Goal: Communication & Community: Answer question/provide support

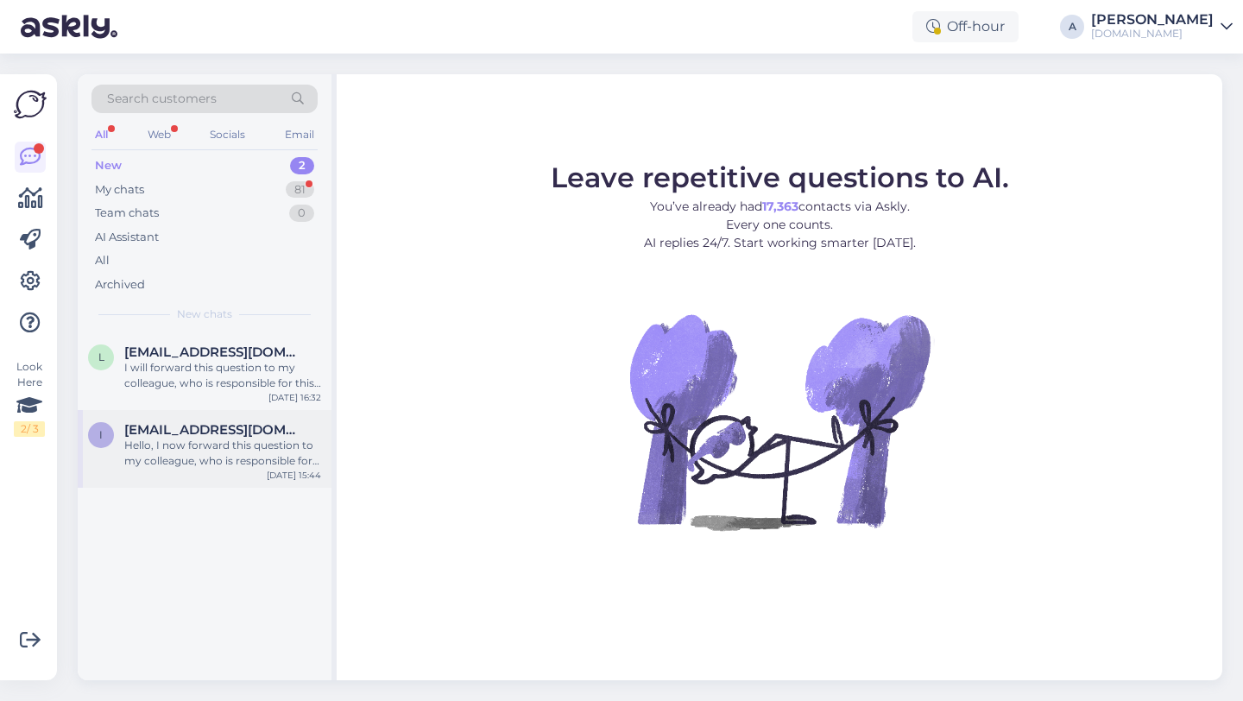
click at [268, 452] on div "Hello, I now forward this question to my colleague, who is responsible for this…" at bounding box center [222, 453] width 197 height 31
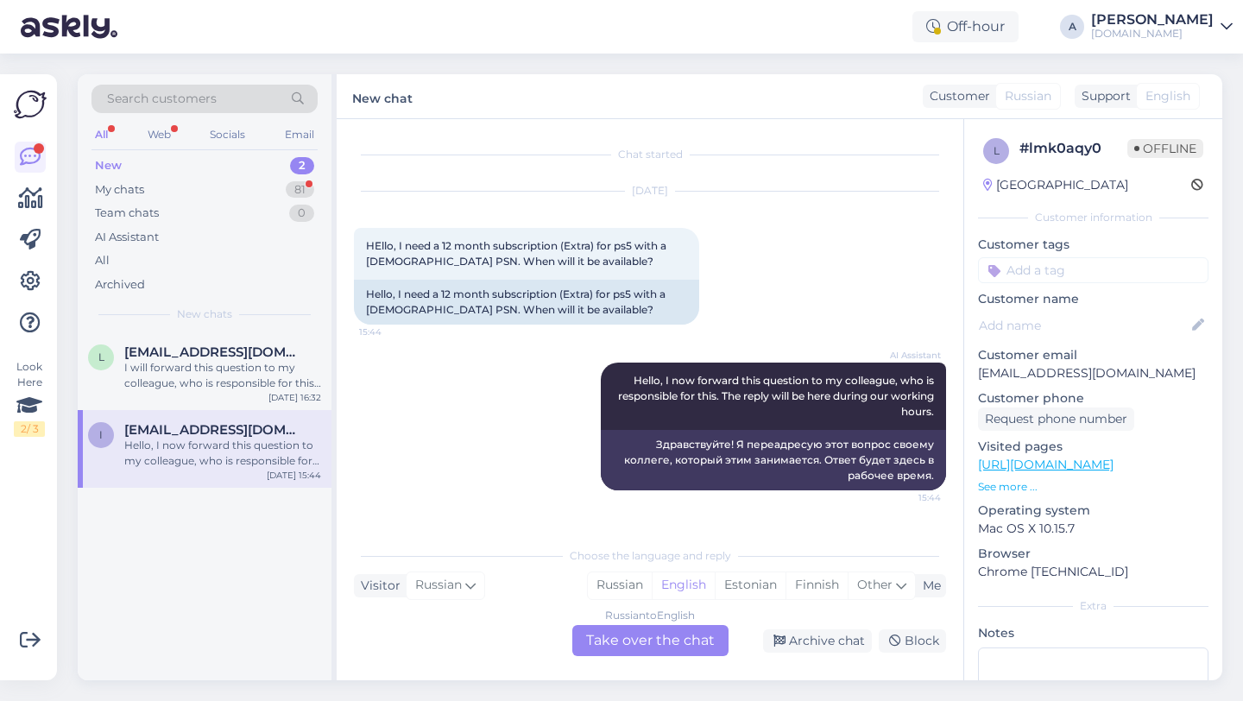
click at [612, 636] on div "Russian to English Take over the chat" at bounding box center [650, 640] width 156 height 31
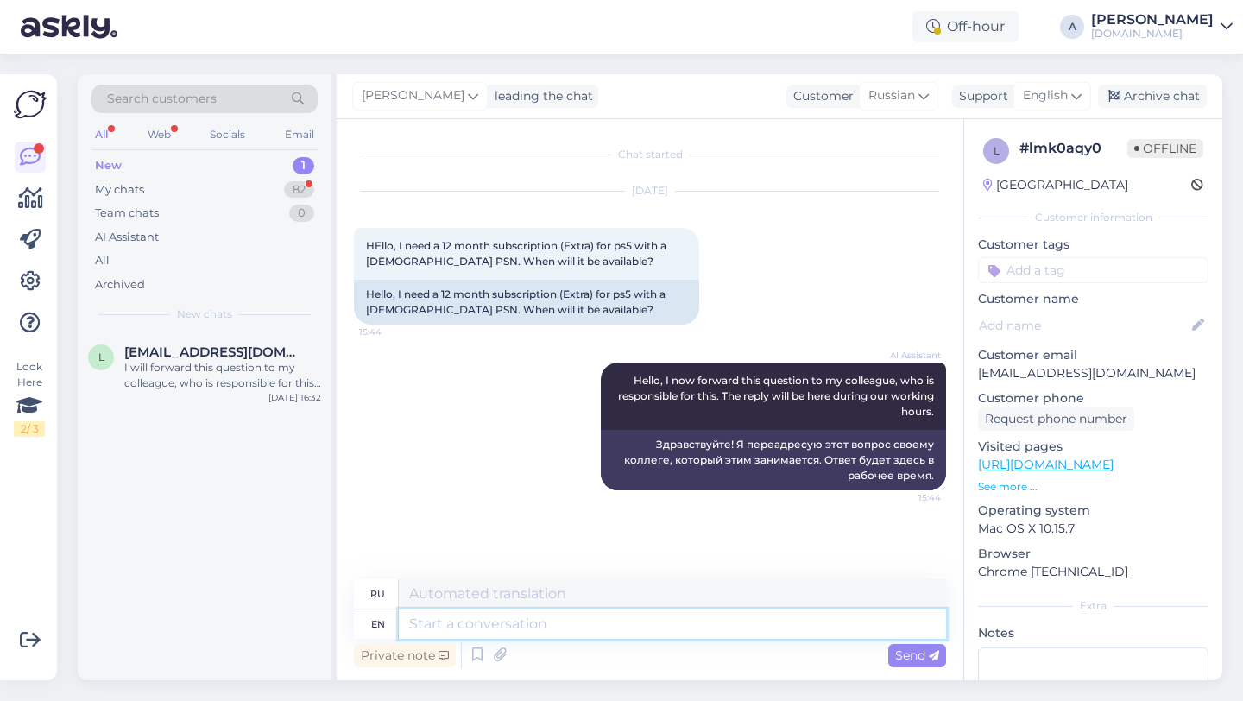
click at [529, 620] on textarea at bounding box center [672, 623] width 547 height 29
type textarea "Hey the"
type textarea "Привет"
type textarea "Hey there!"
type textarea "Привет!"
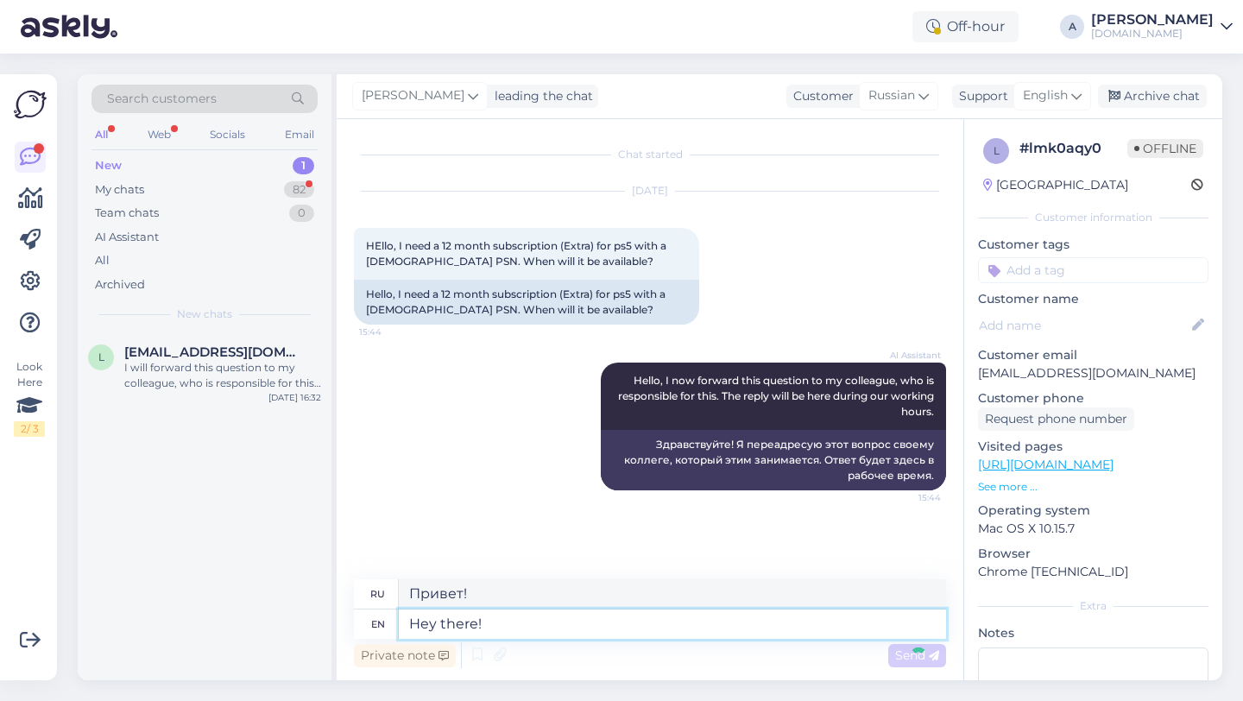
scroll to position [49, 0]
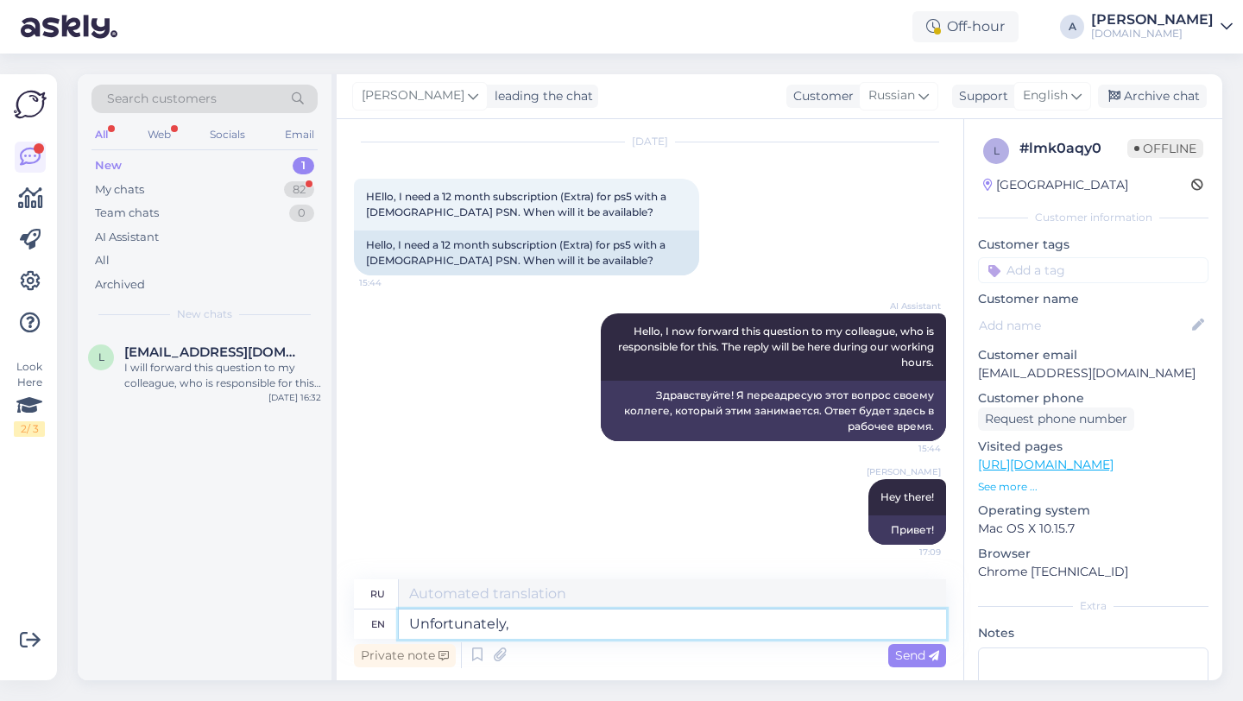
type textarea "Unfortunately,"
type textarea "К сожалению,"
type textarea "Unfortunately, we"
type textarea "К сожалению, мы"
type textarea "Unfortunately, we do no"
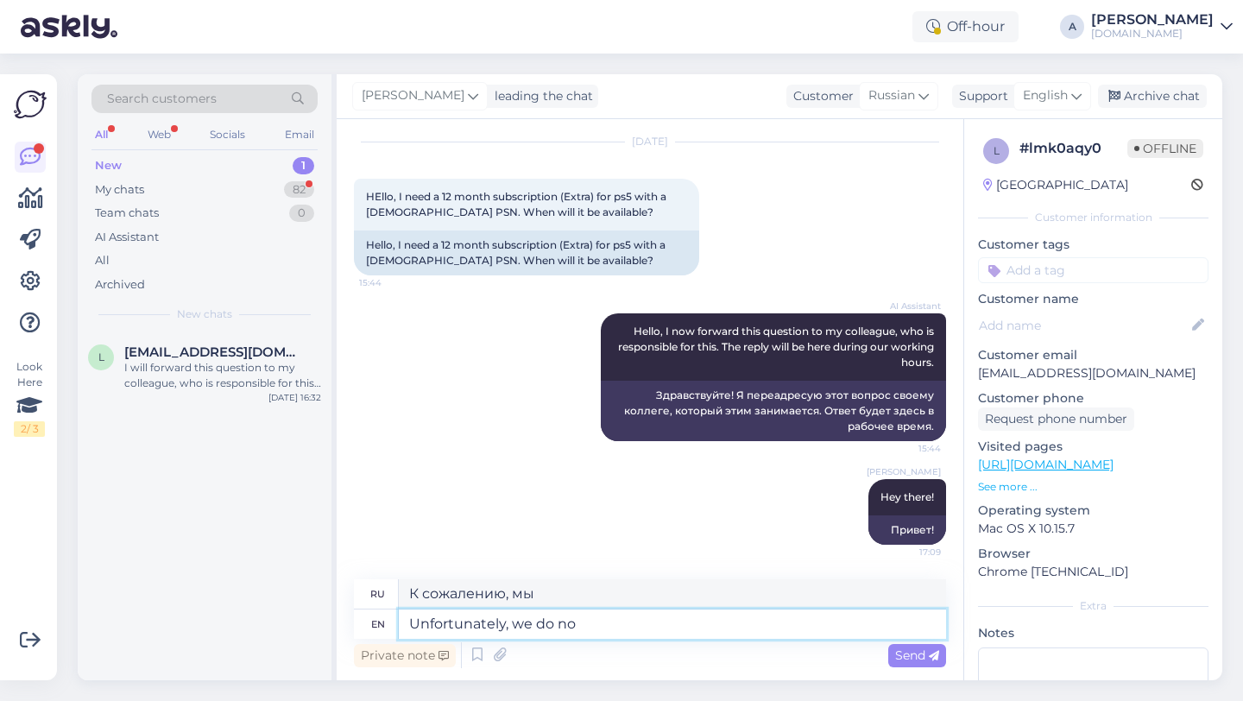
type textarea "К сожалению, мы делаем"
type textarea "Unfortunately, we do not ha"
type textarea "К сожалению, мы не"
type textarea "Unfortunately, we do not have"
type textarea "К сожалению, у нас нет"
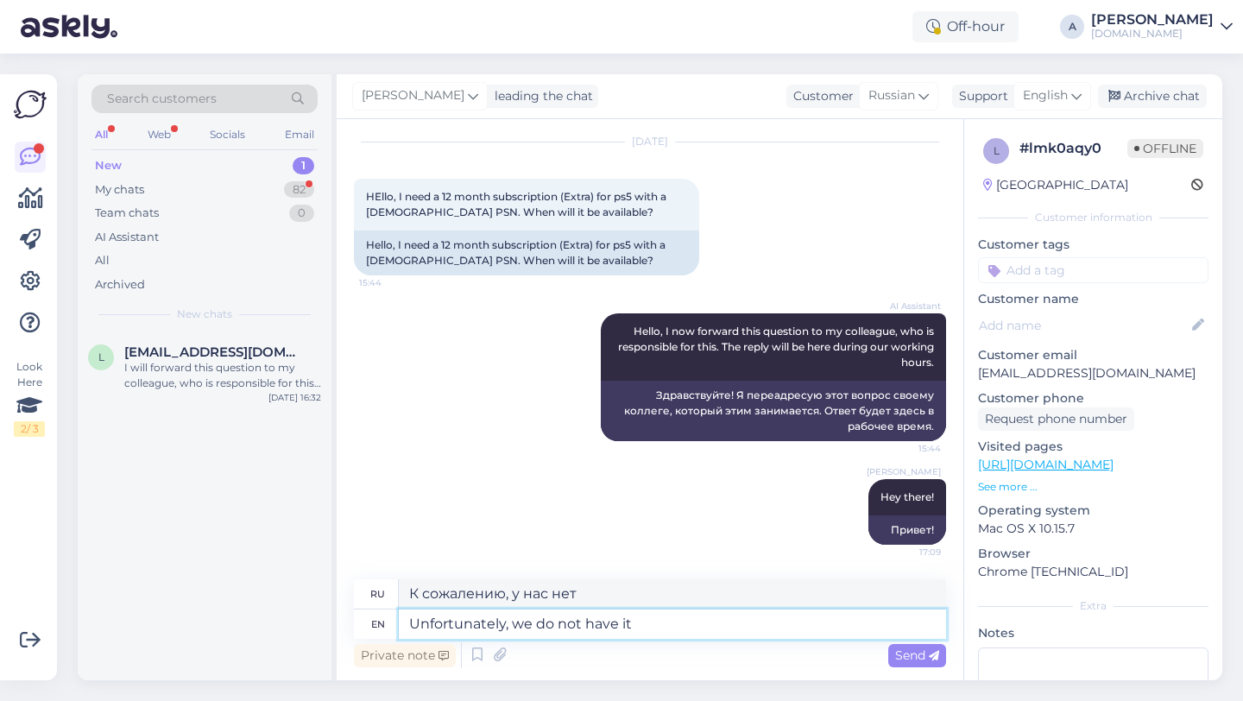
type textarea "Unfortunately, we do not have it a"
type textarea "К сожалению, у нас его нет."
type textarea "Unfortunately, we do not have it available."
type textarea "К сожалению, у нас его нет в наличии."
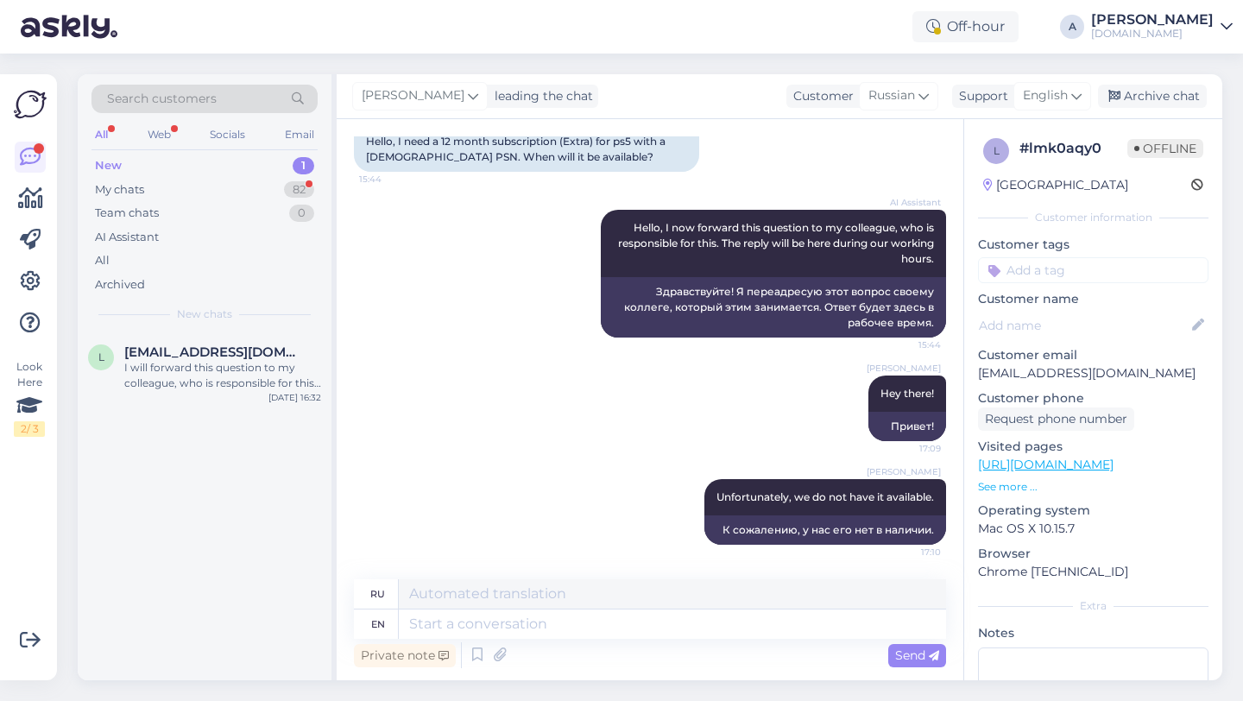
click at [1060, 277] on input at bounding box center [1093, 270] width 230 height 26
type input "other"
click at [1077, 319] on span "Other" at bounding box center [1068, 316] width 30 height 10
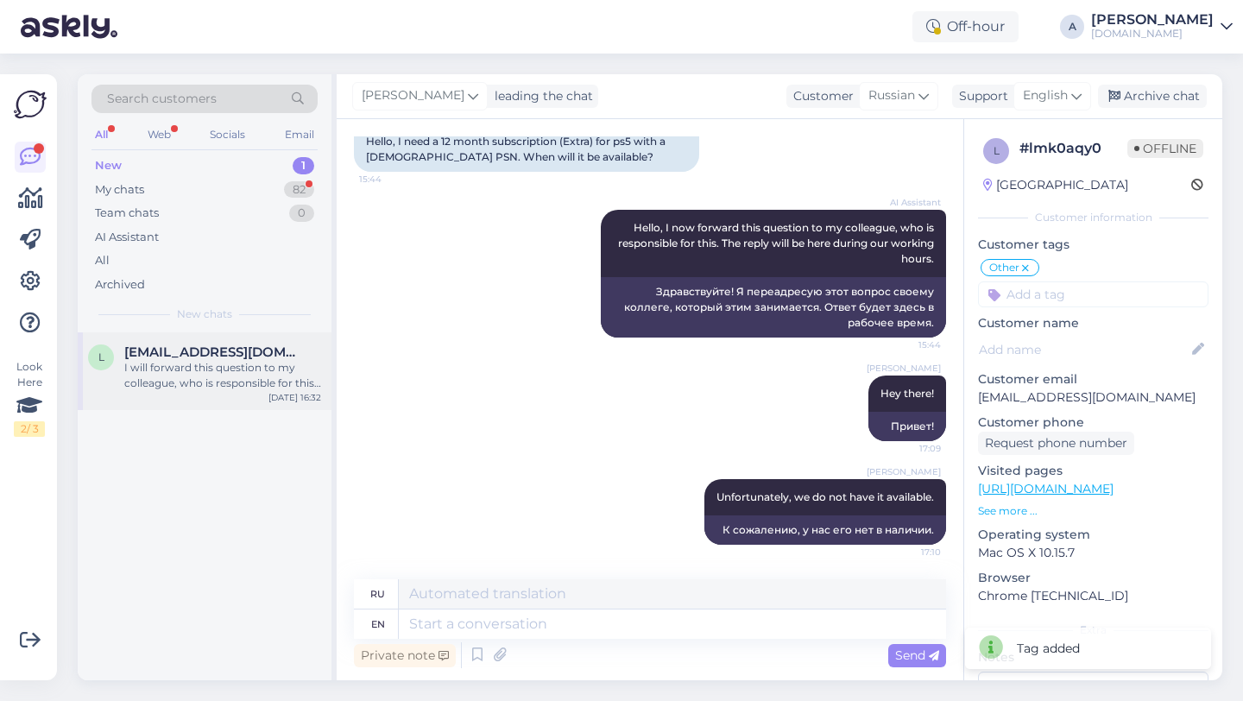
click at [160, 386] on div "I will forward this question to my colleague, who is responsible for this. The …" at bounding box center [222, 375] width 197 height 31
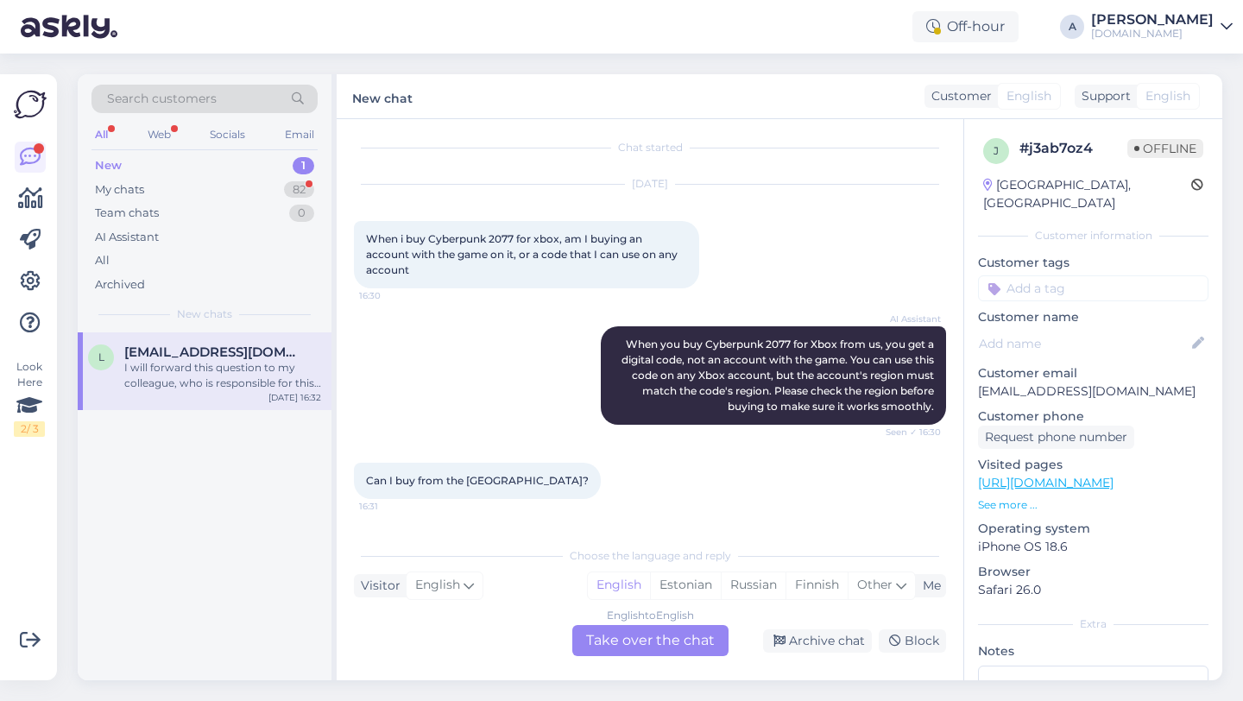
scroll to position [5, 0]
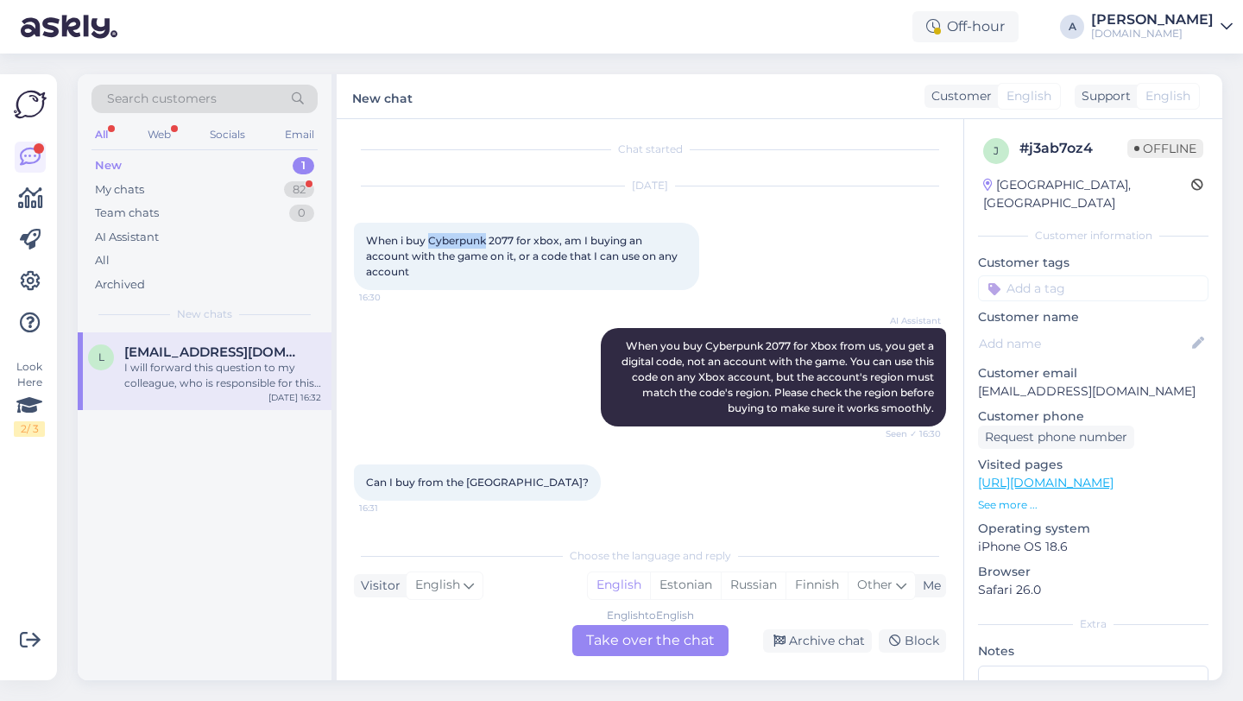
drag, startPoint x: 488, startPoint y: 242, endPoint x: 431, endPoint y: 240, distance: 57.0
click at [431, 240] on span "When i buy Cyberpunk 2077 for xbox, am I buying an account with the game on it,…" at bounding box center [523, 256] width 314 height 44
copy span "Cyberpunk"
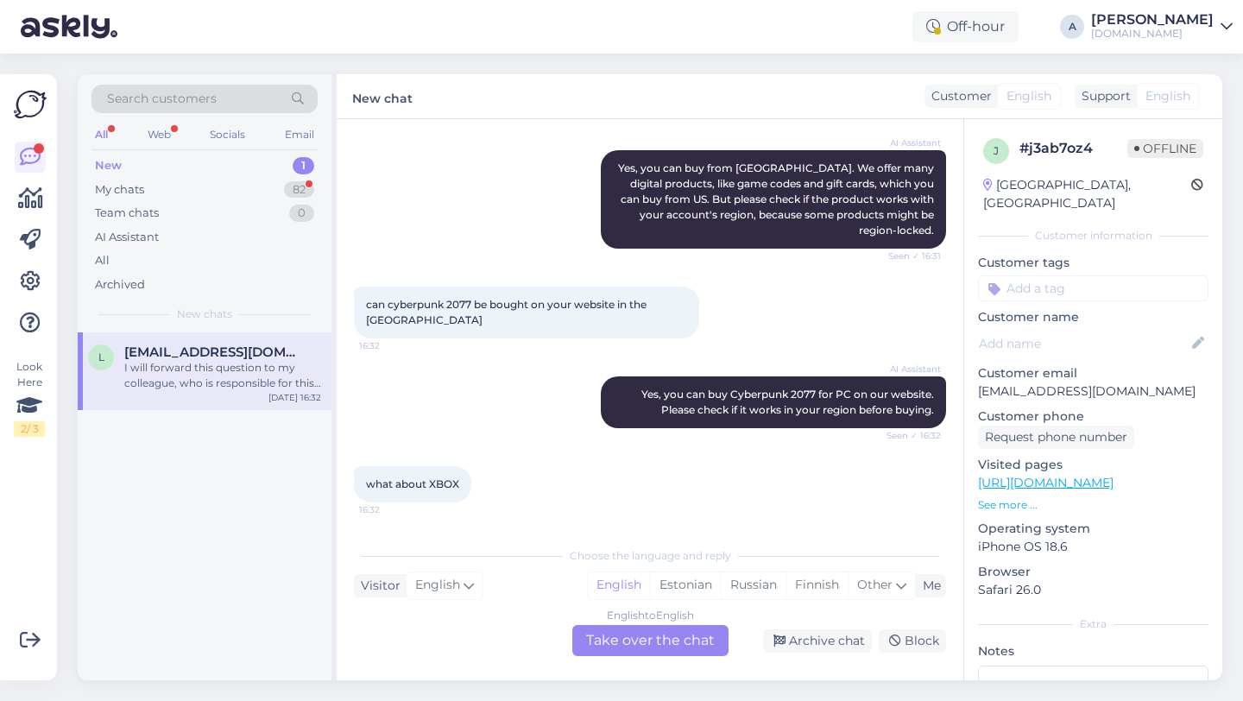
scroll to position [467, 0]
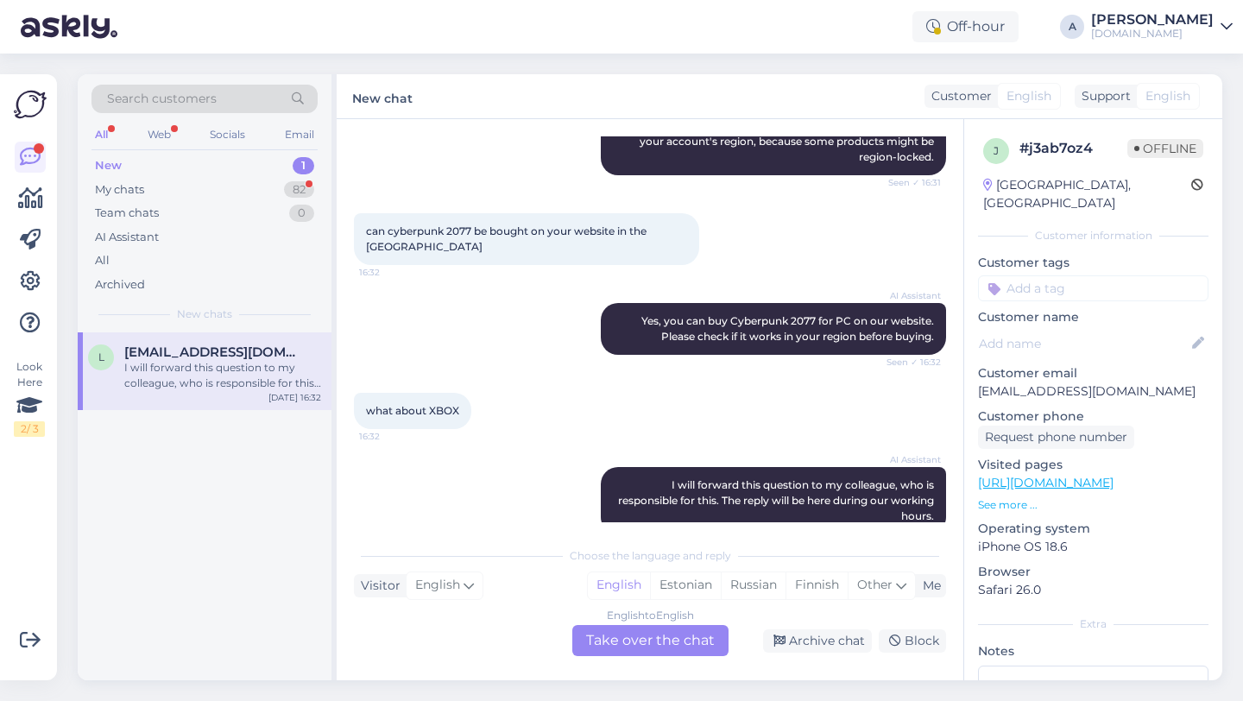
click at [616, 641] on div "English to English Take over the chat" at bounding box center [650, 640] width 156 height 31
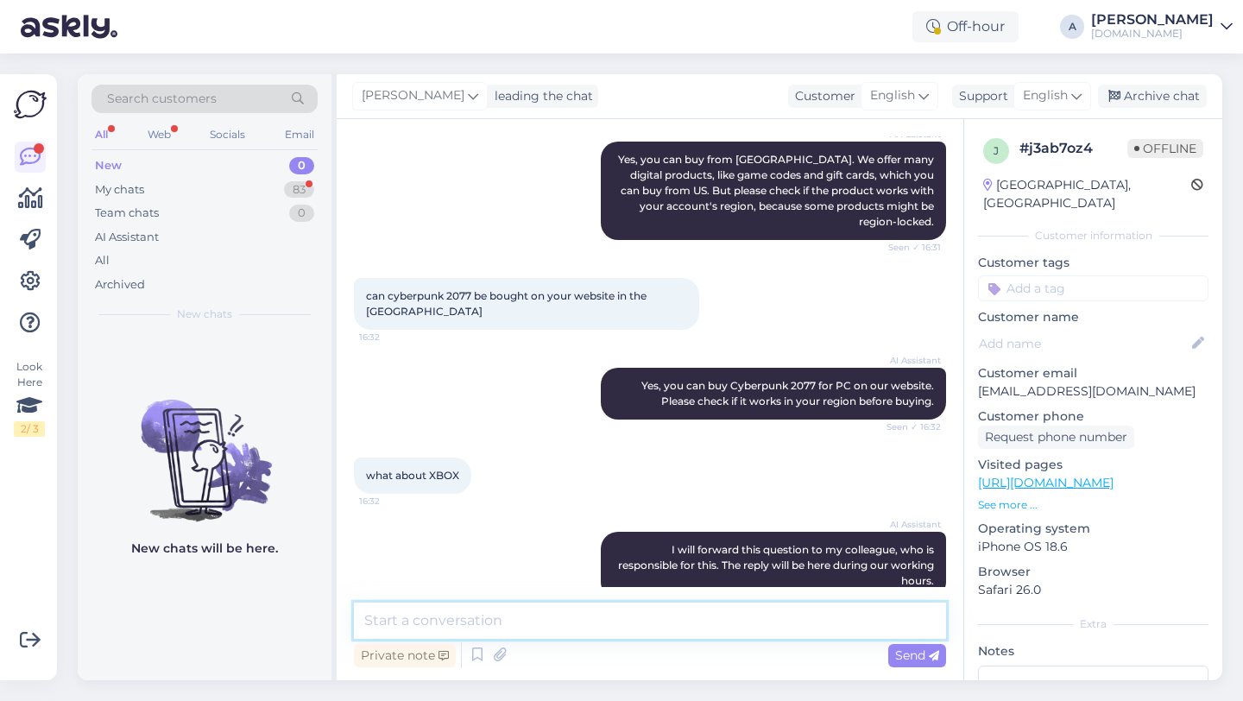
click at [543, 628] on textarea at bounding box center [650, 620] width 592 height 36
type textarea "Hey there!"
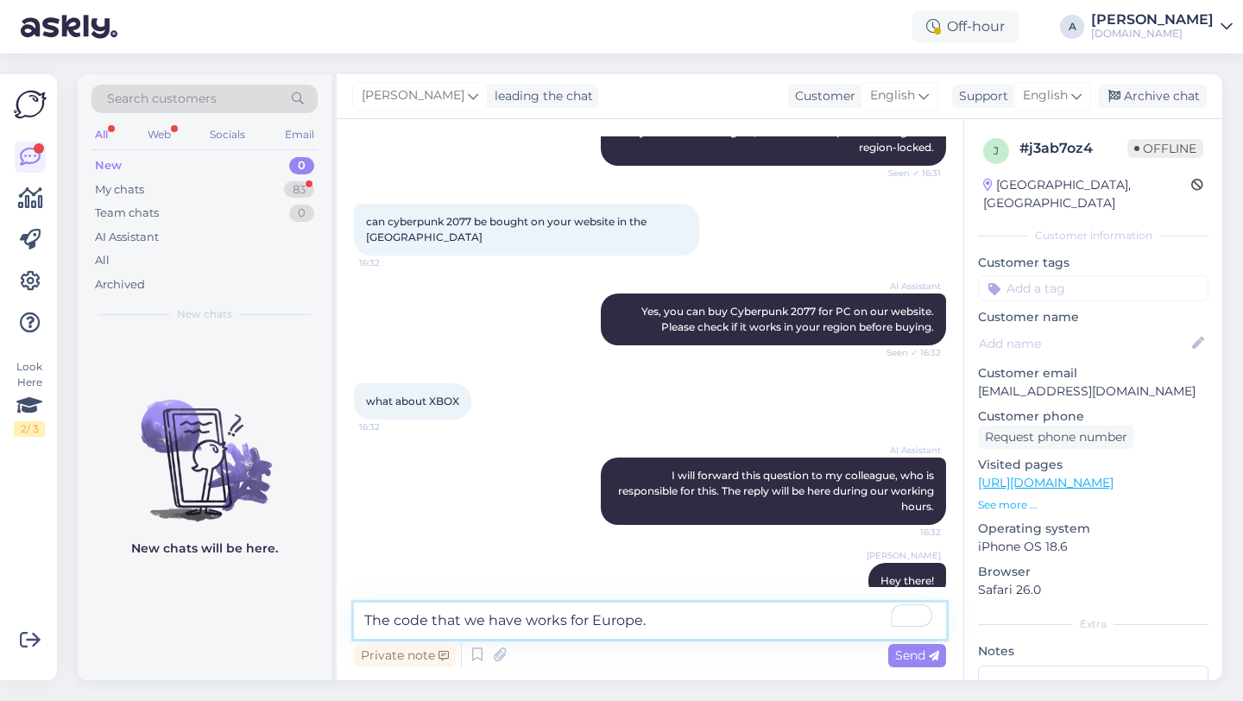
click at [520, 619] on textarea "The code that we have works for Europe." at bounding box center [650, 620] width 592 height 36
click at [727, 611] on textarea "The code that we have available works for Europe." at bounding box center [650, 620] width 592 height 36
type textarea "The code that we have available works for Europe."
click at [923, 656] on span "Send" at bounding box center [917, 655] width 44 height 16
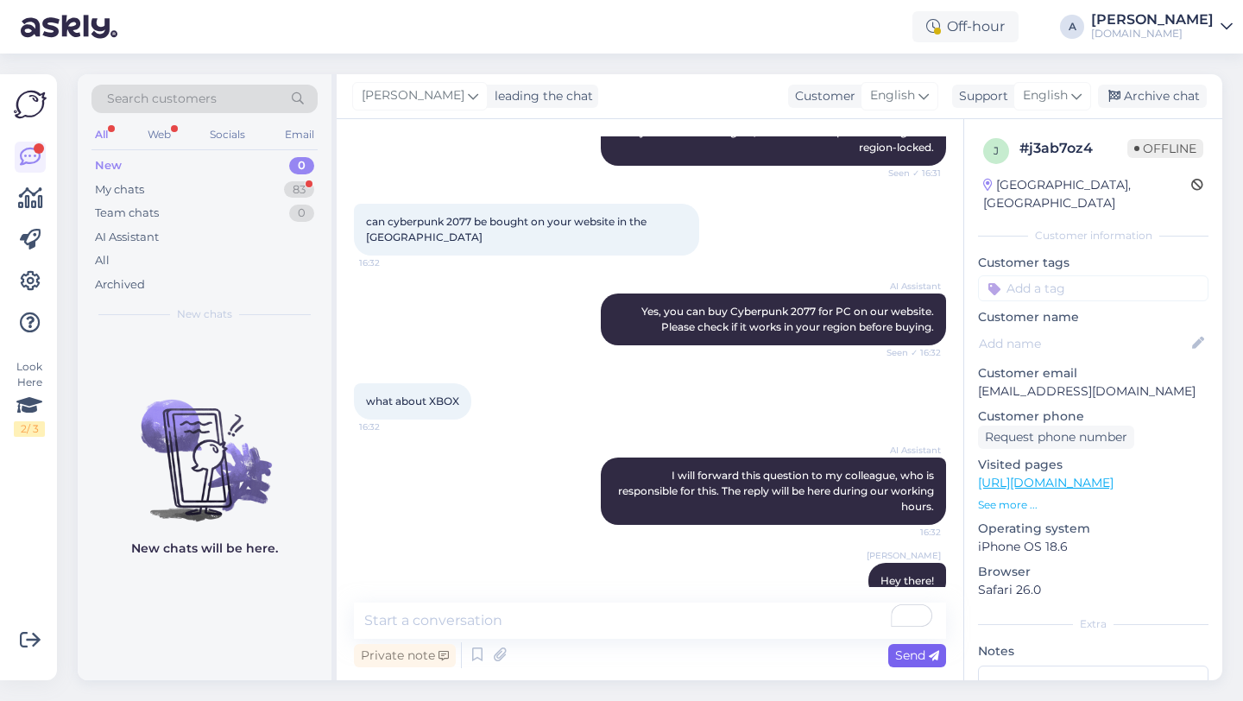
scroll to position [551, 0]
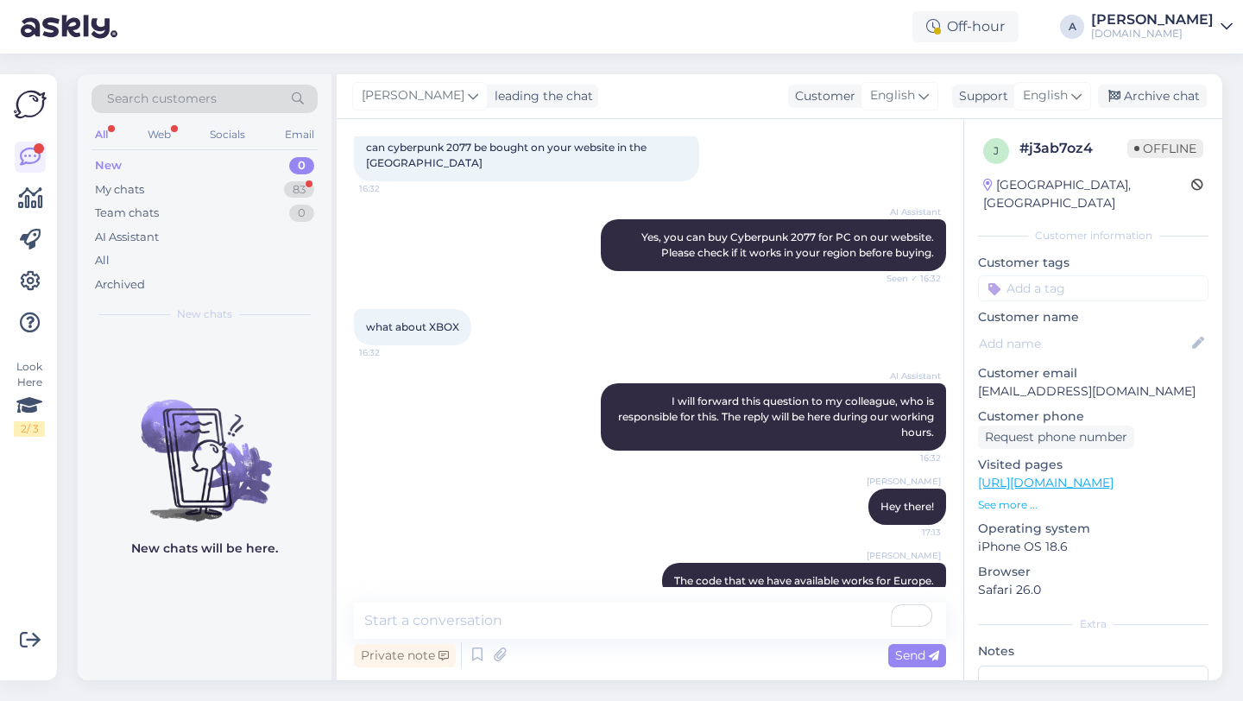
click at [1046, 275] on input at bounding box center [1093, 288] width 230 height 26
type input "other"
click at [1069, 329] on span "Other" at bounding box center [1068, 334] width 30 height 10
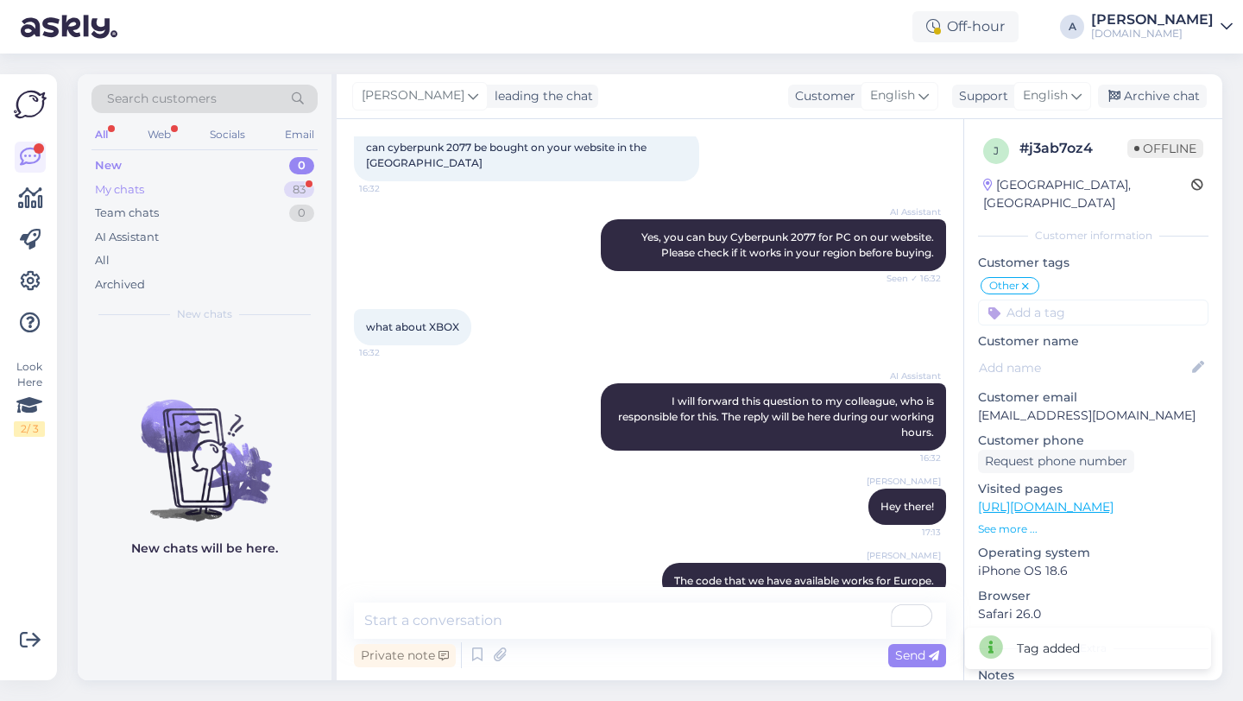
click at [298, 191] on div "83" at bounding box center [299, 189] width 30 height 17
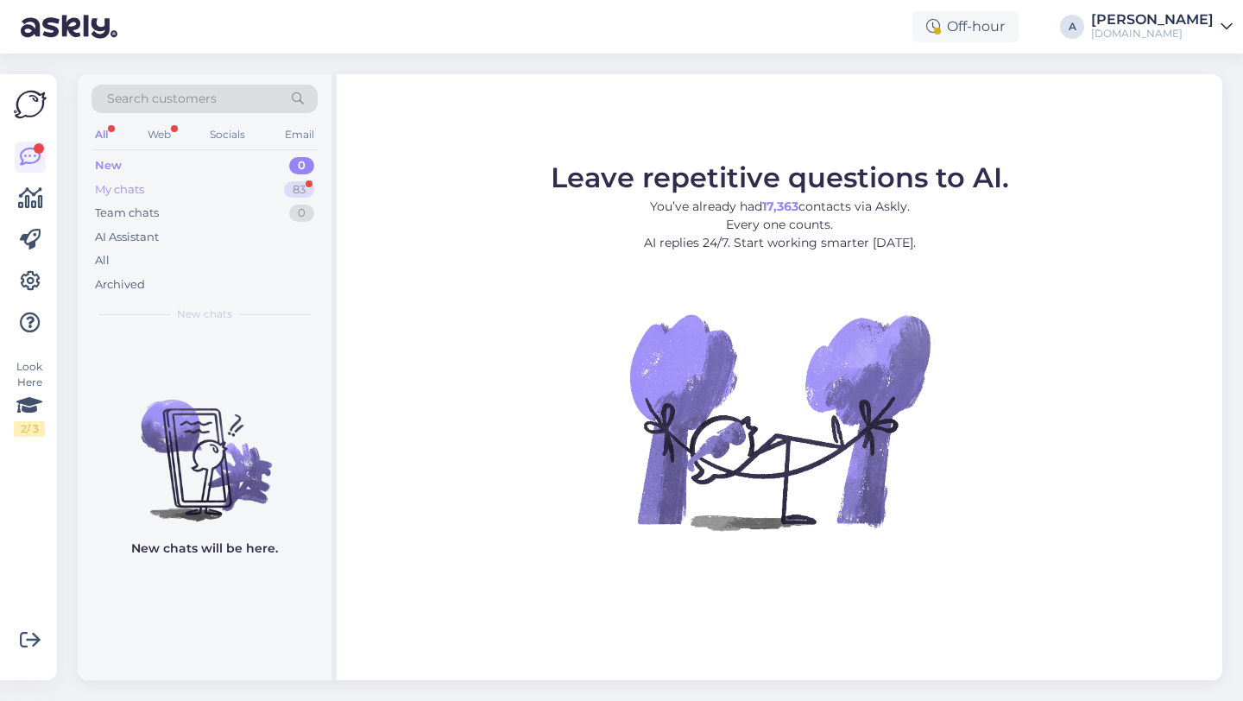
click at [288, 188] on div "83" at bounding box center [299, 189] width 30 height 17
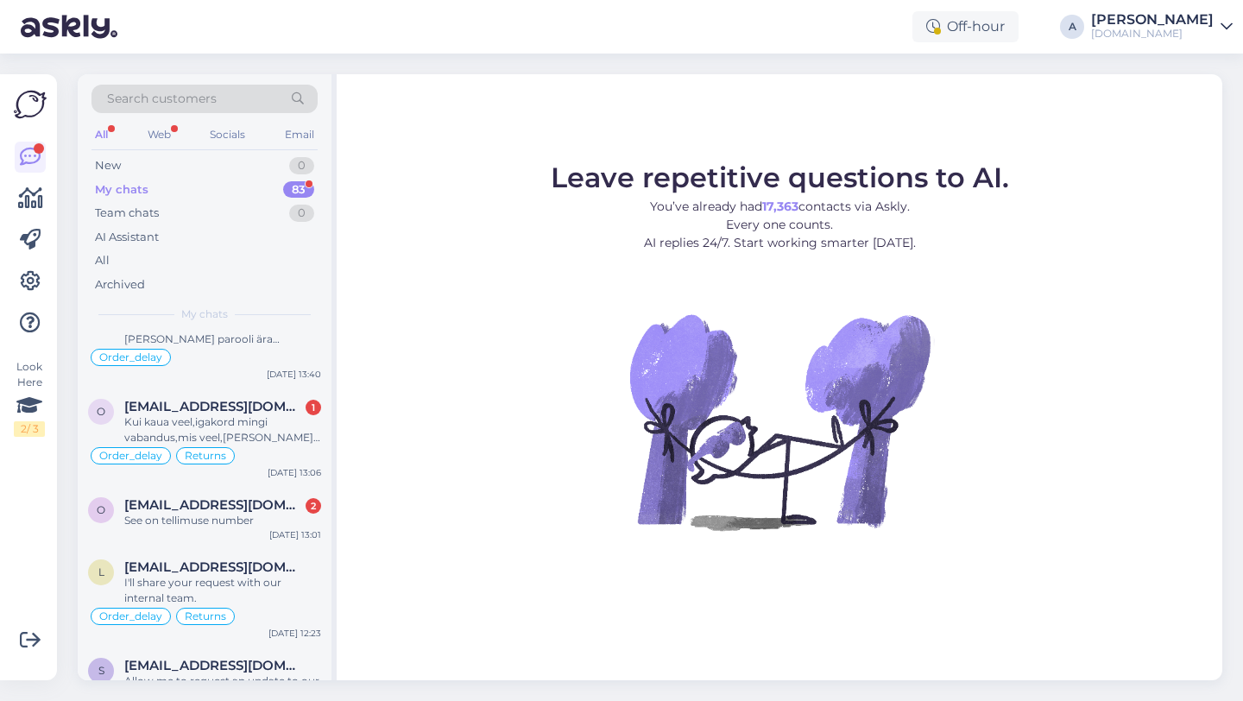
scroll to position [618, 0]
click at [211, 536] on div "o [EMAIL_ADDRESS][DOMAIN_NAME] 2 See on tellimuse number [DATE] 13:01" at bounding box center [205, 517] width 254 height 62
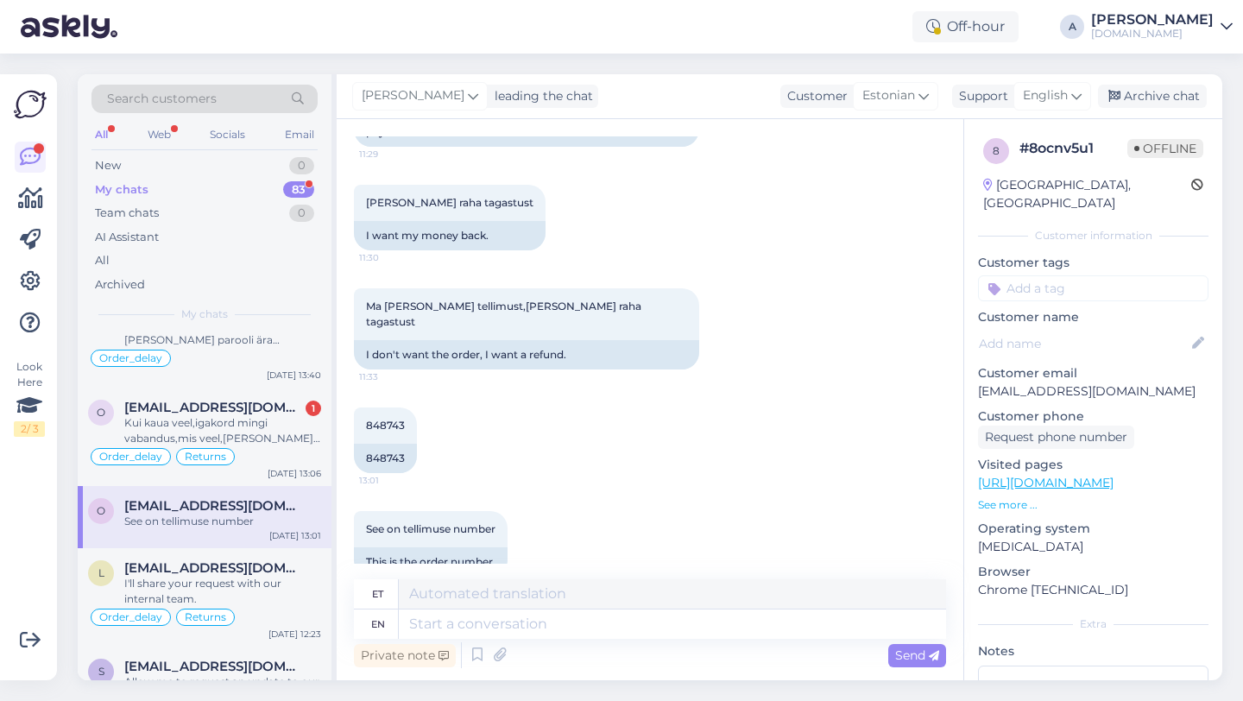
scroll to position [1266, 0]
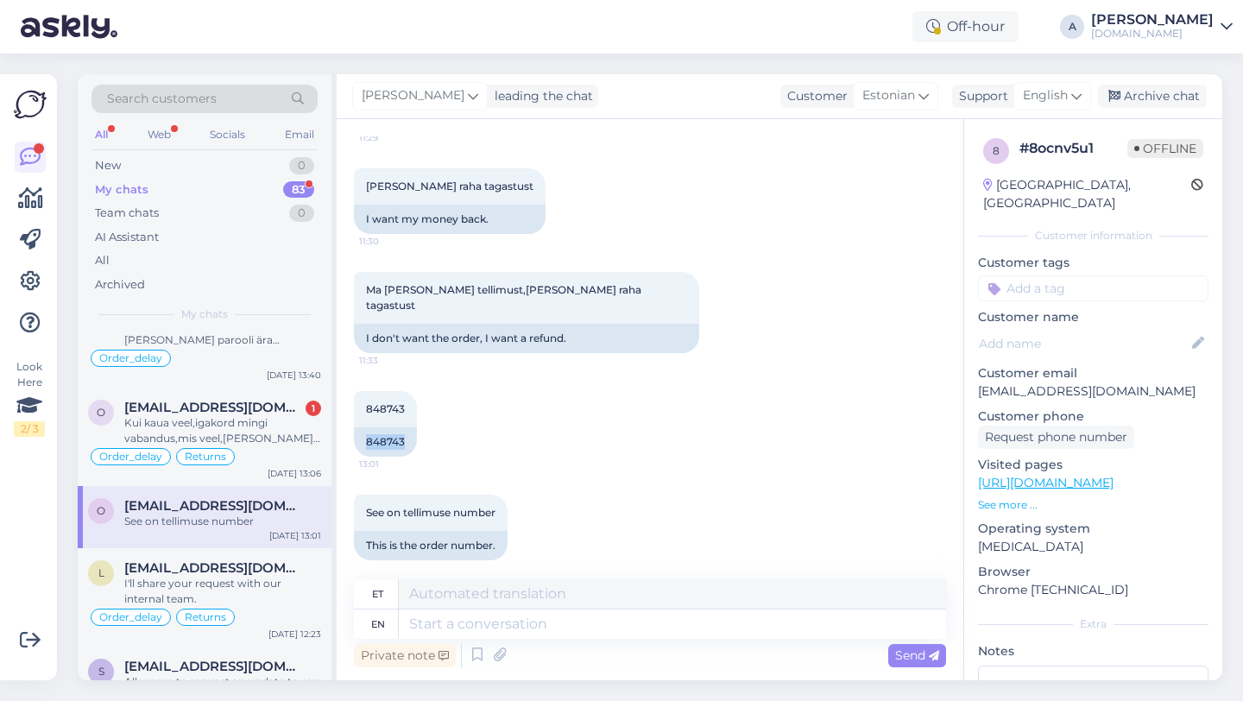
drag, startPoint x: 411, startPoint y: 426, endPoint x: 352, endPoint y: 424, distance: 58.7
click at [352, 424] on div "Chat started [DATE] Soovisin raha tagastust,tellimus 848743,kaua see aega võtab…" at bounding box center [650, 399] width 627 height 561
copy div "848743"
click at [495, 628] on textarea at bounding box center [672, 623] width 547 height 29
type textarea "Thanks"
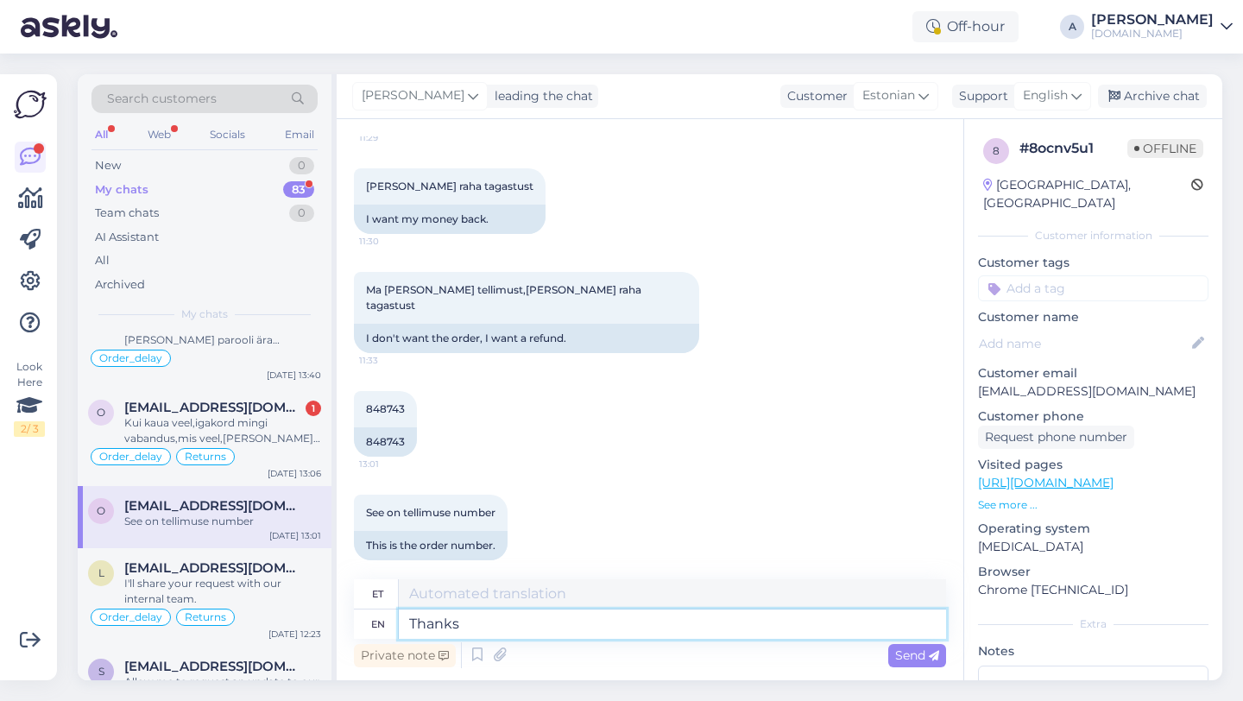
type textarea "Tänud"
type textarea "Thanks for b"
type textarea "Tänan teid"
type textarea "Thanks for being"
type textarea "Tänan teid olemise eest"
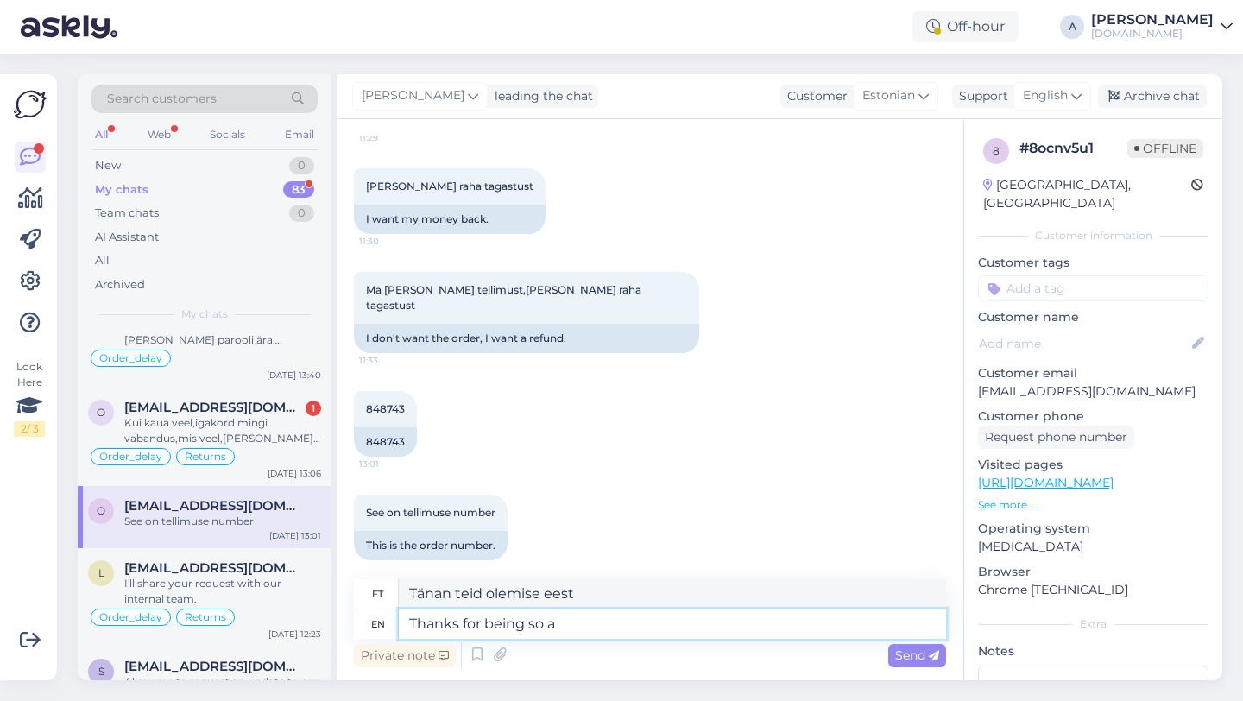
type textarea "Thanks for being so ap"
type textarea "Aitäh, et nii oled"
type textarea "Thanks for being so p"
type textarea "Aitäh, et nii apsakas oled"
type textarea "Thanks for being so patient."
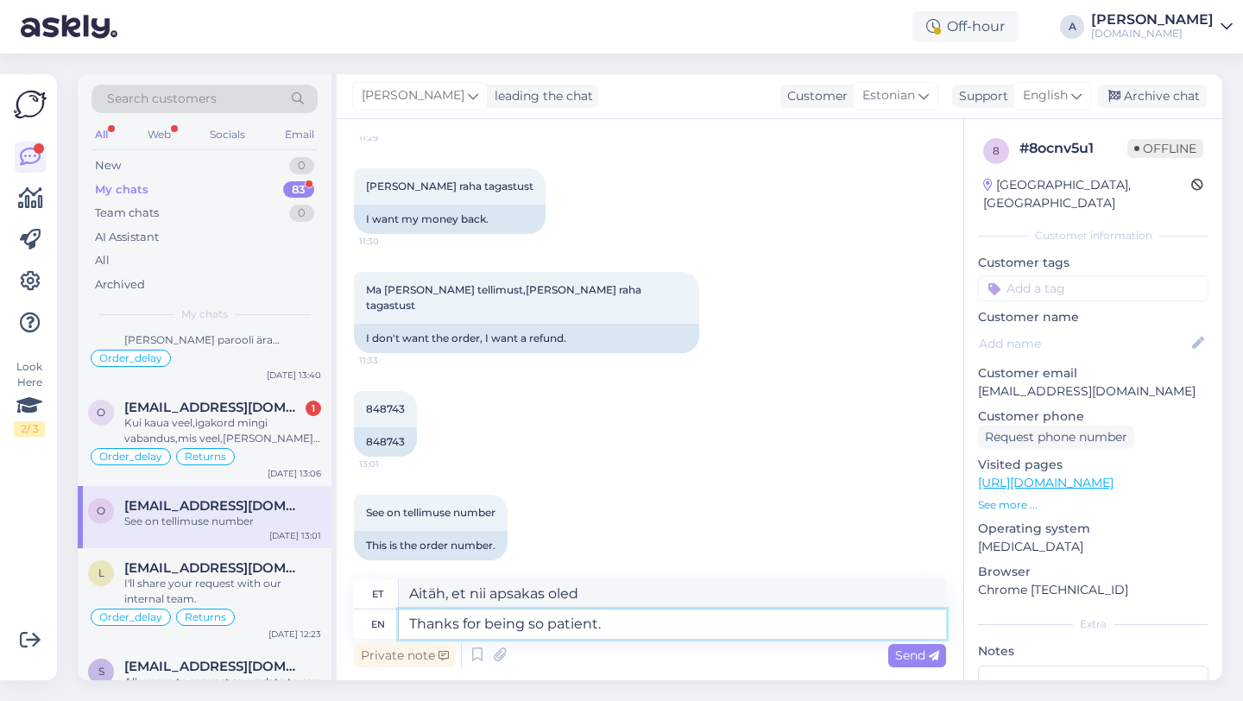
type textarea "Tänan kannatlikkuse eest."
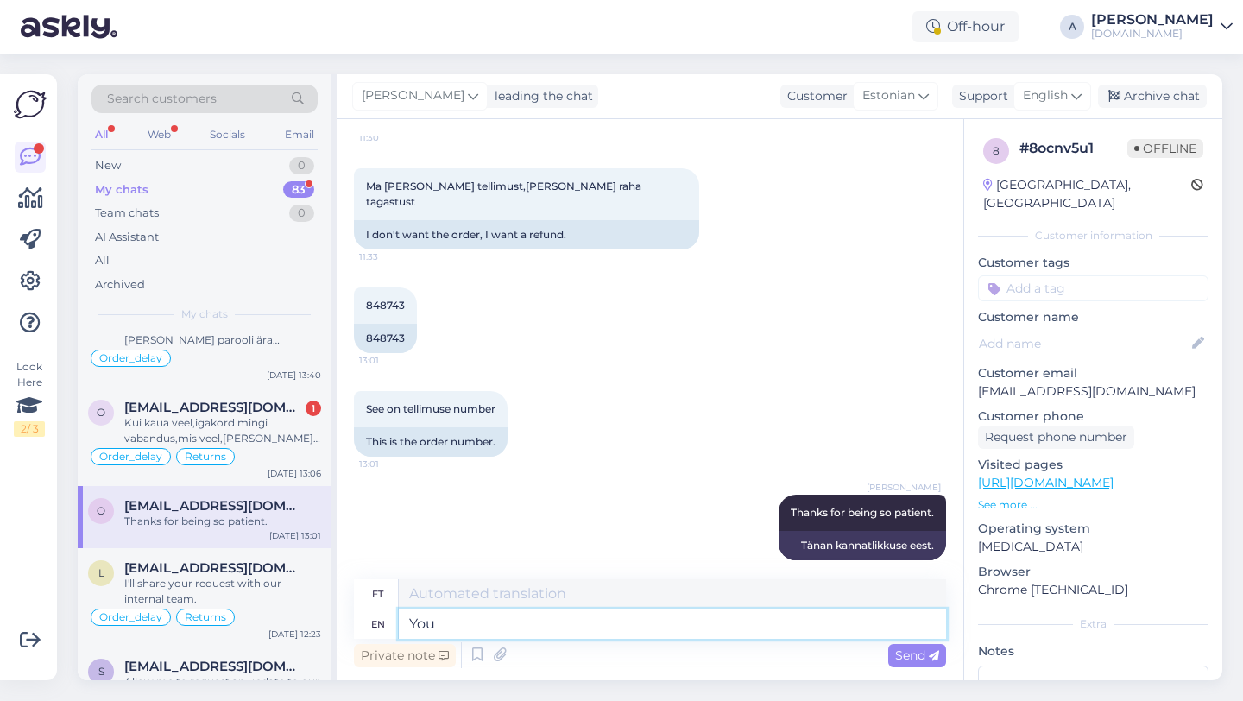
type textarea "You s"
type textarea "Sina"
type textarea "You should"
type textarea "Sa peaksid"
type textarea "You should get the"
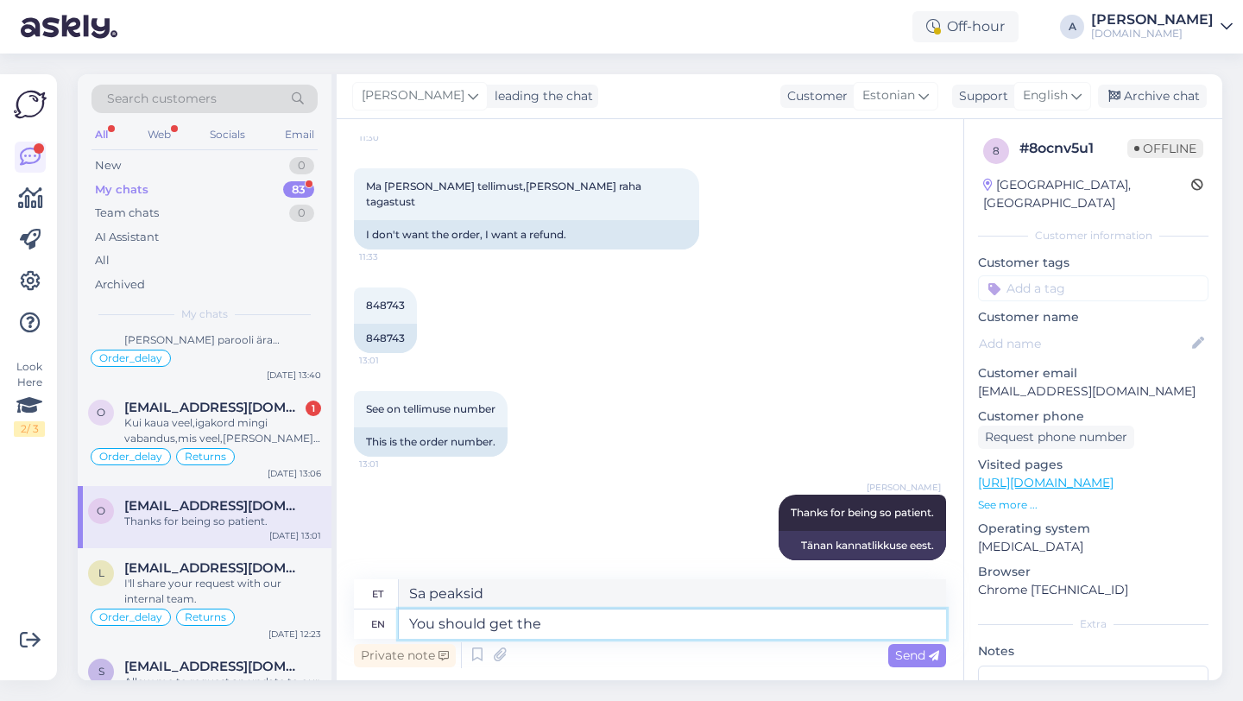
type textarea "Sa peaksid saama"
type textarea "You should get the product to"
type textarea "Sa peaksid toote kätte saama"
type textarea "You should get the product [DATE]"
type textarea "Sa peaksid toote [PERSON_NAME] saama"
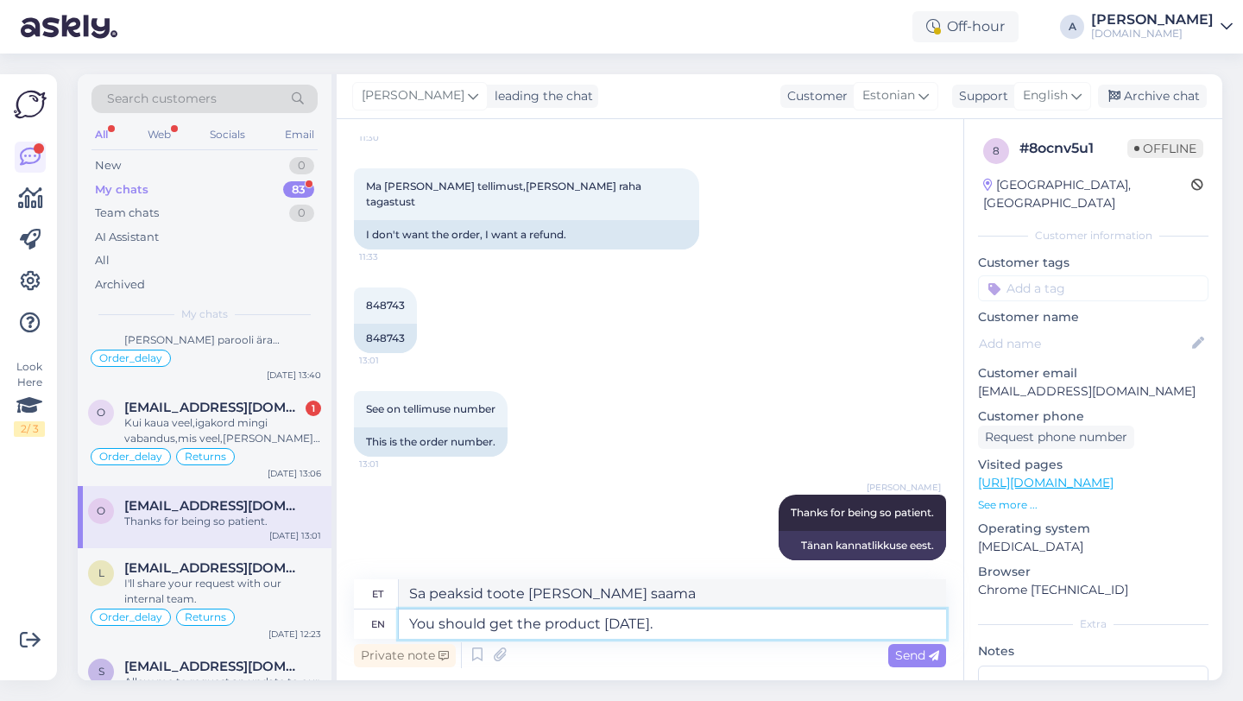
type textarea "You should get the product [DATE]."
type textarea "Sa peaksid toote [PERSON_NAME] saama."
type textarea "You should get the produc"
type textarea "Sa peaksid toote kätte saama"
type textarea "You should get th"
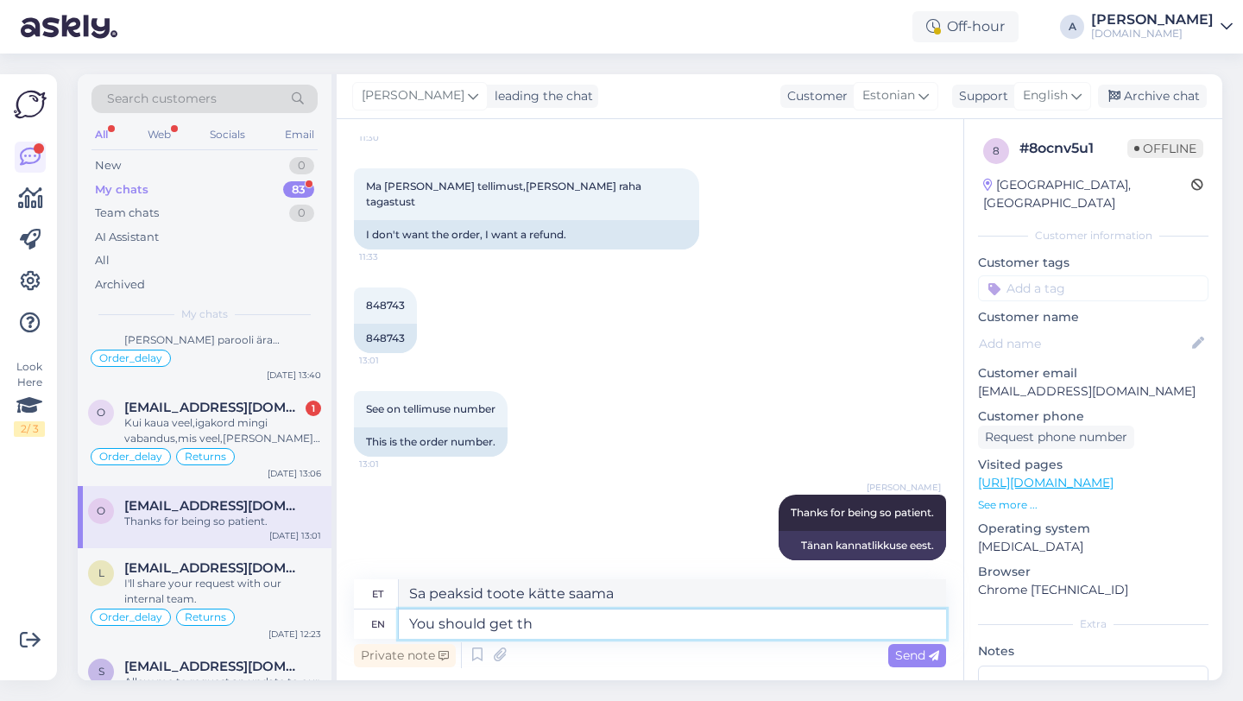
type textarea "Sa peaksid saama"
type textarea "You shoul"
type textarea "Sa peaksid"
type textarea "Y"
type textarea "Sina"
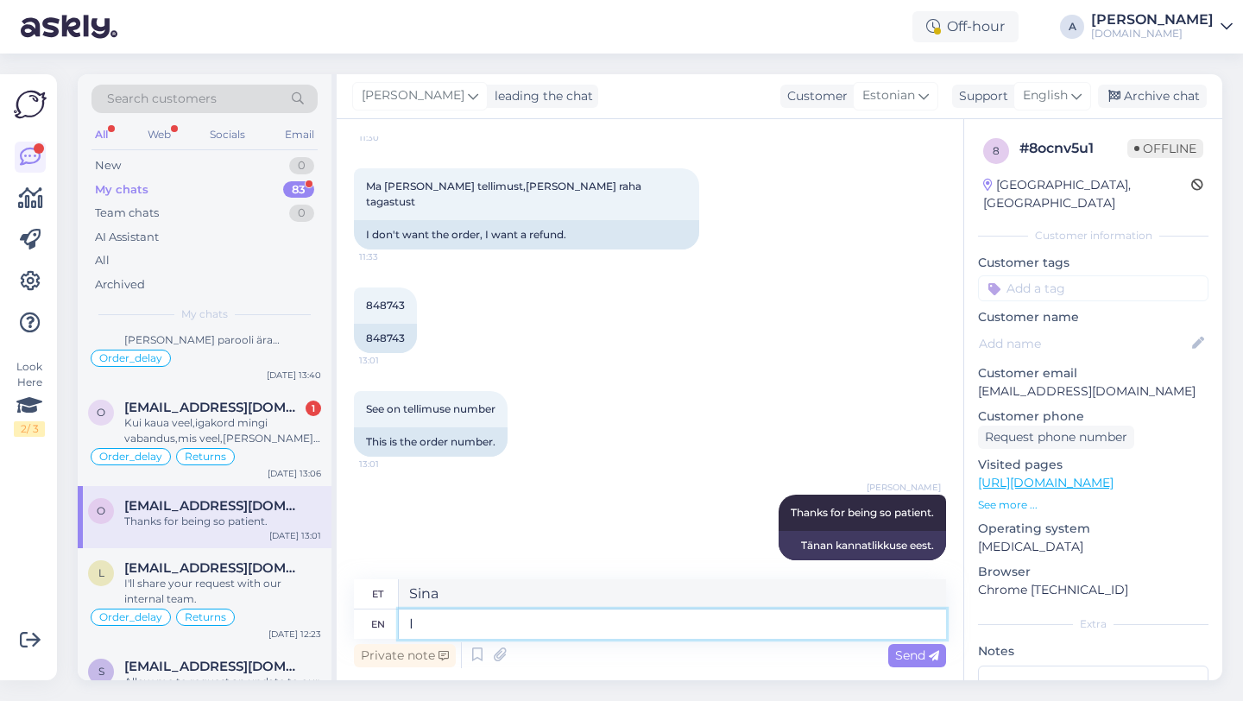
type textarea "I c"
type textarea "[PERSON_NAME]"
type textarea "I can s"
type textarea "Ma saan"
type textarea "I can see i"
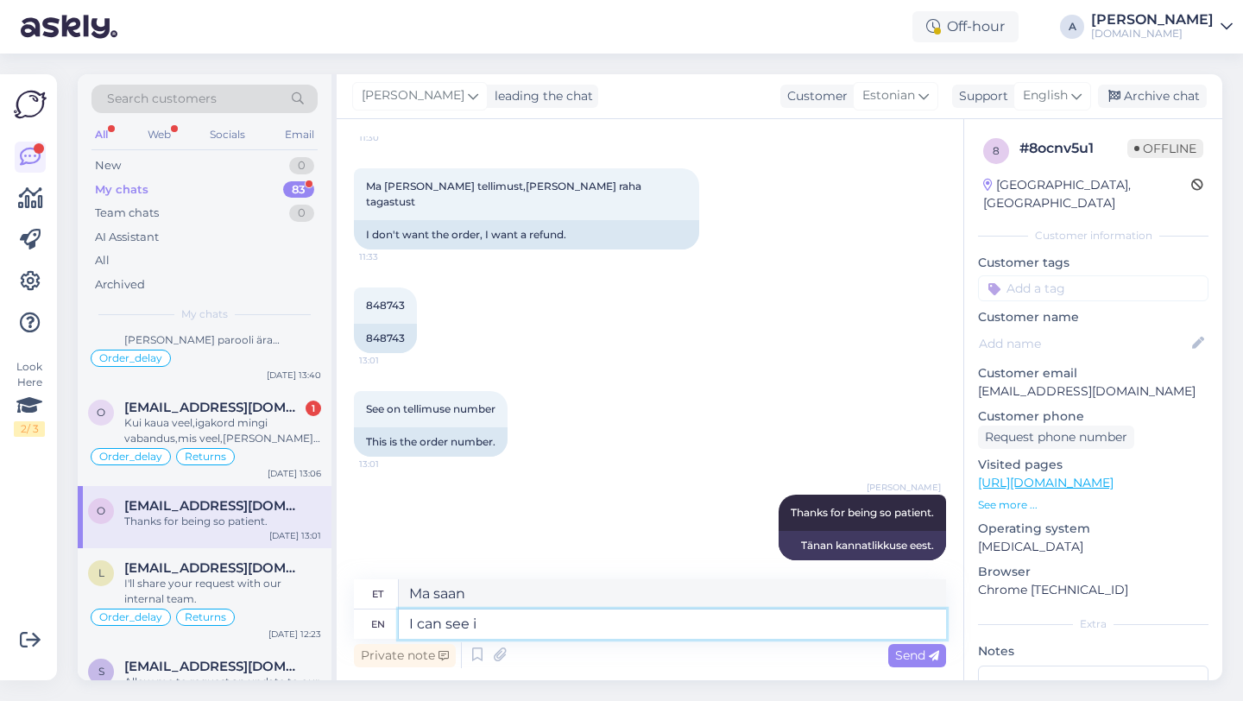
type textarea "Ma näen"
type textarea "I can see internally tha"
type textarea "Ma näen sisemiselt"
type textarea "I can see internally that"
type textarea "Ma näen seda sisemiselt"
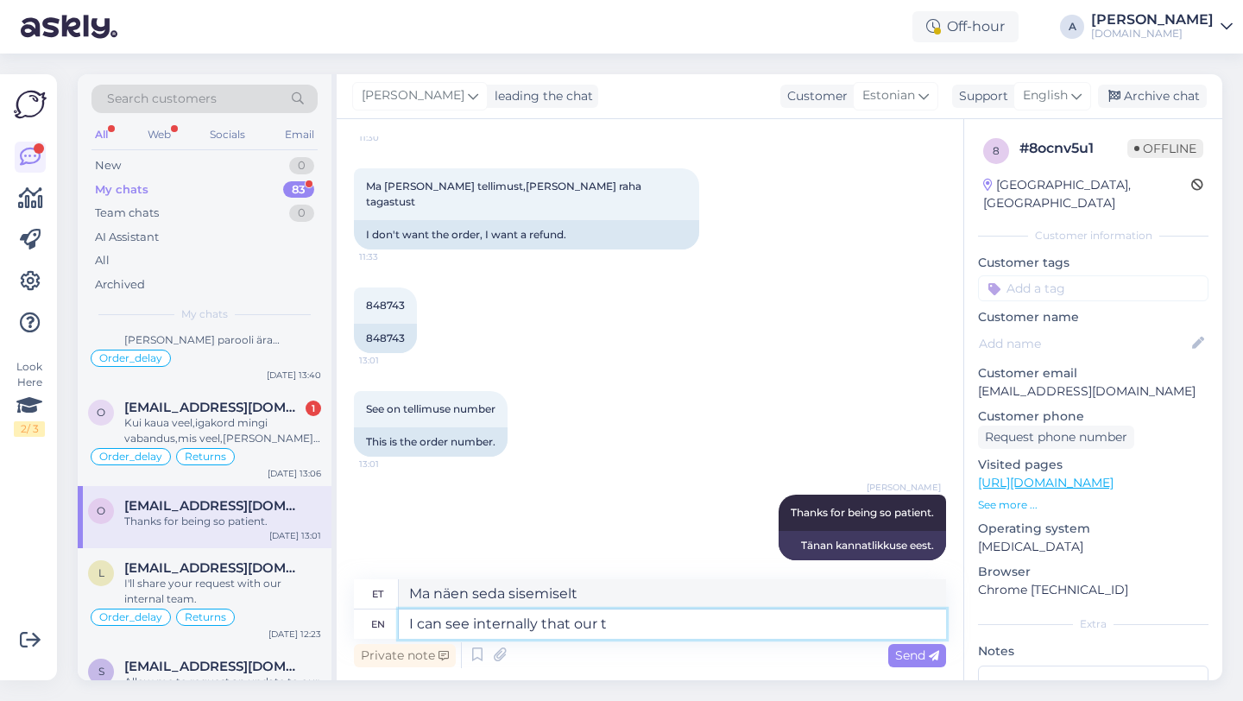
type textarea "I can see internally that our te"
type textarea "Ma näen sisemiselt, et meie"
type textarea "I can see internally that our team i"
type textarea "Ma näen sisemiselt, et meie meeskond"
type textarea "I can see internally that our team is w"
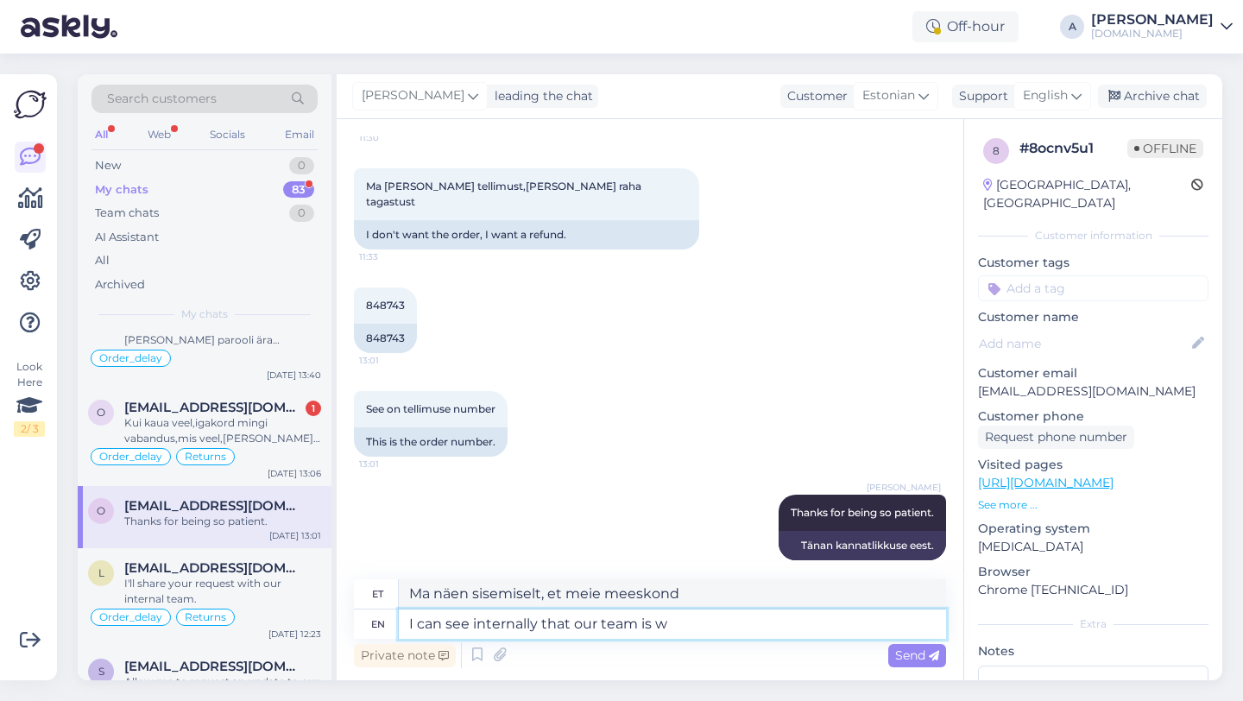
type textarea "Ma näen sisemiselt, et meie meeskond on"
type textarea "I can see internally that our team is wrking"
type textarea "Ma näen sisemiselt, et meie meeskond töötab"
type textarea "I can see internally that our team is working to sen"
type textarea "Ma näen sisemiselt, et meie meeskond töötab selle nimel, et"
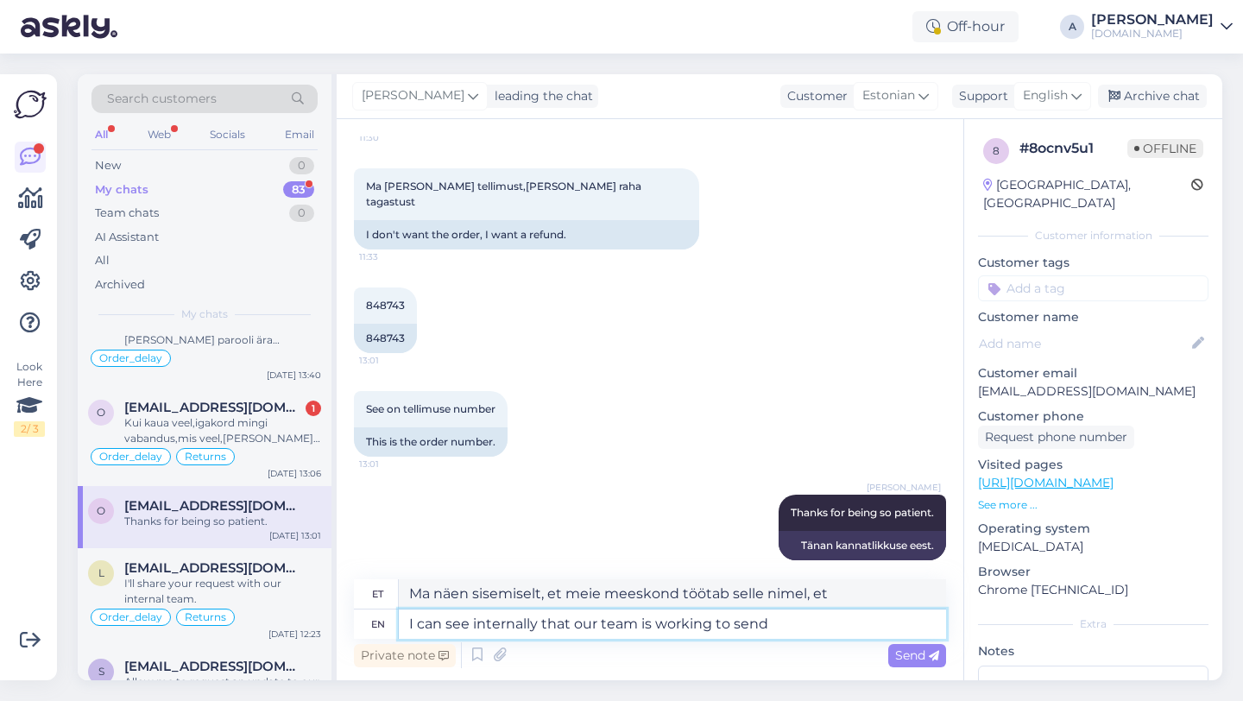
type textarea "I can see internally that our team is working to send t"
type textarea "Ma näen sisemiselt, et meie meeskond töötab saatmise nimel"
type textarea "I can see internally that our team is working to send the"
type textarea "Ma näen sisemiselt, et meie meeskond töötab selle nimel, et see saata."
type textarea "I can see internally that our team is working to send the product as s"
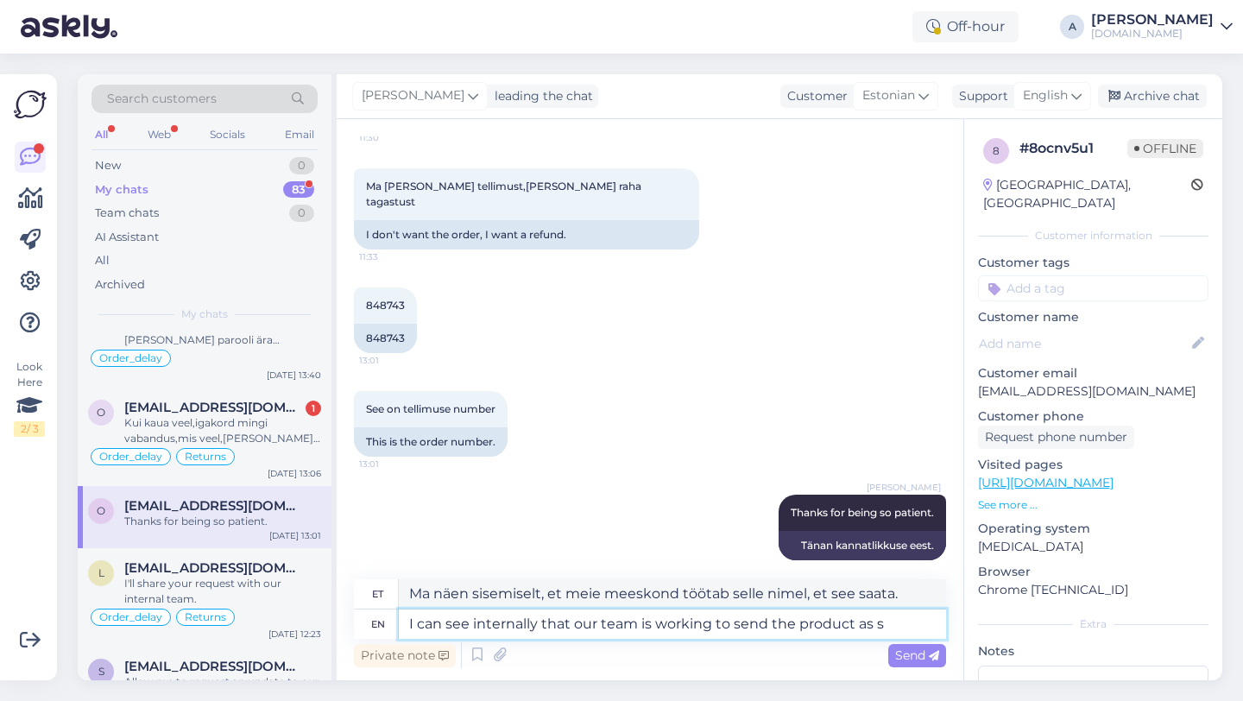
type textarea "Ma näen sisemiselt, et meie meeskond töötab toote saatmise nimel."
type textarea "I can see internally that our team is working to send the product as [PERSON_NA…"
type textarea "Ma näen sisemiselt, et meie meeskond töötab selle nimel, et toodet saata, nagu"
type textarea "I can see internally that our team is working to send the product as soon"
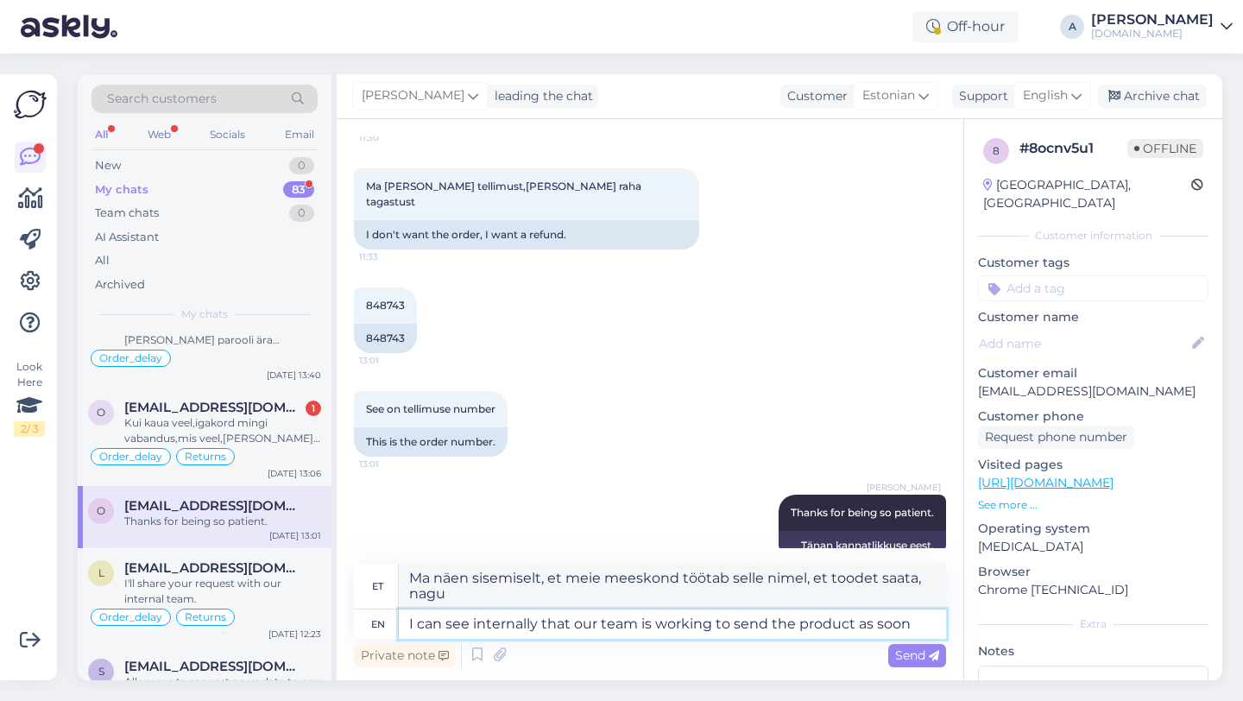
type textarea "Näen sisemiselt, et meie meeskond töötab selle nimel, et toode võimalikult kiir…"
type textarea "I can see internally that our team is working to send the product as soon as s"
type textarea "Näen sisemiselt, et meie meeskond töötab selle nimel, et toode võimalikult kiir…"
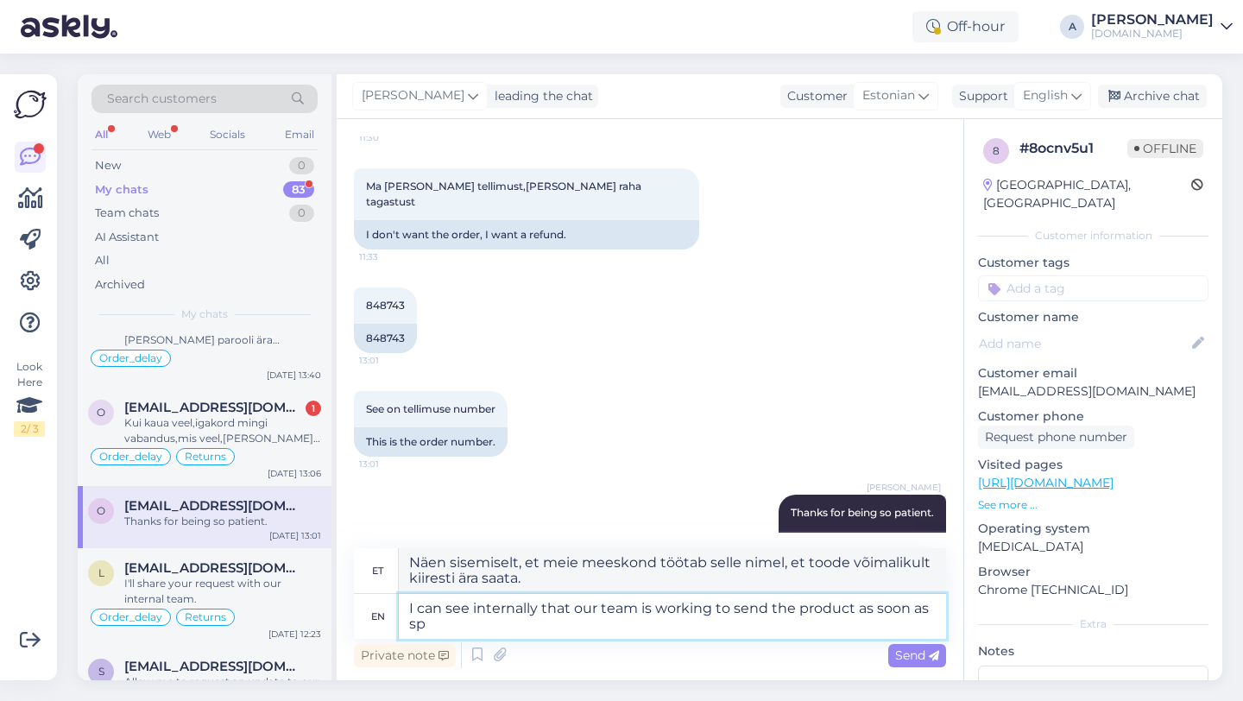
type textarea "I can see internally that our team is working to send the product as soon as spo"
type textarea "Ma näen sisemiselt, et meie meeskond töötab selle nimel, et toode võimalikult k…"
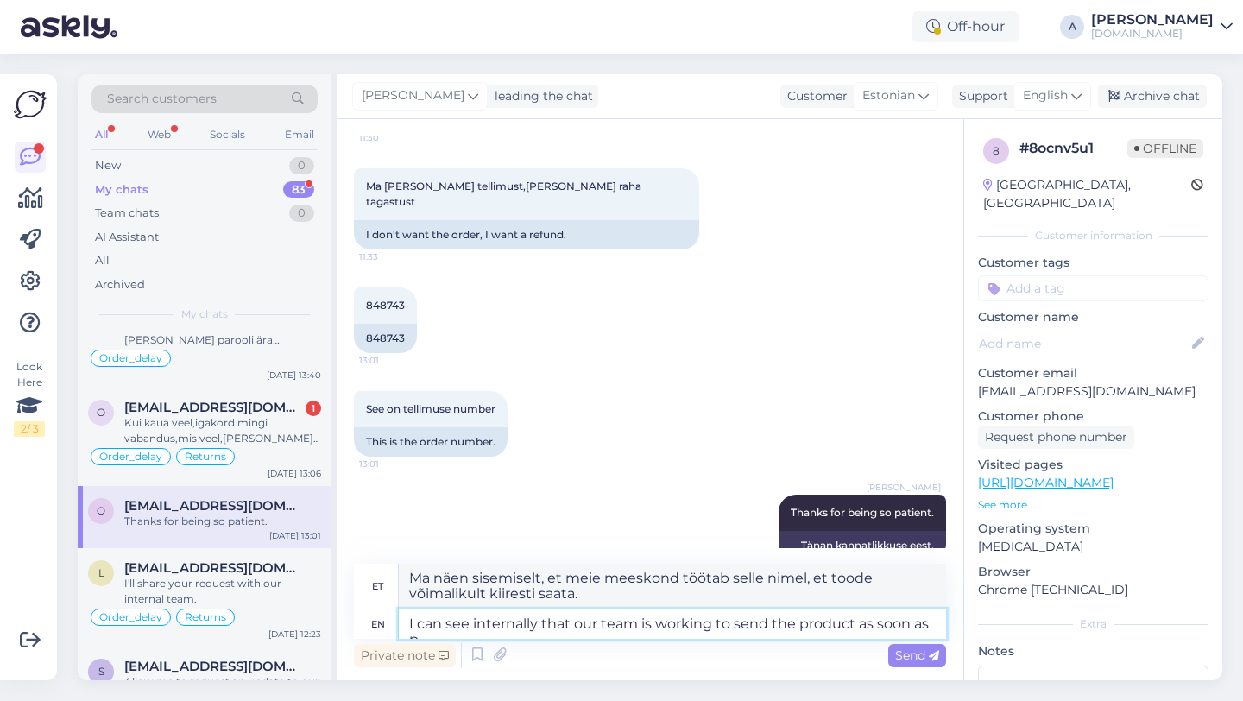
type textarea "I can see internally that our team is working to send the product as soon as po"
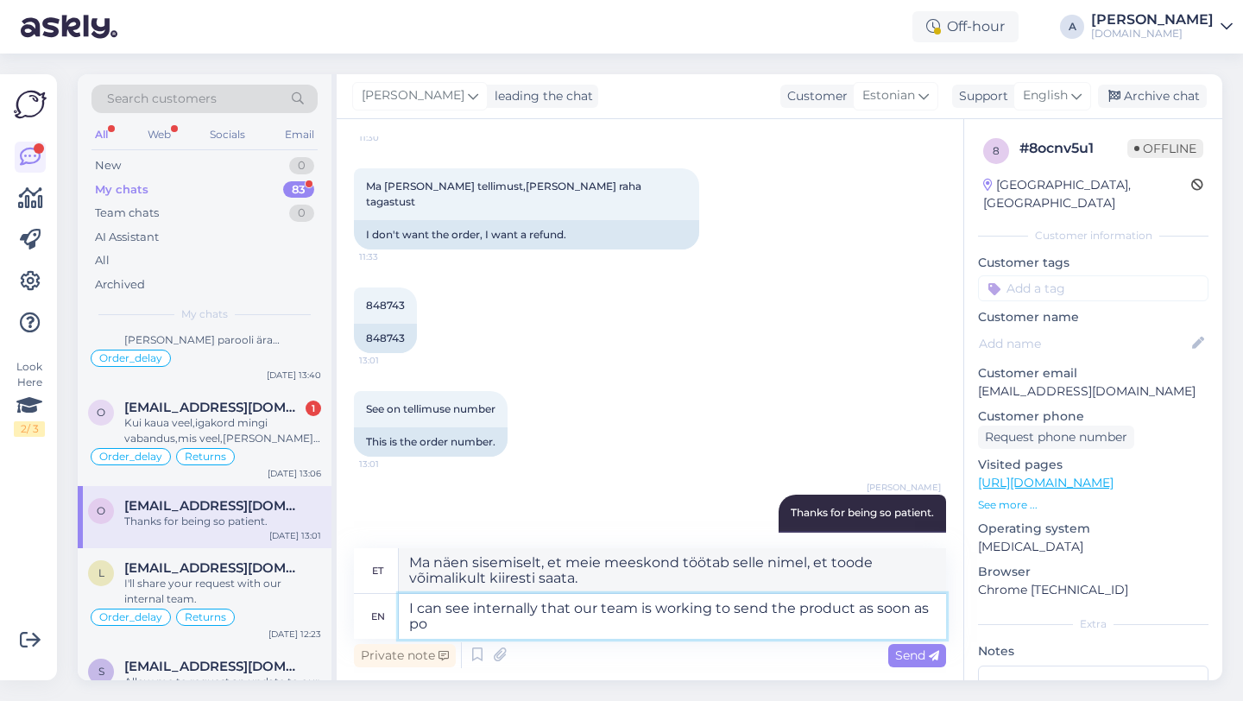
type textarea "Näen sisemiselt, et meie meeskond töötab selle nimel, et toode võimalikult kiir…"
type textarea "I can see internally that our team is working to send the product as soon as po…"
type textarea "Näen sisemiselt, et meie meeskond töötab selle nimel, et toode võimalikult kiir…"
type textarea "I can see internally that our team is working to send the product as soon as po…"
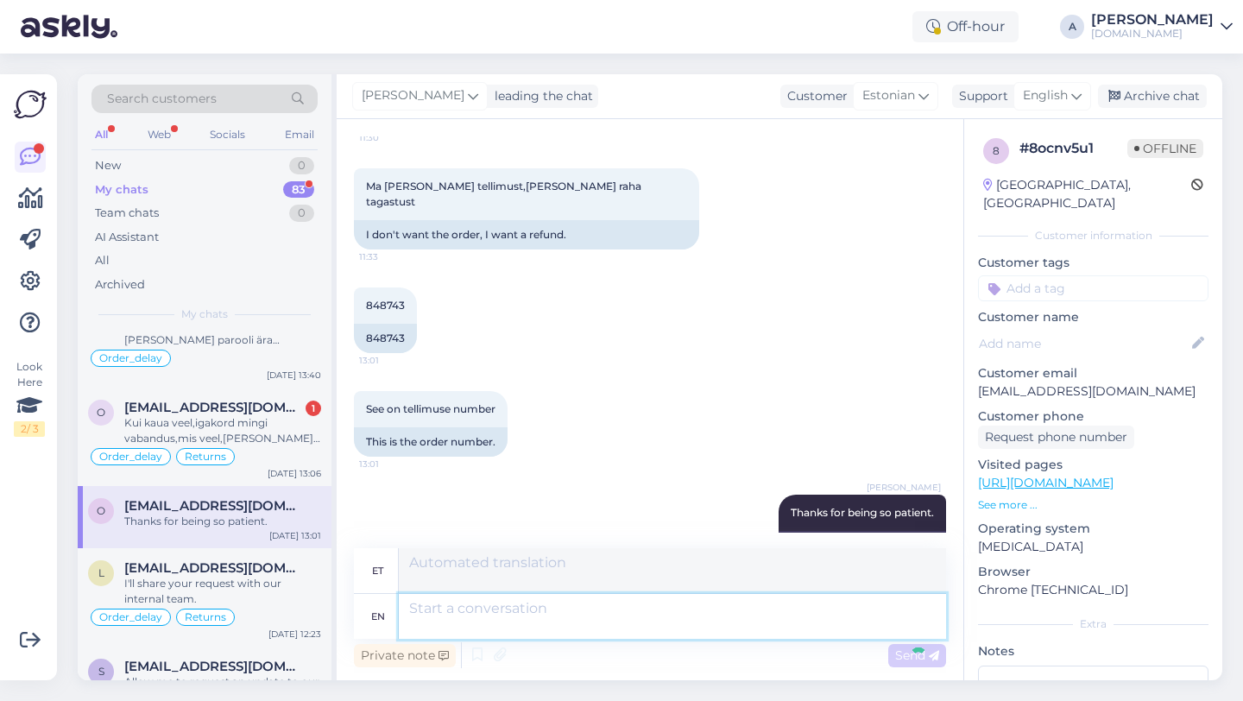
scroll to position [1504, 0]
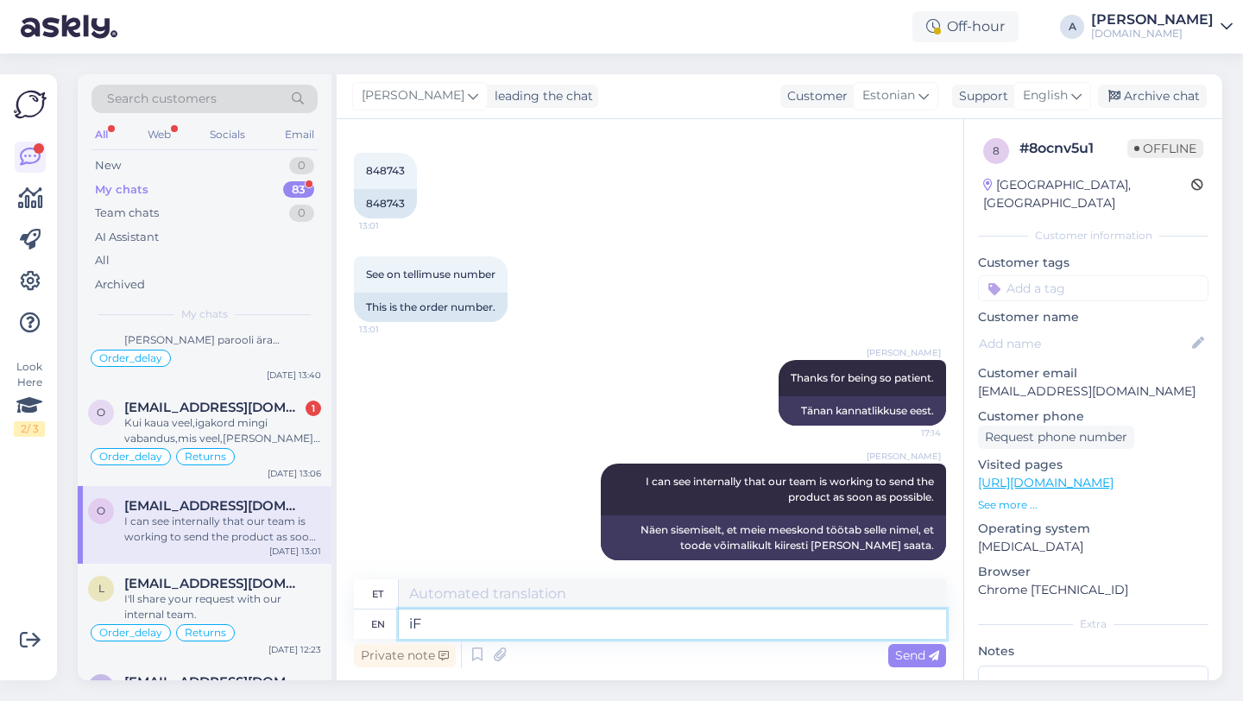
type textarea "iF"
type textarea "kui"
type textarea "i"
type textarea "p"
type textarea "Please n"
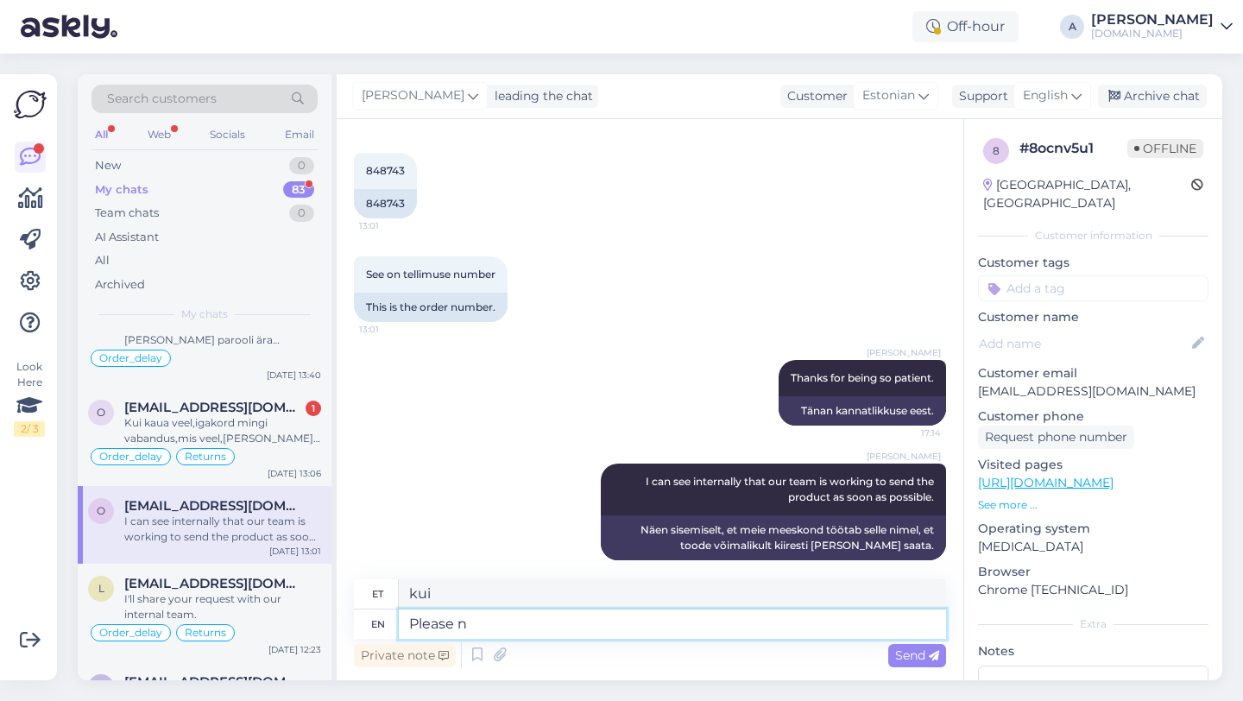
type textarea "Palun"
type textarea "Please note"
type textarea "Palun pange tähele"
type textarea "Please note that r"
type textarea "Palun arvestage, et"
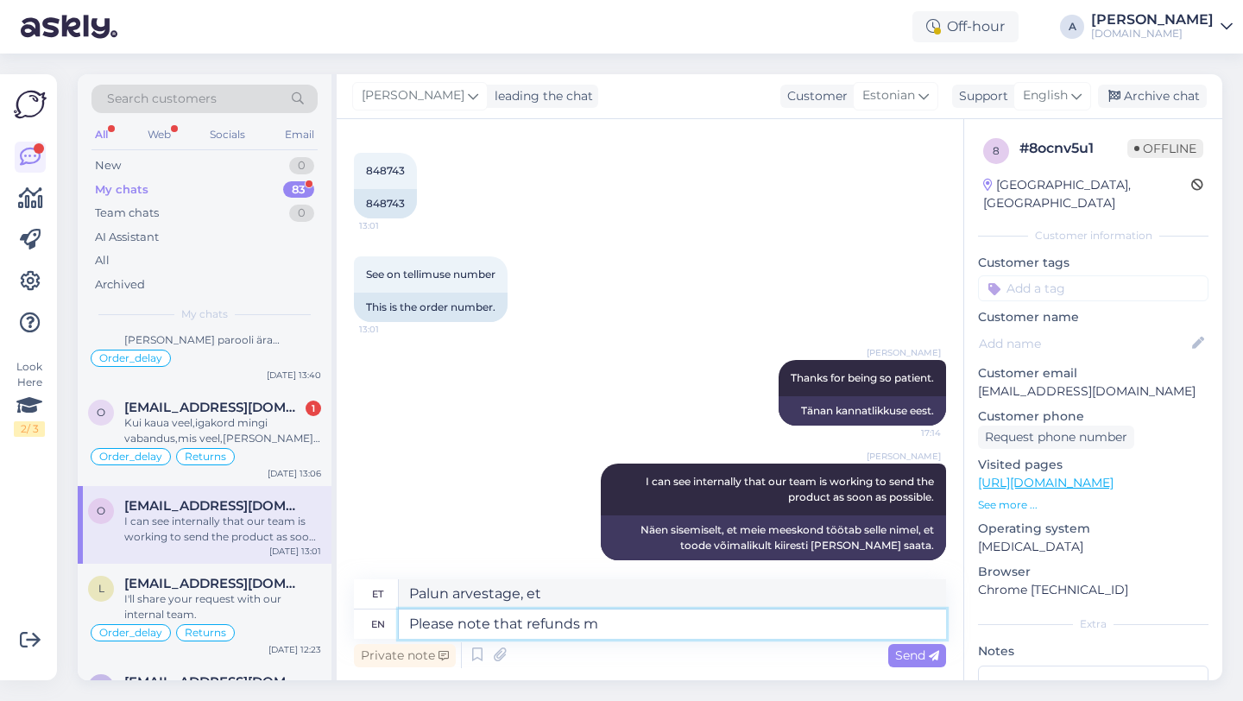
type textarea "Please note that refunds ma"
type textarea "Palun arvestage, et tagasimaksed"
type textarea "Please note that refunds may t"
type textarea "Palun arvestage, et tagasimaksed võivad"
type textarea "Please note that refunds may take"
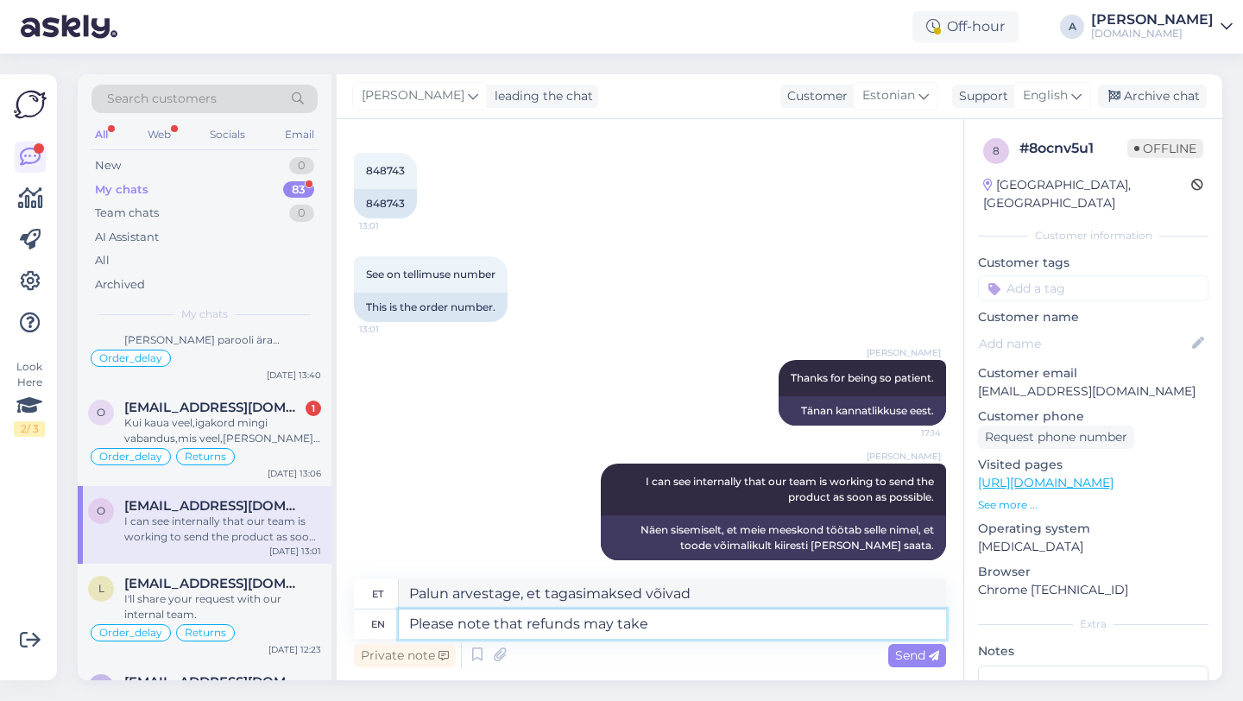
type textarea "Palun arvestage, et tagasimaksed võivad [PERSON_NAME] aega"
type textarea "Please note that refunds may take 3"
type textarea "Palun arvestage, et tagasimaksete tegemine võib [PERSON_NAME] 3"
type textarea "Please note that refunds may take 3 business"
type textarea "[PERSON_NAME] arvestage, et tagasimaksete tegemine võib [PERSON_NAME] 3 tööpäeva"
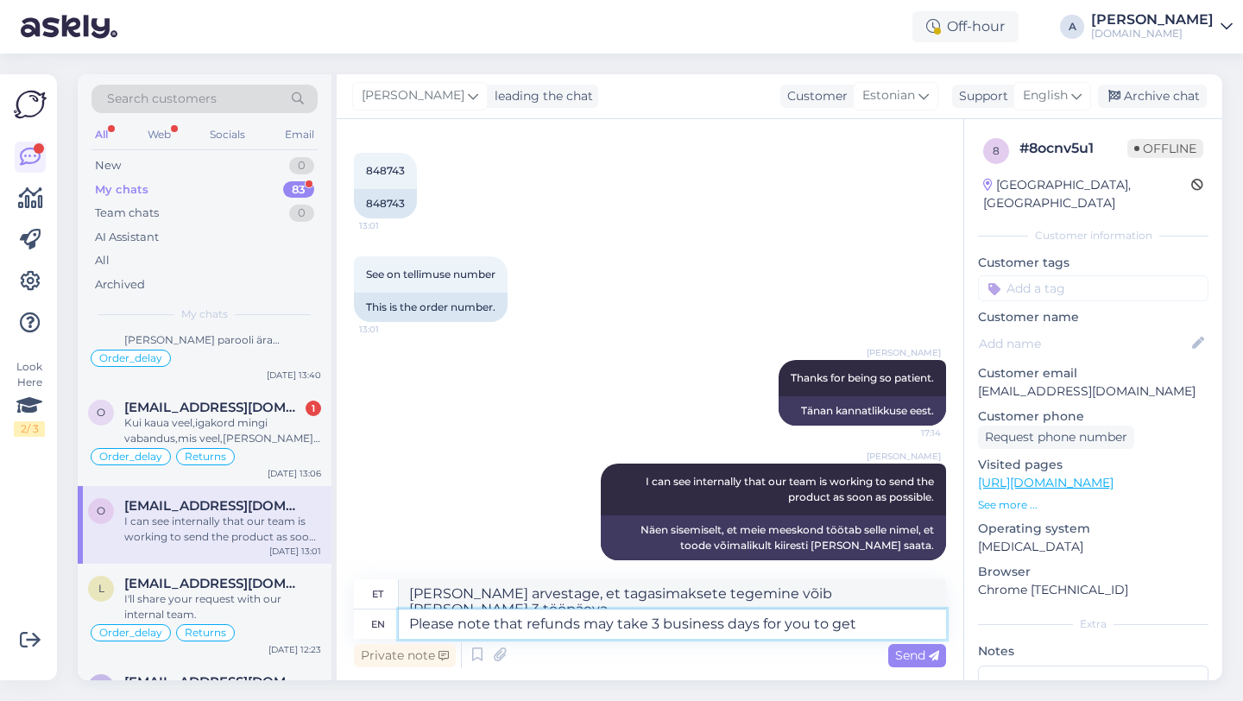
type textarea "Please note that refunds may take 3 business days for you to get"
type textarea "[PERSON_NAME] arvestage, et tagasimaksete saamine võib [PERSON_NAME] 3 tööpäeva"
type textarea "Please note that refunds may take 3 business days for you to get it back."
type textarea "Palun arvestage, et raha tagastamine võib [PERSON_NAME] 3 tööpäeva."
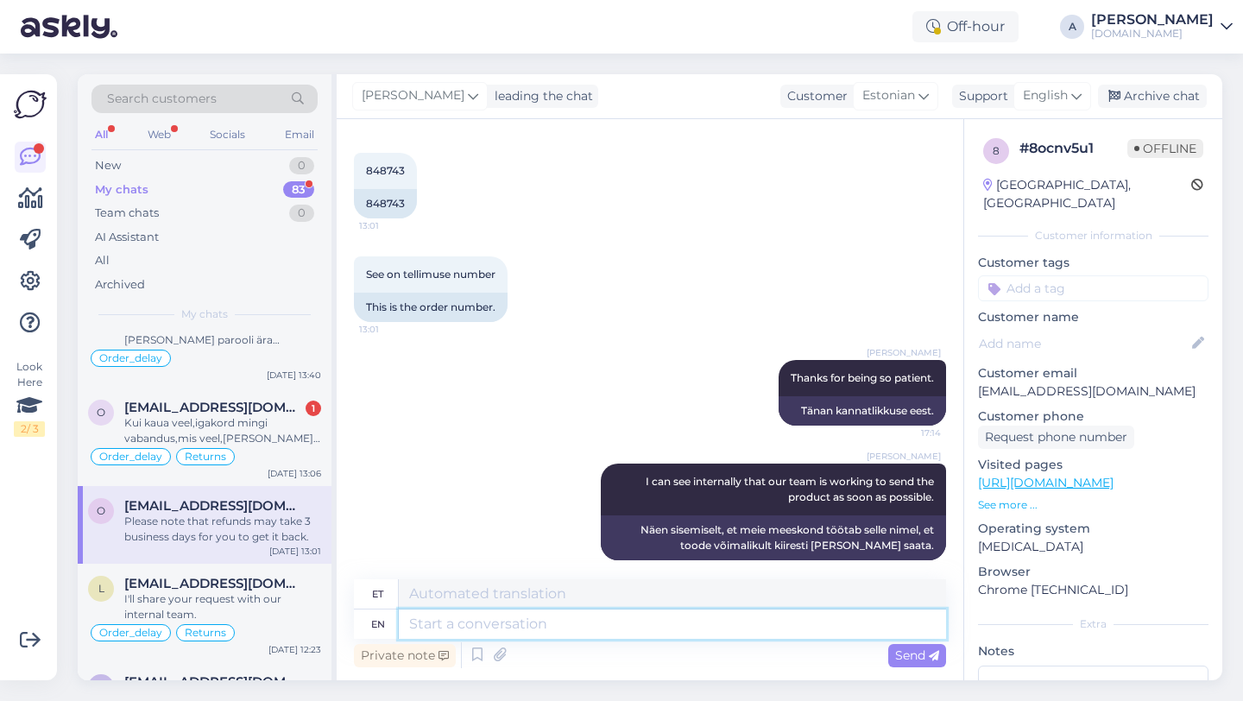
scroll to position [1639, 0]
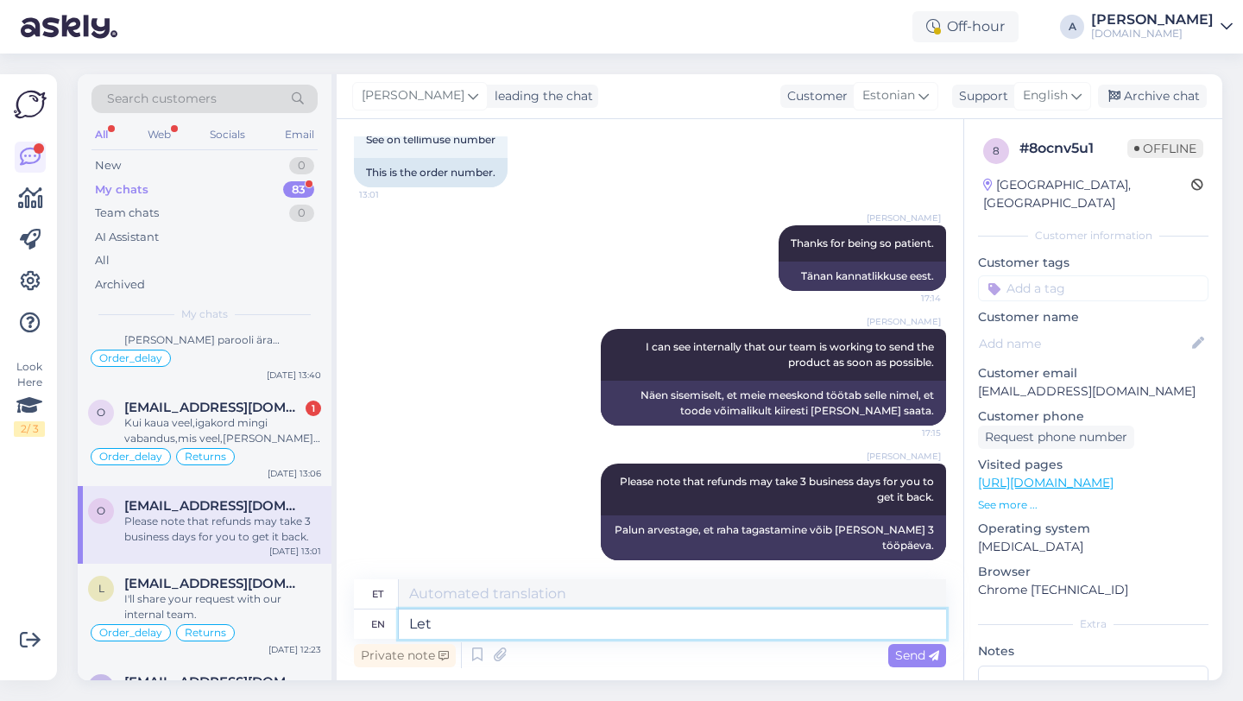
type textarea "Let"
type textarea "Lase"
type textarea "Let me"
type textarea "Las ma"
type textarea "Let me know"
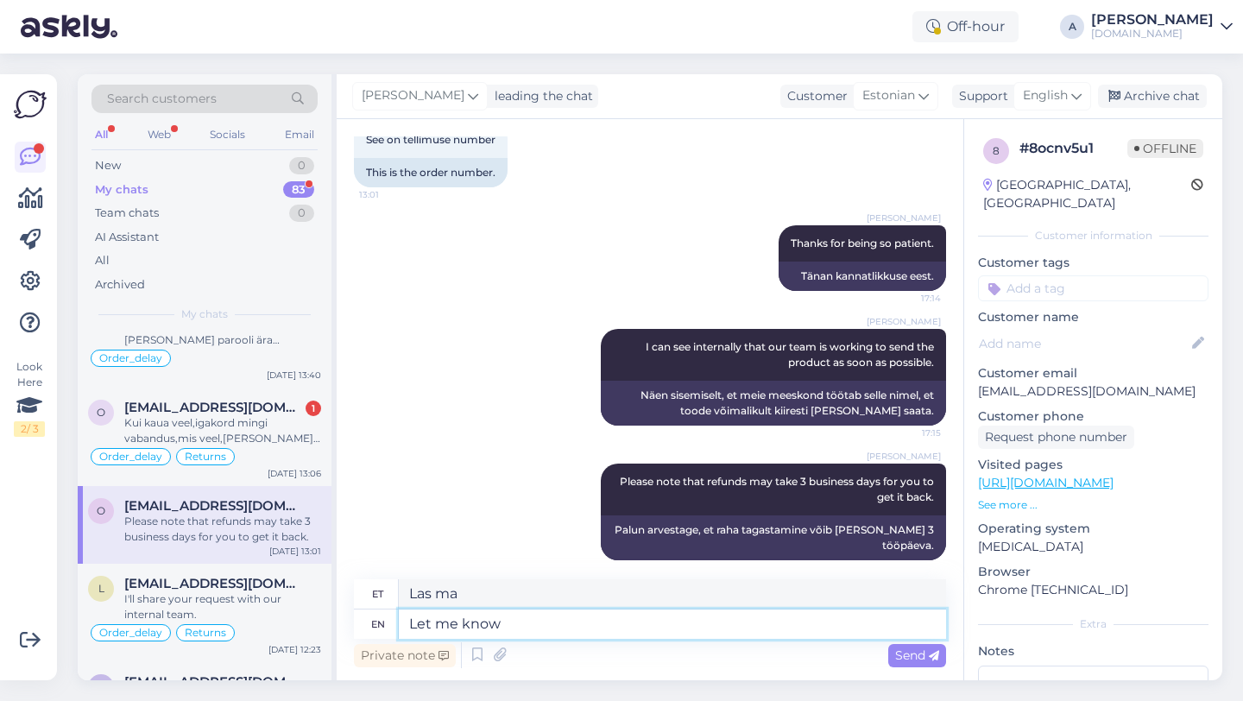
type textarea "[PERSON_NAME]"
type textarea "Let me know if y"
type textarea "[PERSON_NAME], kui"
type textarea "Let me know if you"
type textarea "[PERSON_NAME], kui sa"
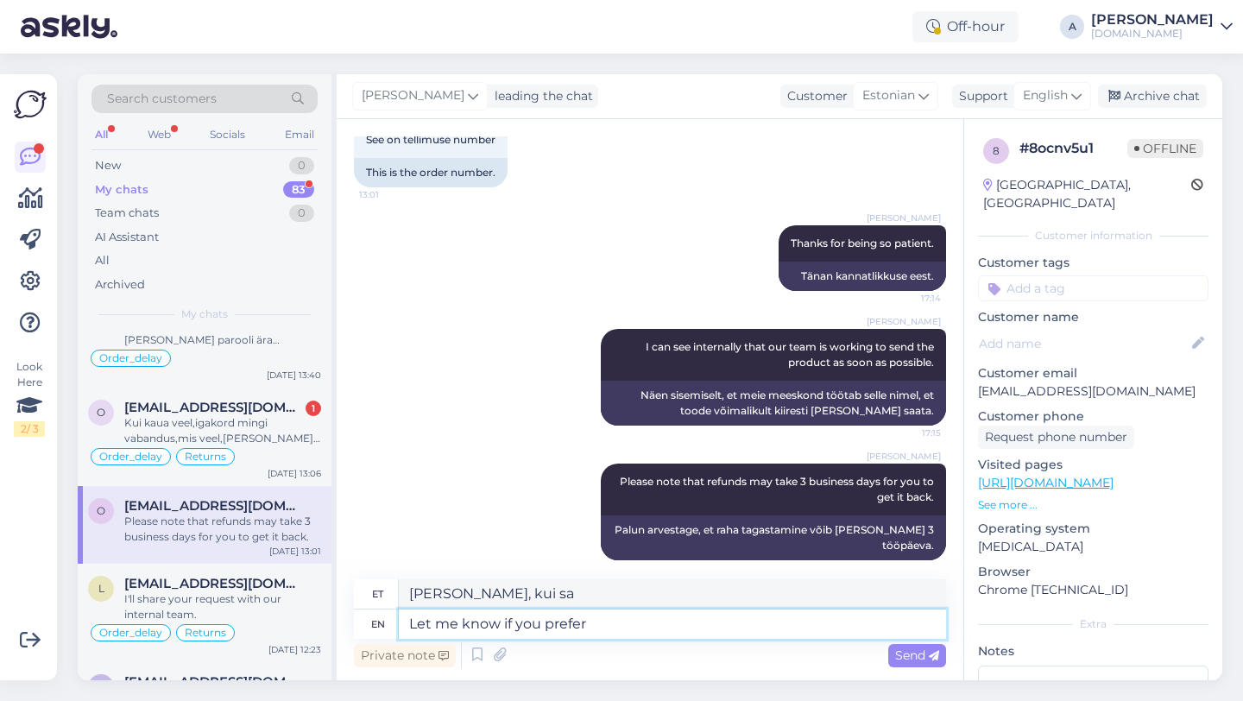
type textarea "Let me know if you prefer t"
type textarea "[PERSON_NAME], kui eelistad"
type textarea "Let me know if you prefer to wait"
type textarea "Andke teada, kui eelistate oodata"
type textarea "Let me know if you prefer to wait for the code o"
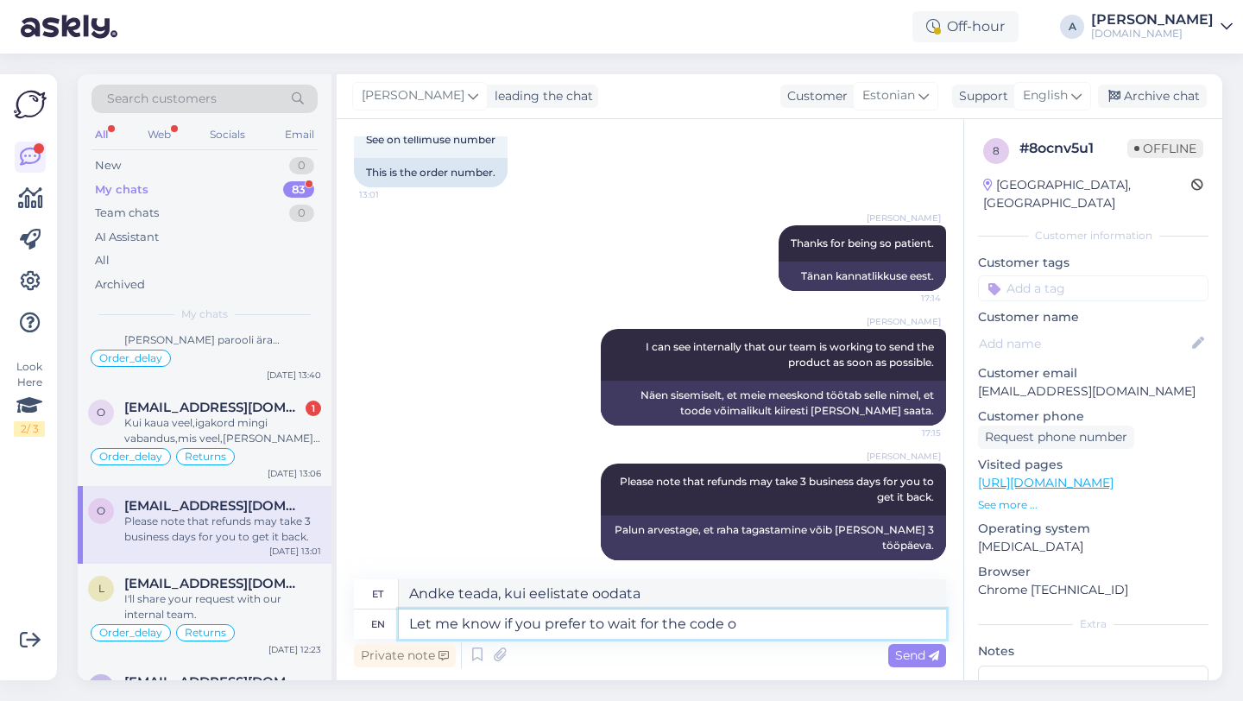
type textarea "[PERSON_NAME], kui eelistad koodi oodata"
type textarea "Let me know if you prefer to wait for the code or th"
type textarea "Andke teada, kas eelistate koodi oodata või"
type textarea "Let me know if you prefer to wait for the code or the refund."
type textarea "[PERSON_NAME], kas eelistad oodata koodi või raha tagastamist."
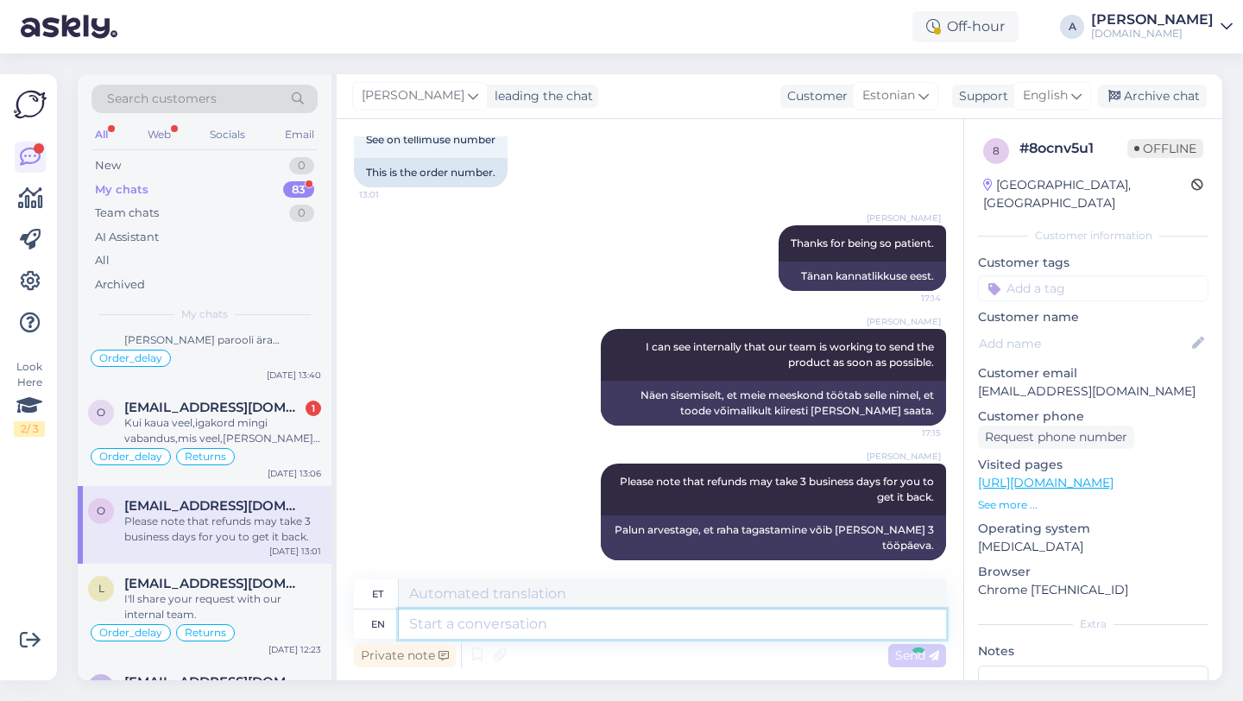
scroll to position [1743, 0]
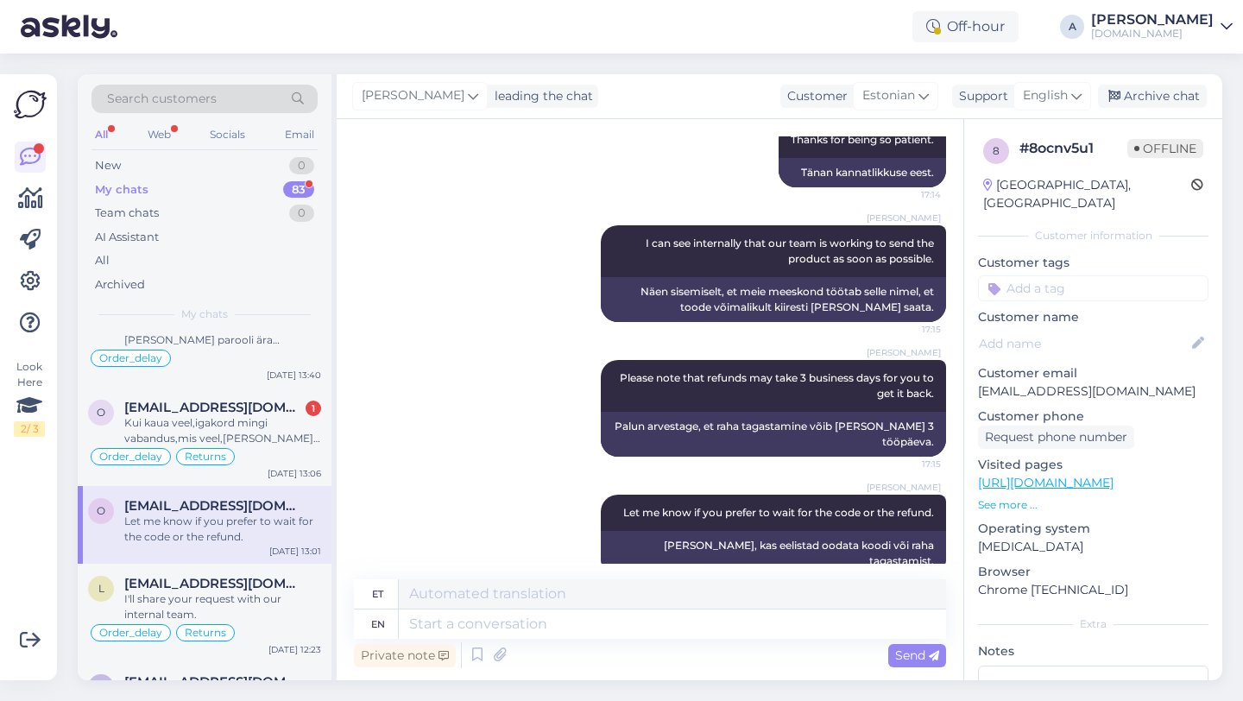
click at [1050, 277] on input at bounding box center [1093, 288] width 230 height 26
type input "orde"
click at [1089, 329] on span "Order_delay" at bounding box center [1093, 334] width 63 height 10
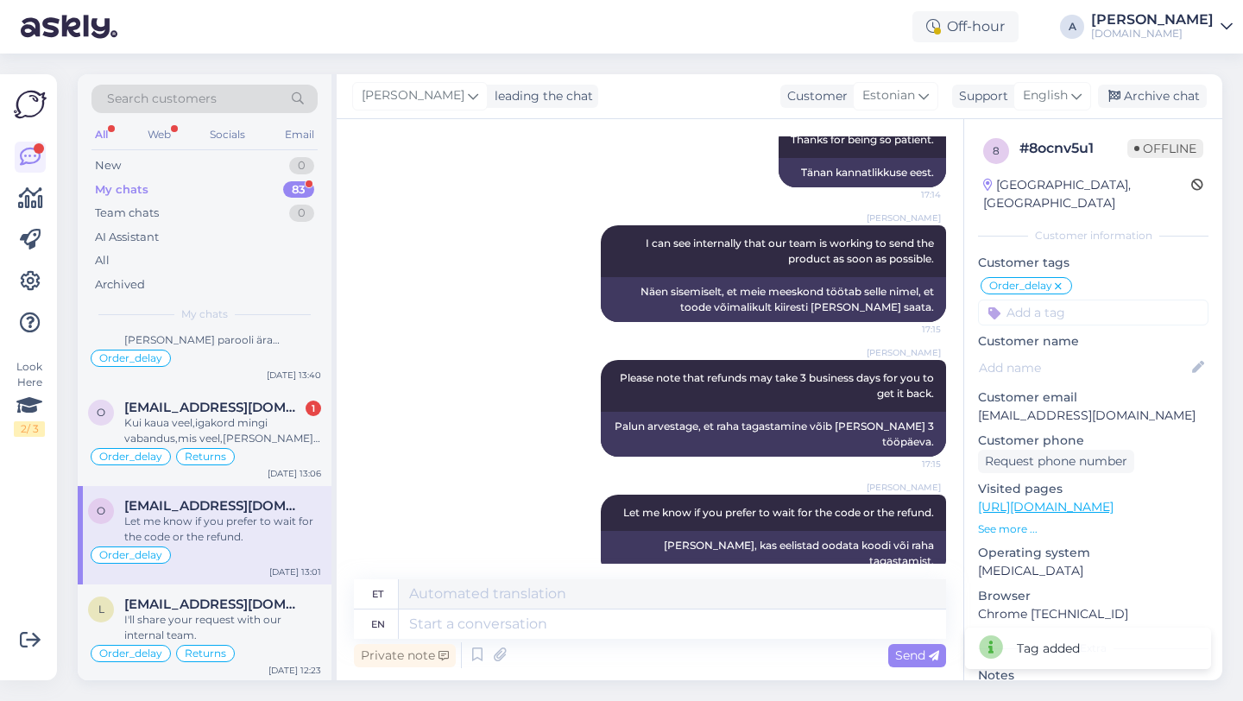
click at [1074, 300] on input at bounding box center [1093, 313] width 230 height 26
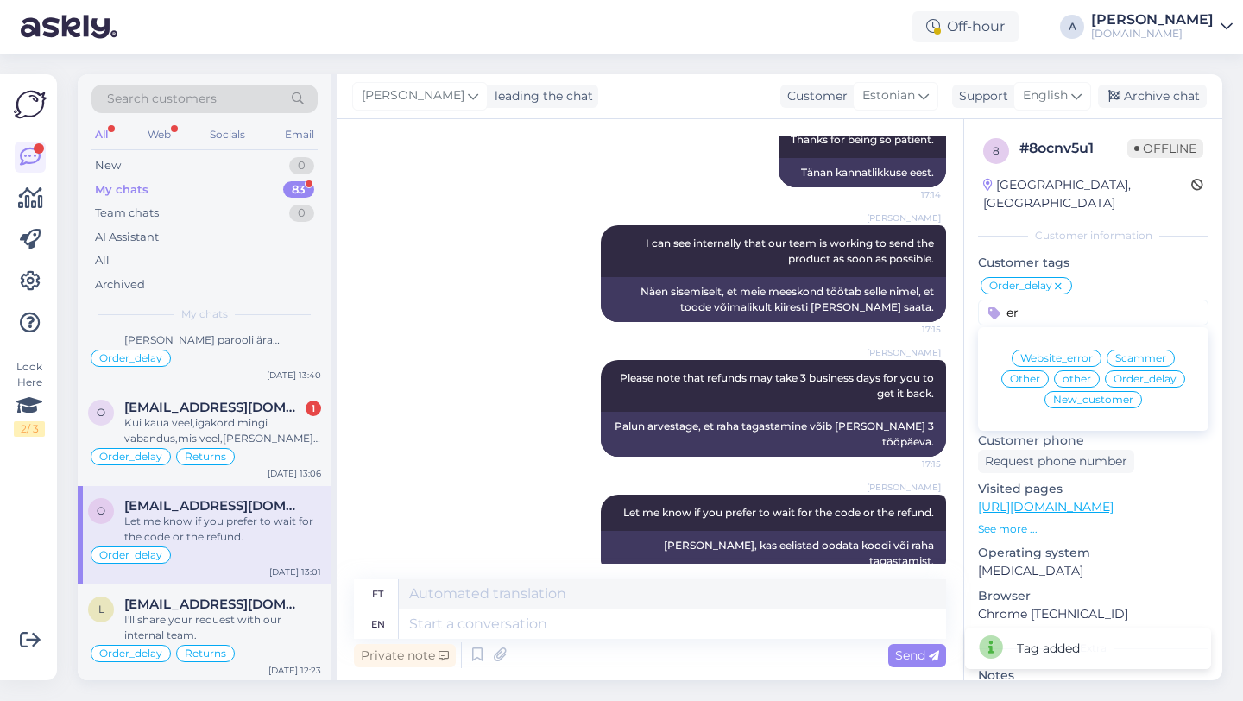
type input "e"
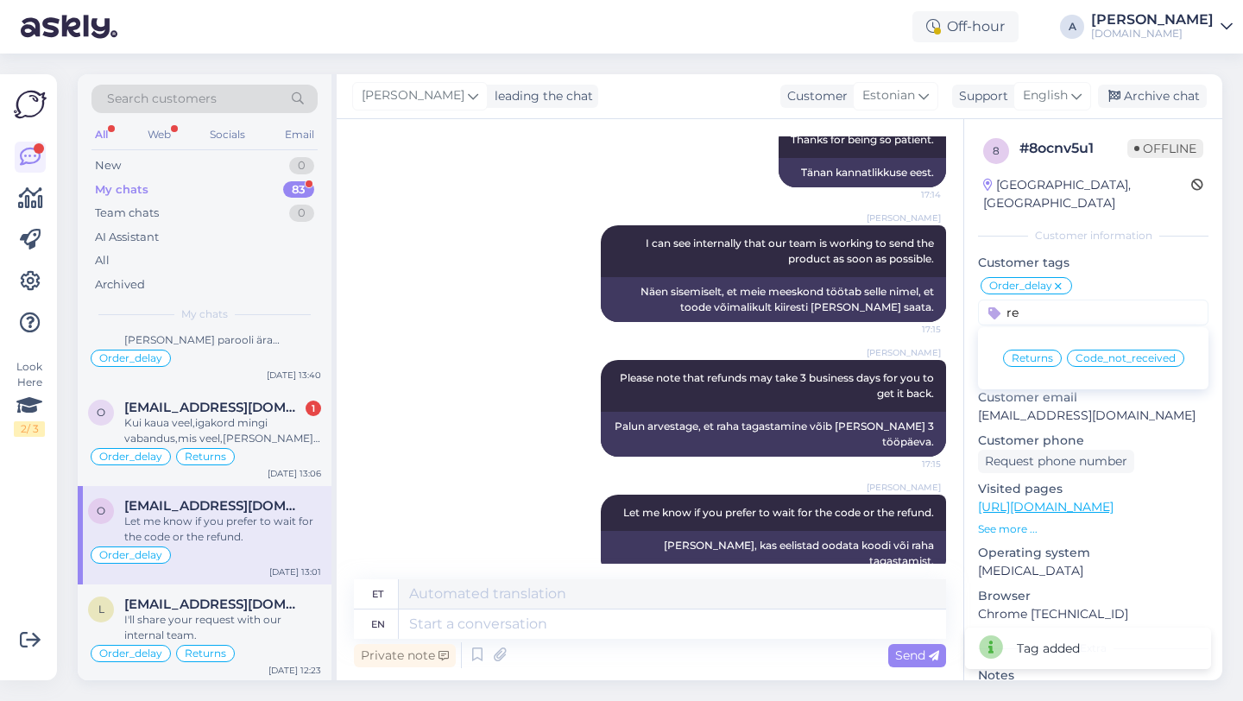
type input "re"
click at [1041, 353] on span "Returns" at bounding box center [1032, 358] width 41 height 10
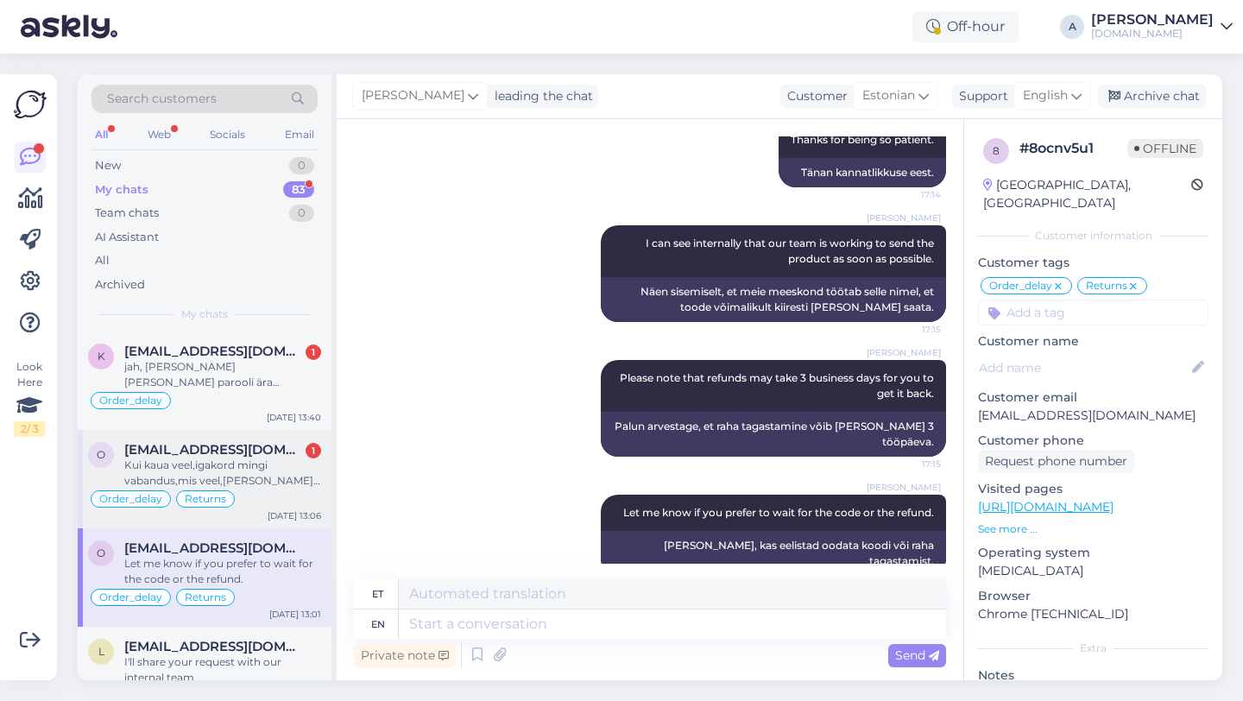
scroll to position [575, 0]
click at [243, 483] on div "Kui kaua veel,igakord mingi vabandus,mis veel,[PERSON_NAME] te värskendate nõua…" at bounding box center [222, 473] width 197 height 31
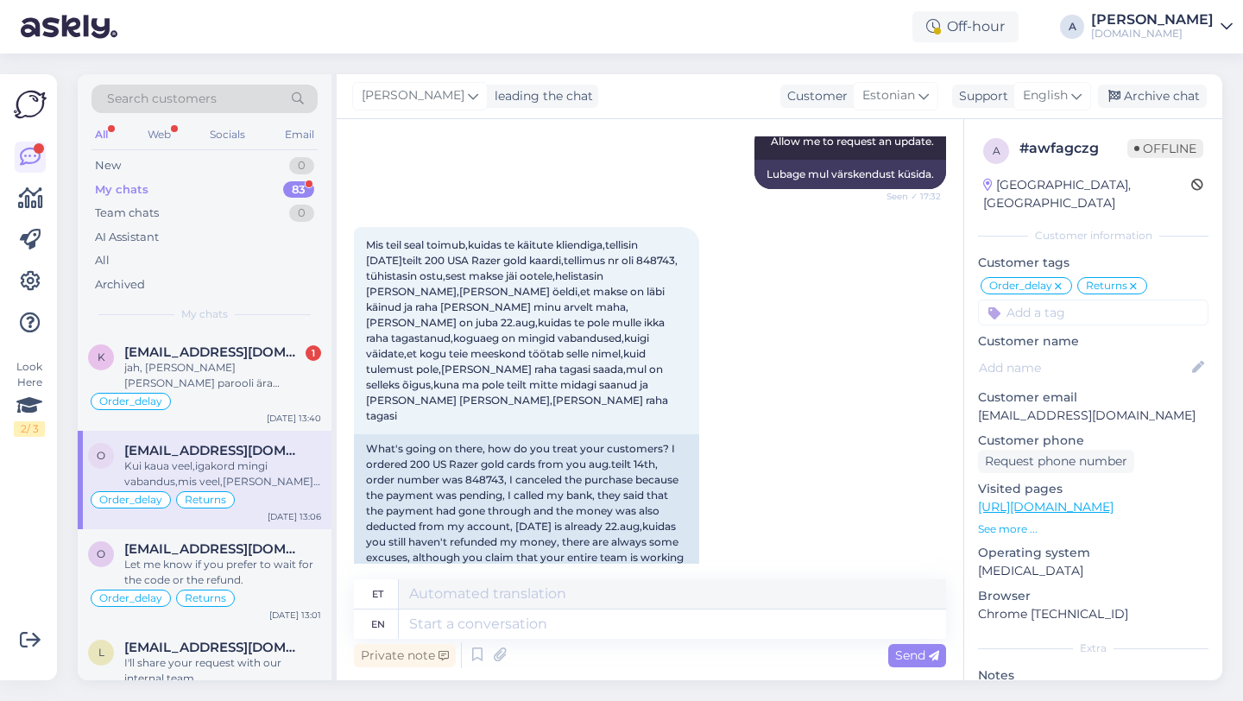
scroll to position [6628, 0]
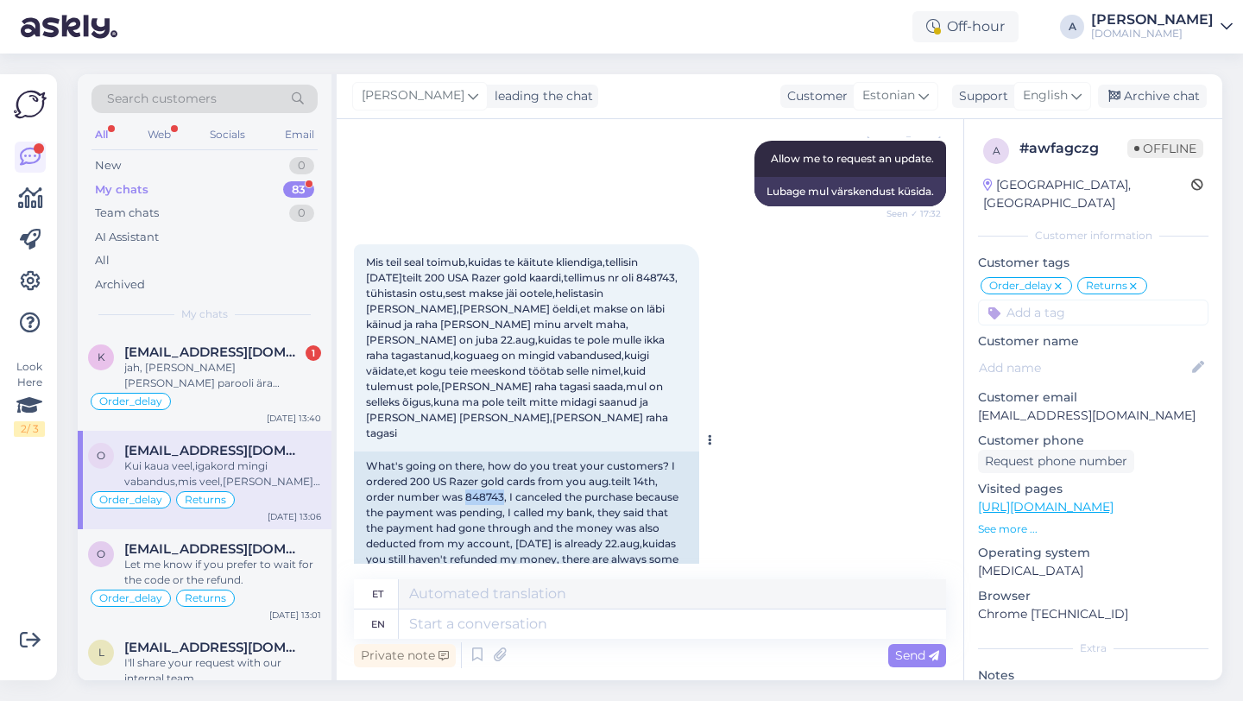
drag, startPoint x: 505, startPoint y: 419, endPoint x: 465, endPoint y: 417, distance: 39.8
click at [465, 451] on div "What's going on there, how do you treat your customers? I ordered 200 US Razer …" at bounding box center [526, 543] width 345 height 185
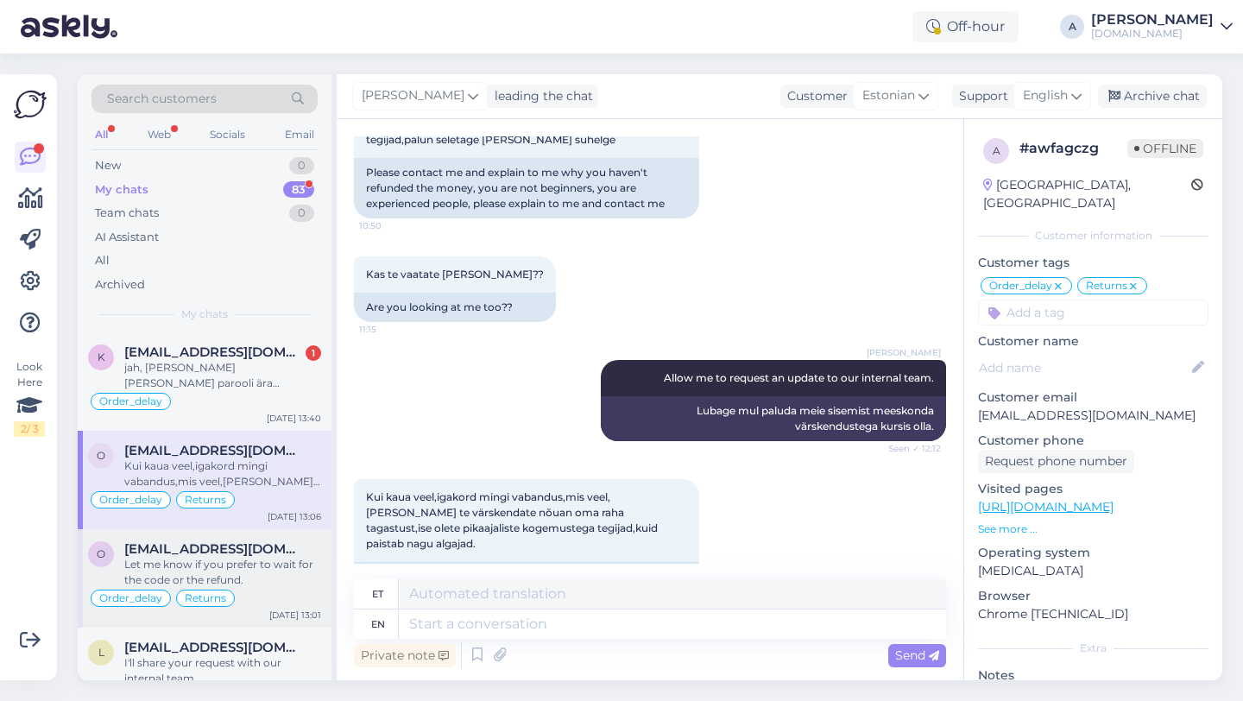
click at [286, 573] on div "Let me know if you prefer to wait for the code or the refund." at bounding box center [222, 572] width 197 height 31
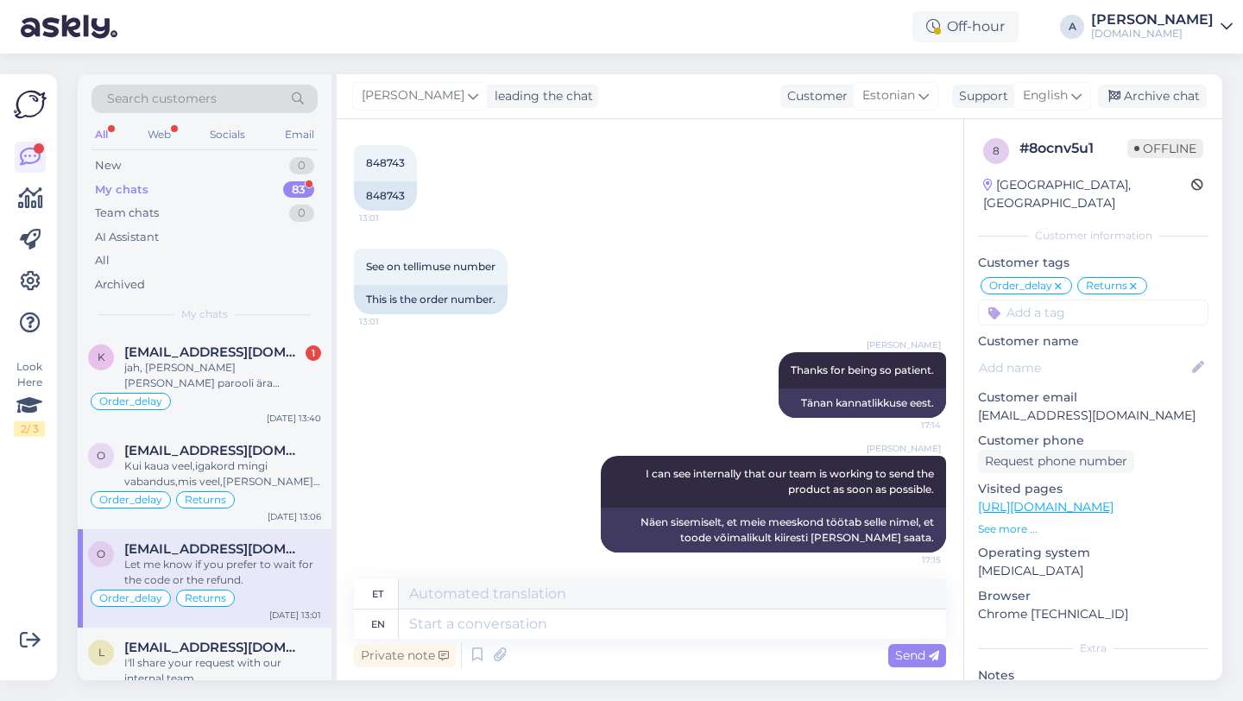
scroll to position [1498, 0]
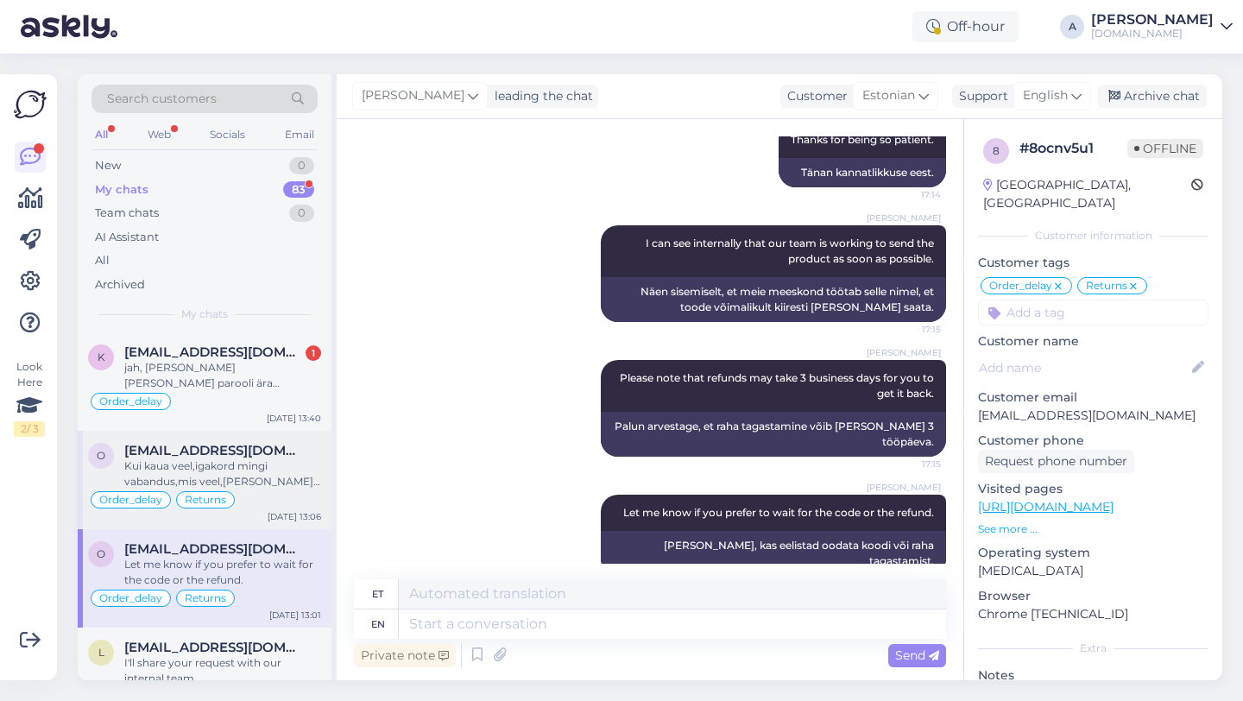
click at [287, 455] on span "[EMAIL_ADDRESS][DOMAIN_NAME]" at bounding box center [214, 451] width 180 height 16
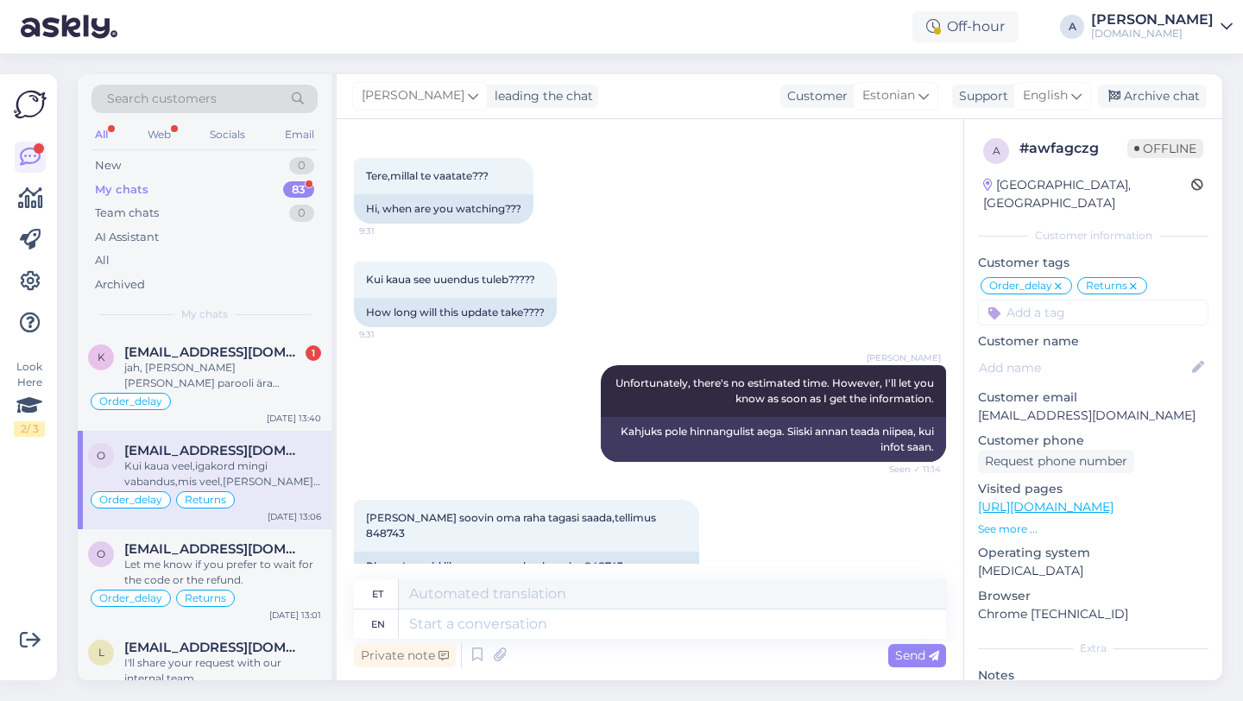
scroll to position [7937, 0]
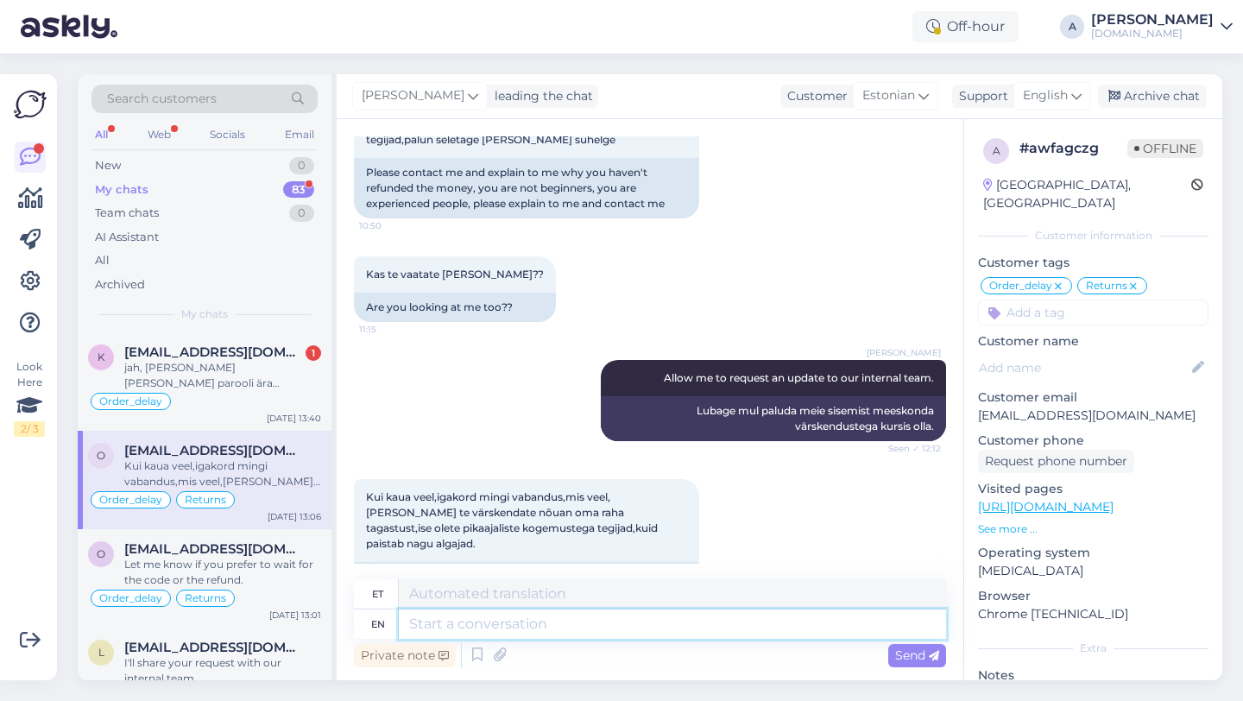
click at [464, 626] on textarea at bounding box center [672, 623] width 547 height 29
click at [263, 559] on div "Let me know if you prefer to wait for the code or the refund." at bounding box center [222, 572] width 197 height 31
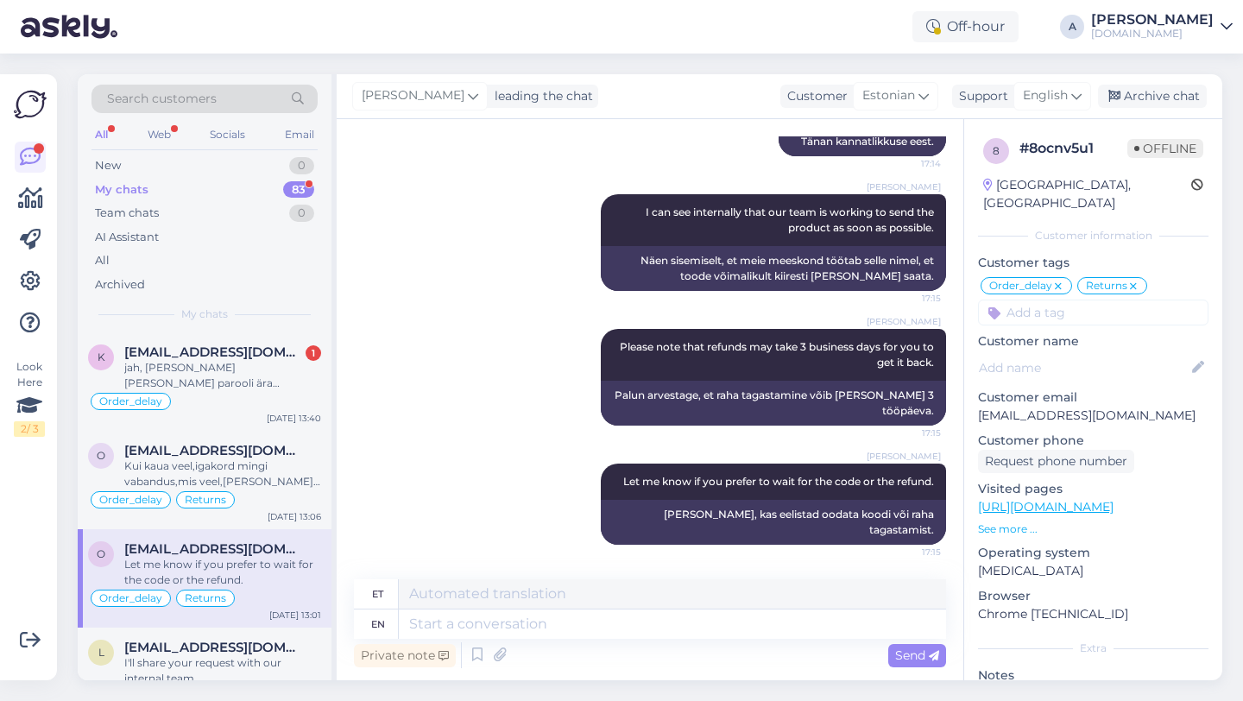
scroll to position [1590, 0]
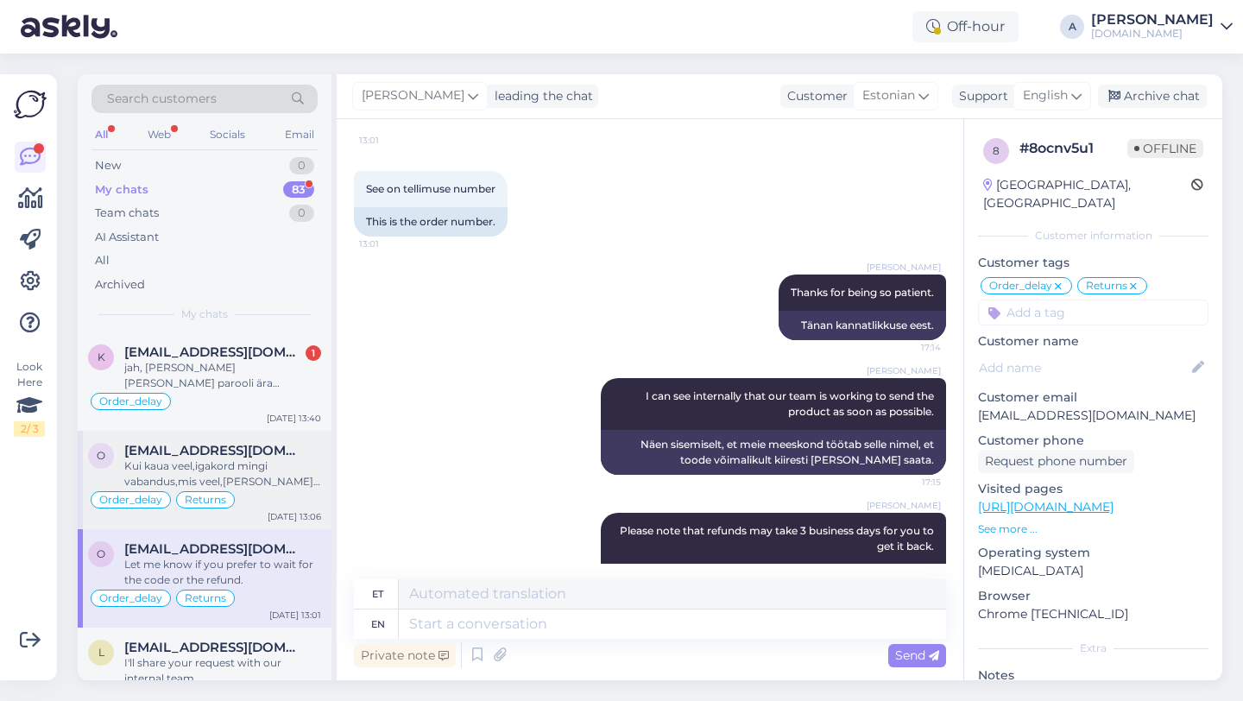
click at [280, 456] on span "[EMAIL_ADDRESS][DOMAIN_NAME]" at bounding box center [214, 451] width 180 height 16
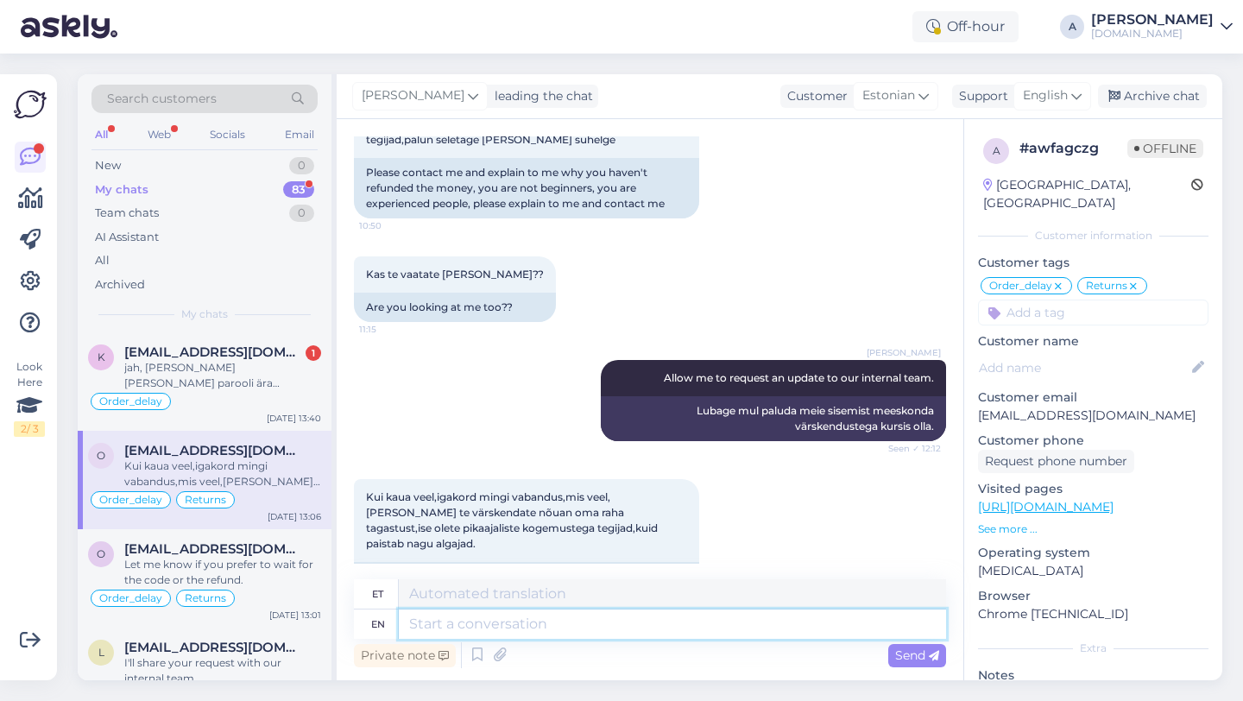
click at [462, 626] on textarea at bounding box center [672, 623] width 547 height 29
type textarea "Thanks"
type textarea "Tänud"
type textarea "Thanks for b"
type textarea "Tänan teid"
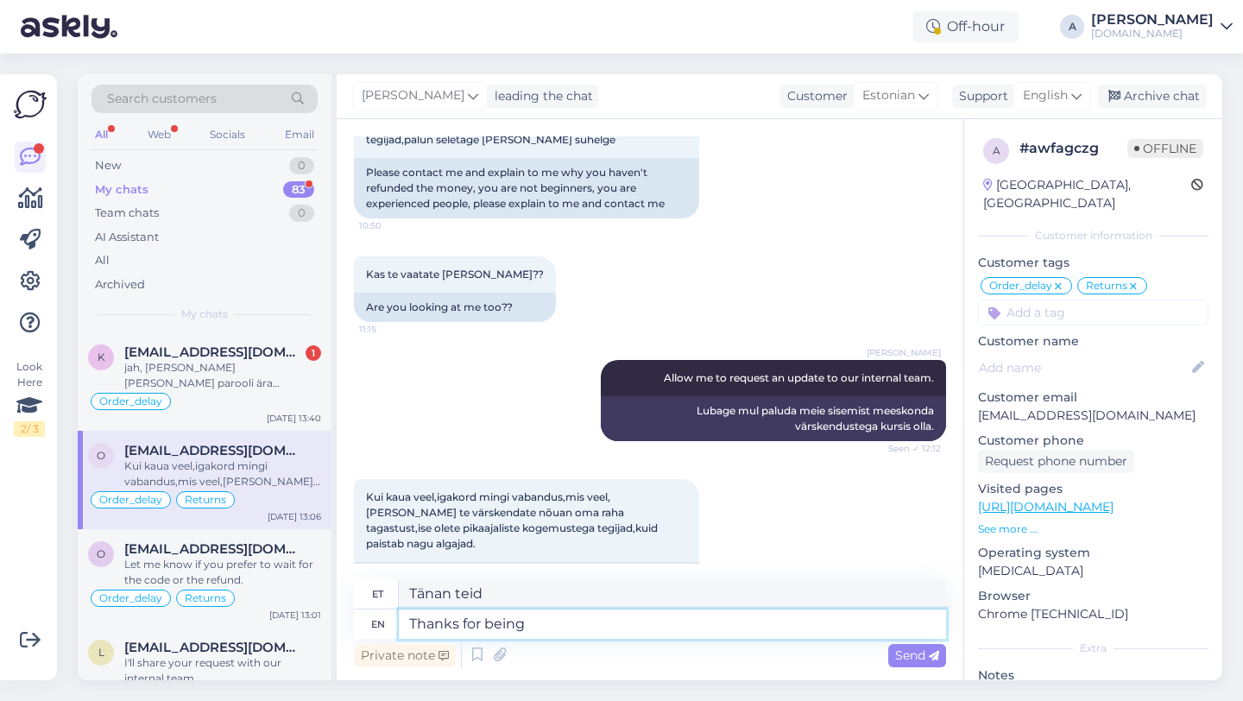
type textarea "Thanks for being"
type textarea "Tänan teid olemise eest"
type textarea "Thanks for being sopatient."
type textarea "Tänan kannatlikkuse eest."
type textarea "Thanks for being so"
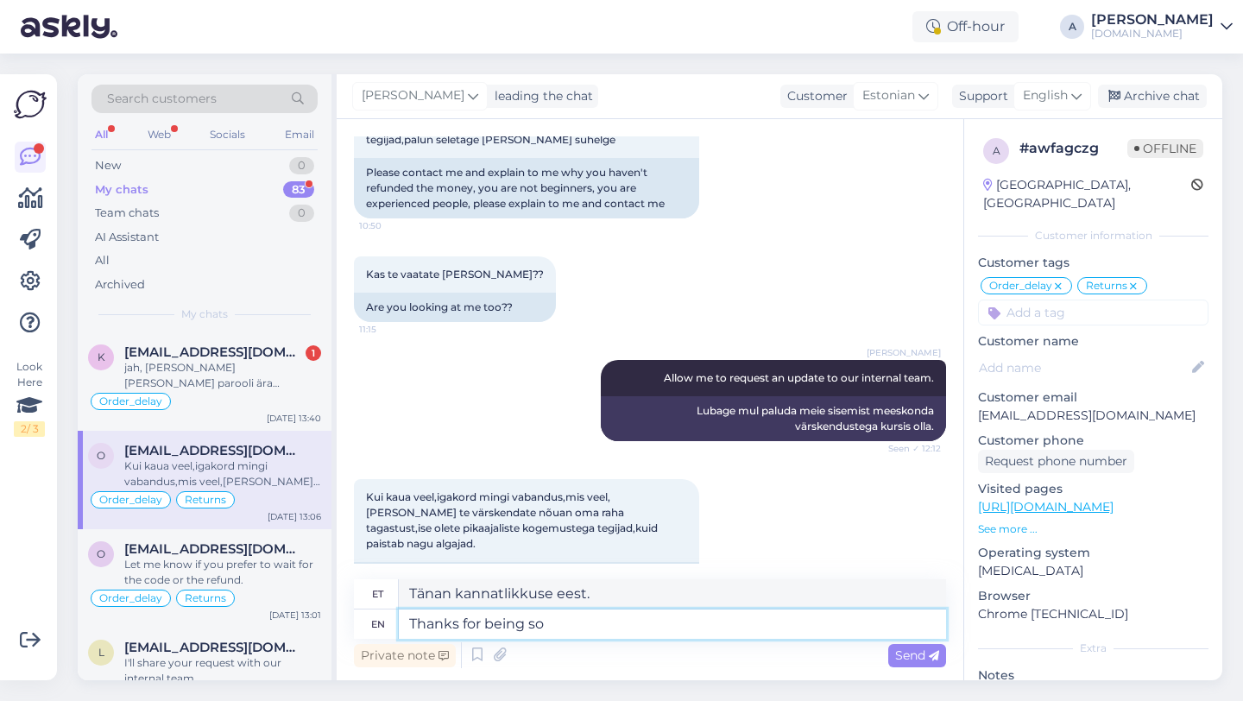
type textarea "Aitäh, et nii oled"
type textarea "Thanks for be"
type textarea "Tänan teid olemise eest"
type textarea "Thanks for"
type textarea "Tänan teid"
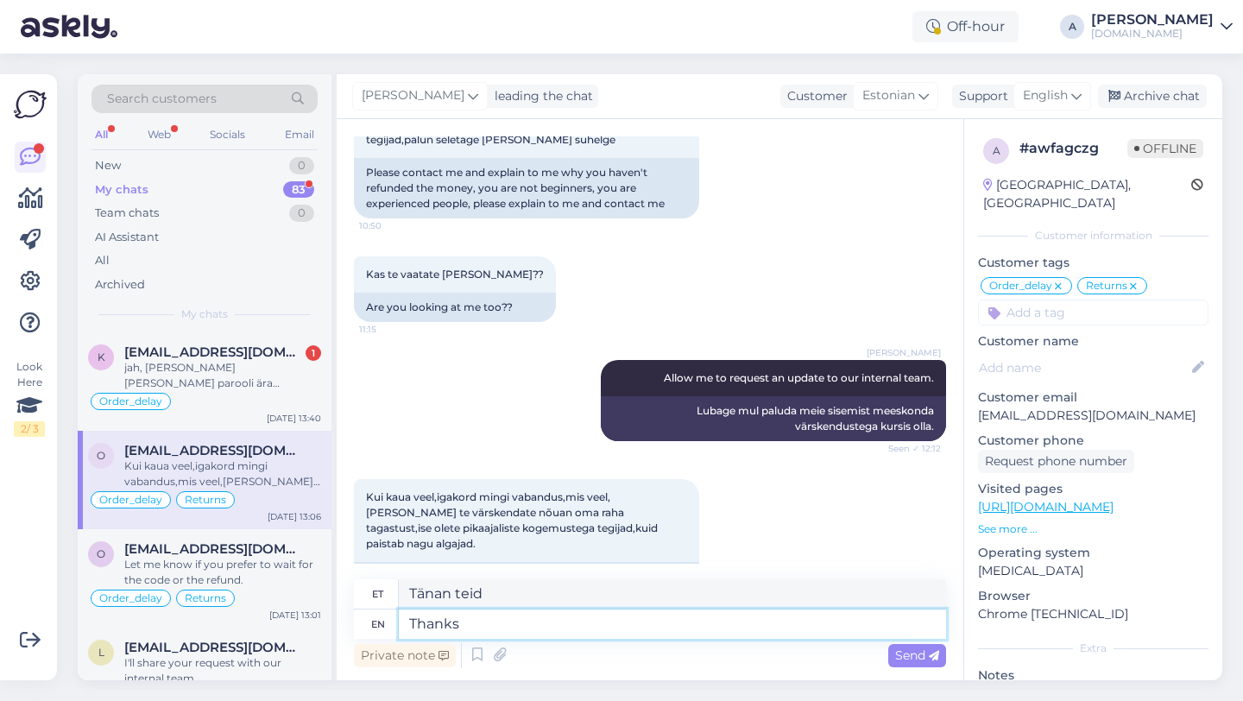
type textarea "Thanks"
type textarea "Tänud"
type textarea "T"
type textarea "We al"
type textarea "Meie"
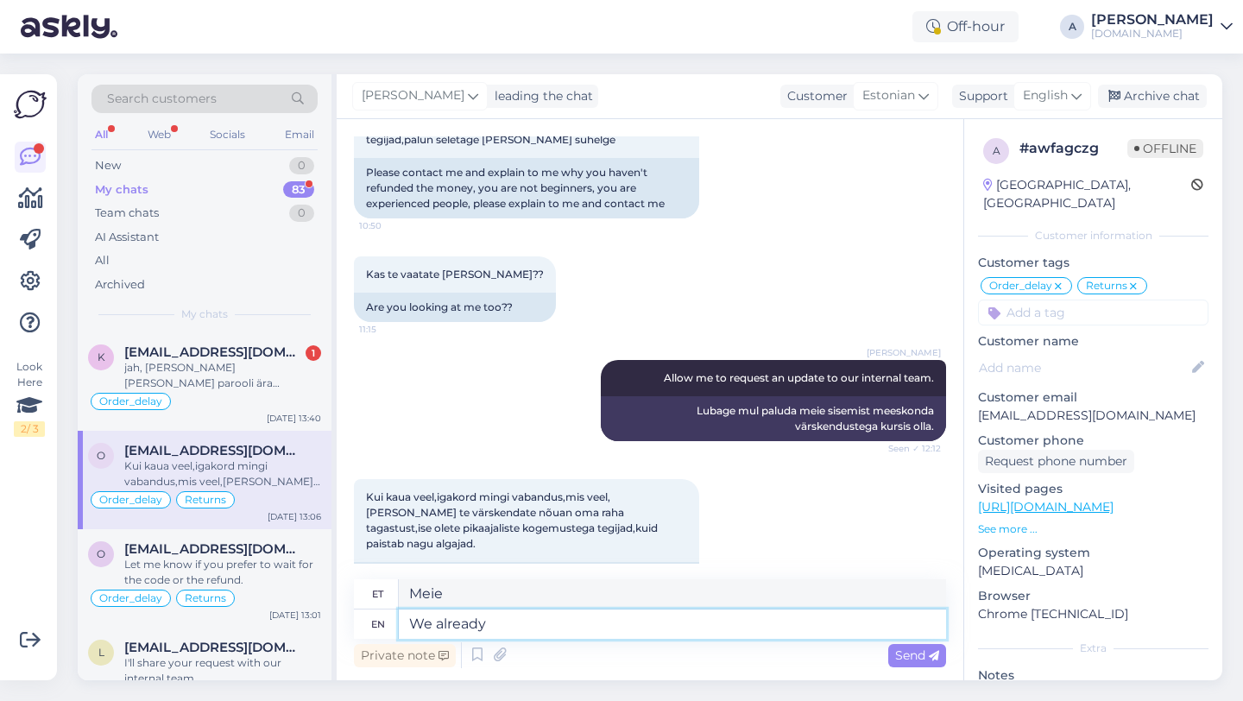
type textarea "We already h"
type textarea "Me juba"
type textarea "We already have"
type textarea "Meil on juba"
type textarea "We already have anothr"
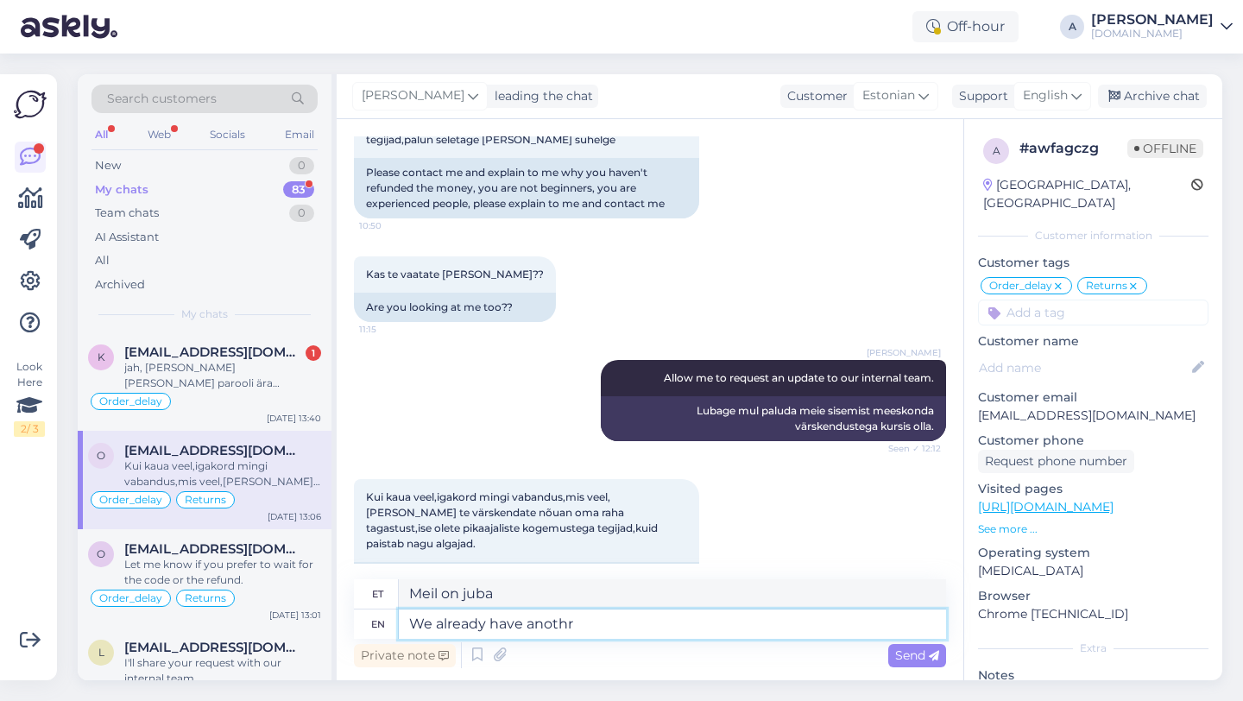
type textarea "Meil on juba teine"
type textarea "We already have another open ch"
type textarea "Meil on juba teine ​​avatud"
type textarea "We already have another open chat"
type textarea "Meil on juba teine ​​avatud vestlus"
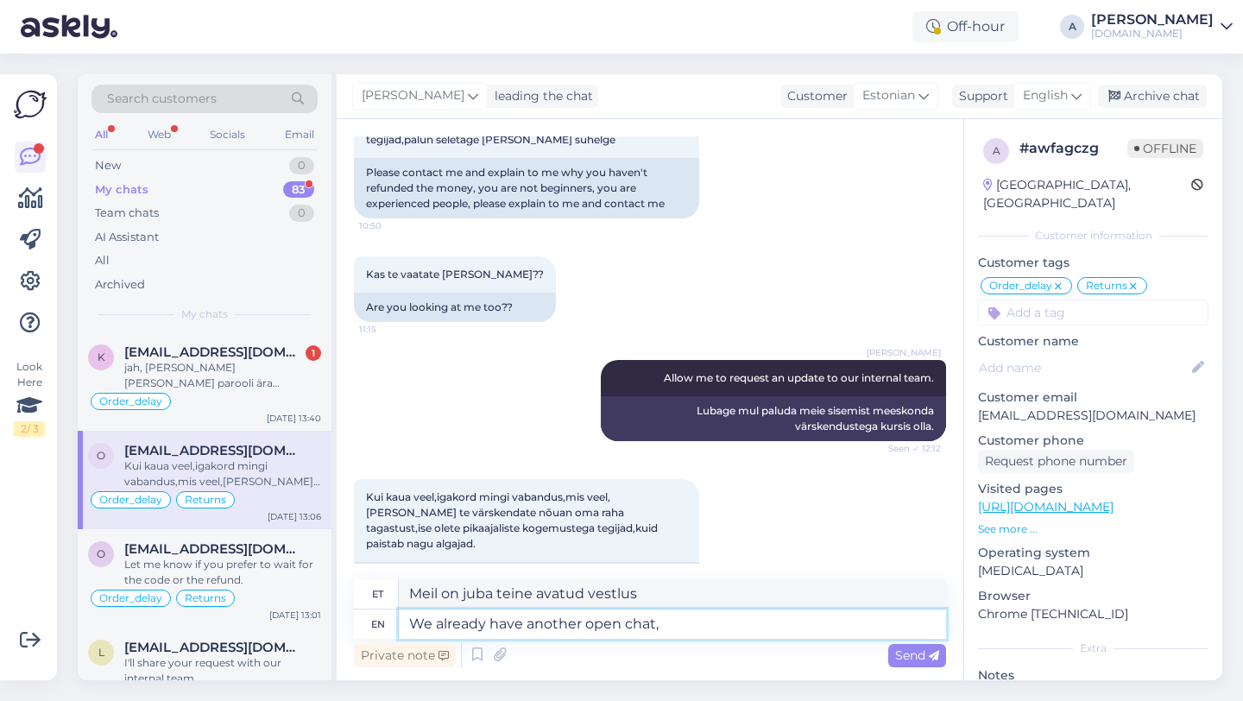
type textarea "We already have another open chat,"
type textarea "Meil on juba teine ​​avatud vestlus,"
type textarea "We already have another open chat, please s"
type textarea "Meil on juba teine ​​avatud vestlus, palun"
type textarea "We already have another open chat, please stay i"
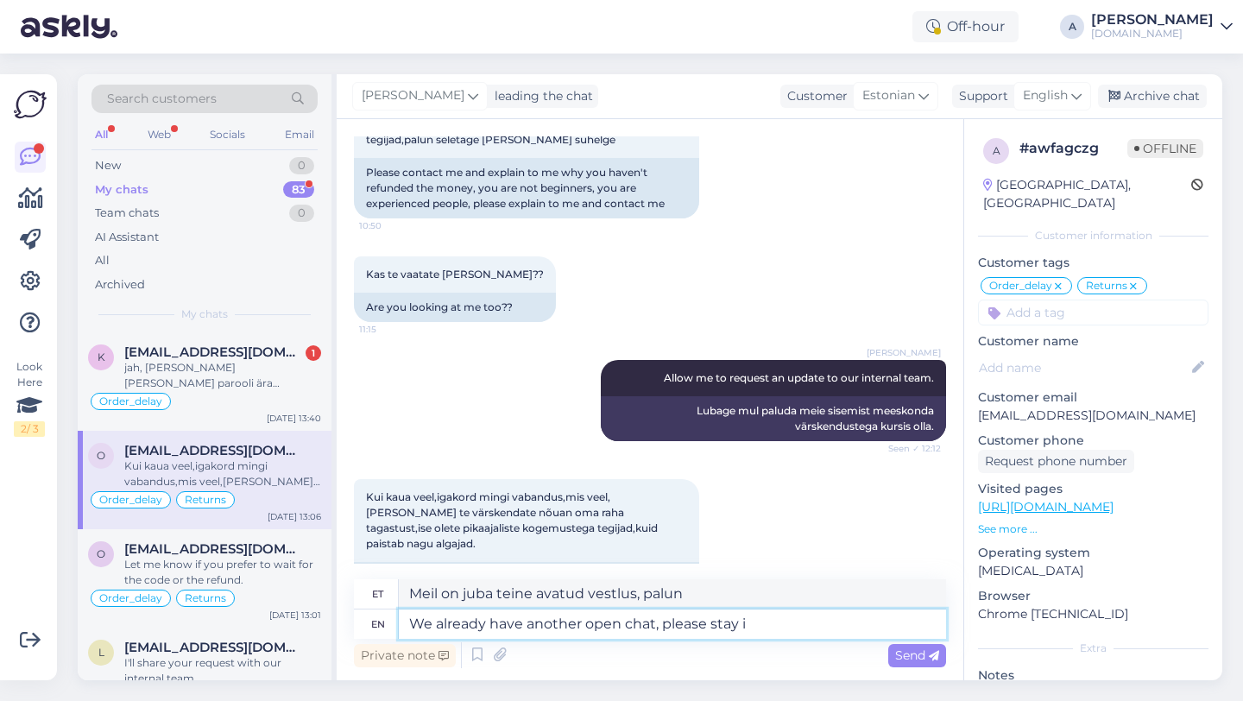
type textarea "Meil on juba teine ​​avatud vestlus, palun jääge"
type textarea "We already have another open chat, please stay in o"
type textarea "Meil on juba teine ​​avatud vestlus, palun püsige sees"
type textarea "We already have another open chat, please stay in one."
type textarea "Meil on juba teine ​​avatud vestlus, palun jääge selle juurde."
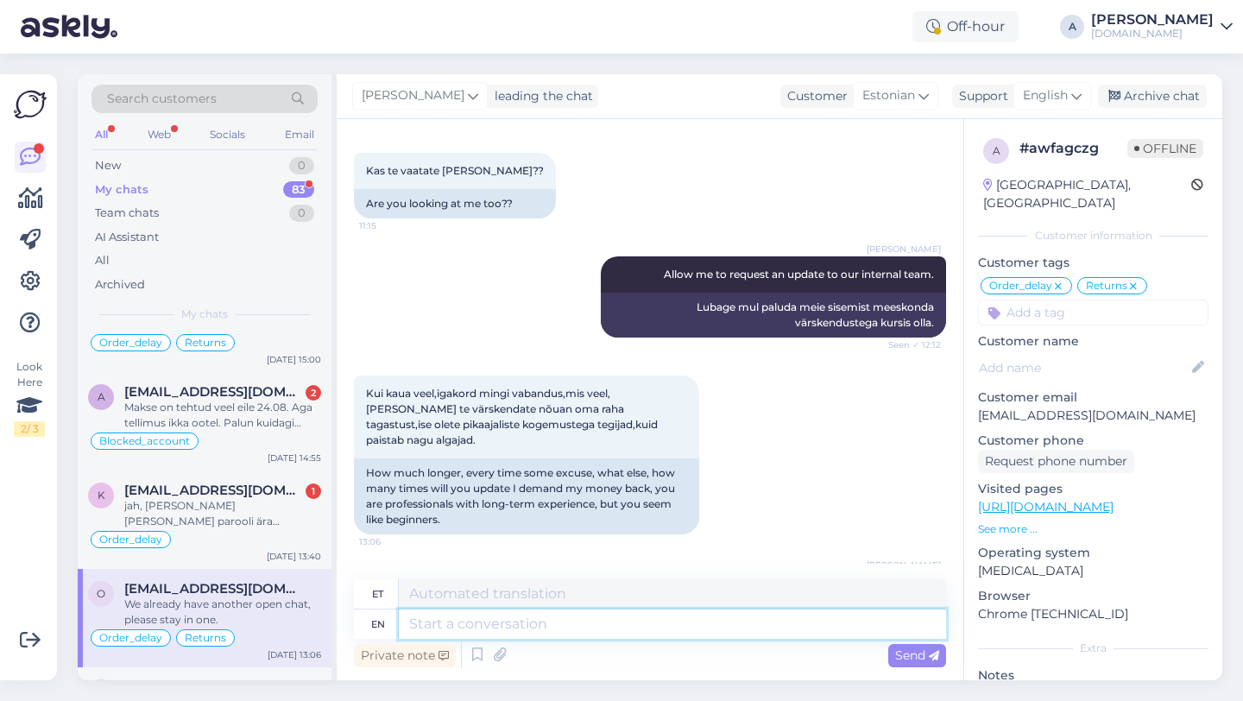
scroll to position [431, 0]
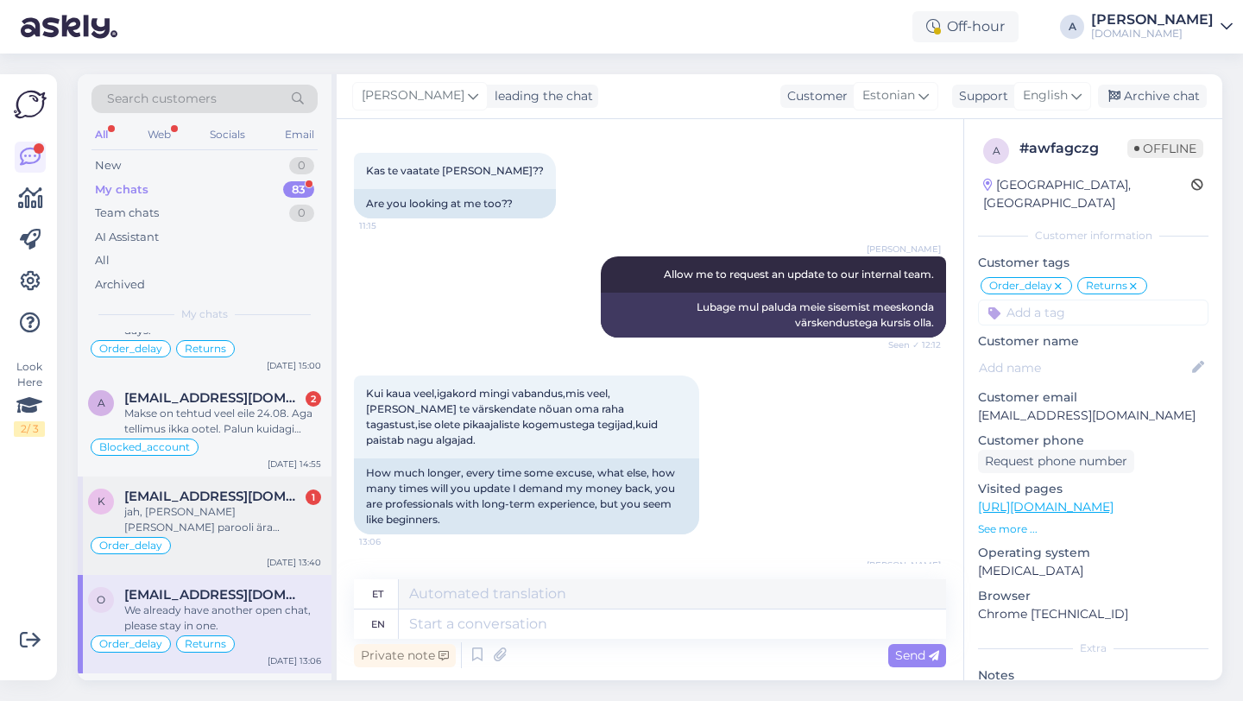
click at [210, 535] on div "Order_delay" at bounding box center [204, 545] width 233 height 21
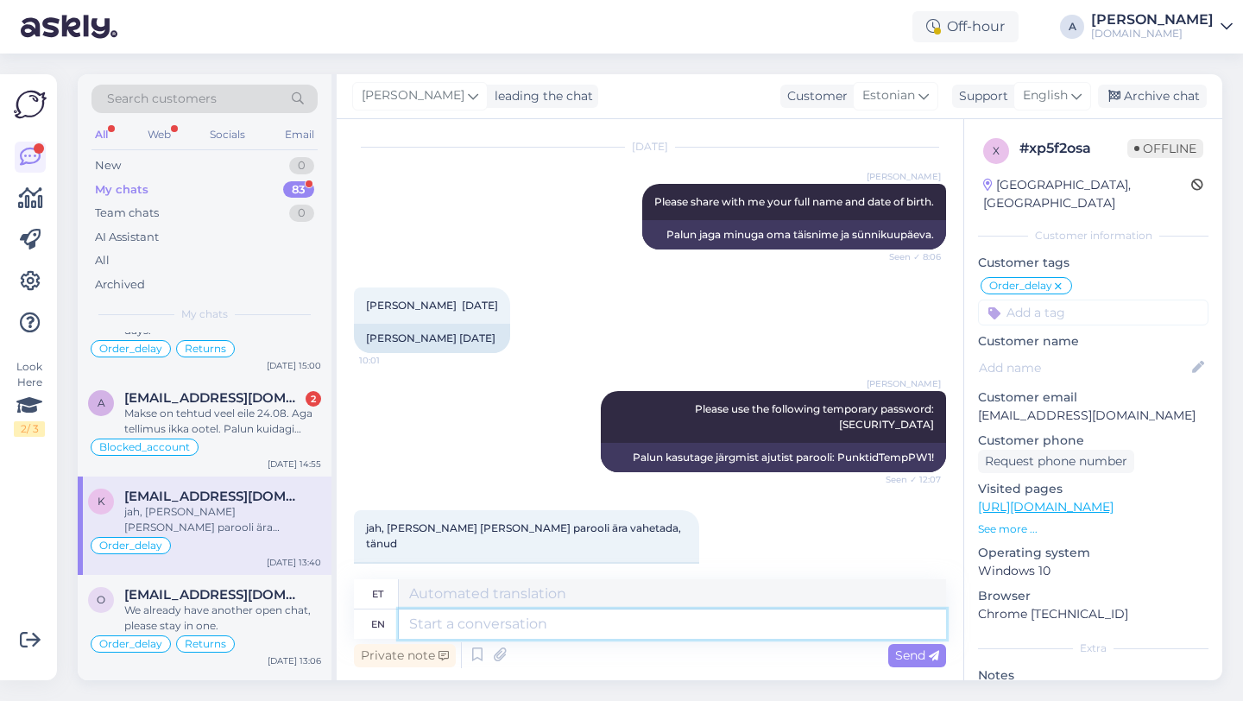
click at [515, 627] on textarea at bounding box center [672, 623] width 547 height 29
type textarea "You're wel"
type textarea "Sa oled"
type textarea "You're welcome!"
type textarea "Pole tänu väärt!"
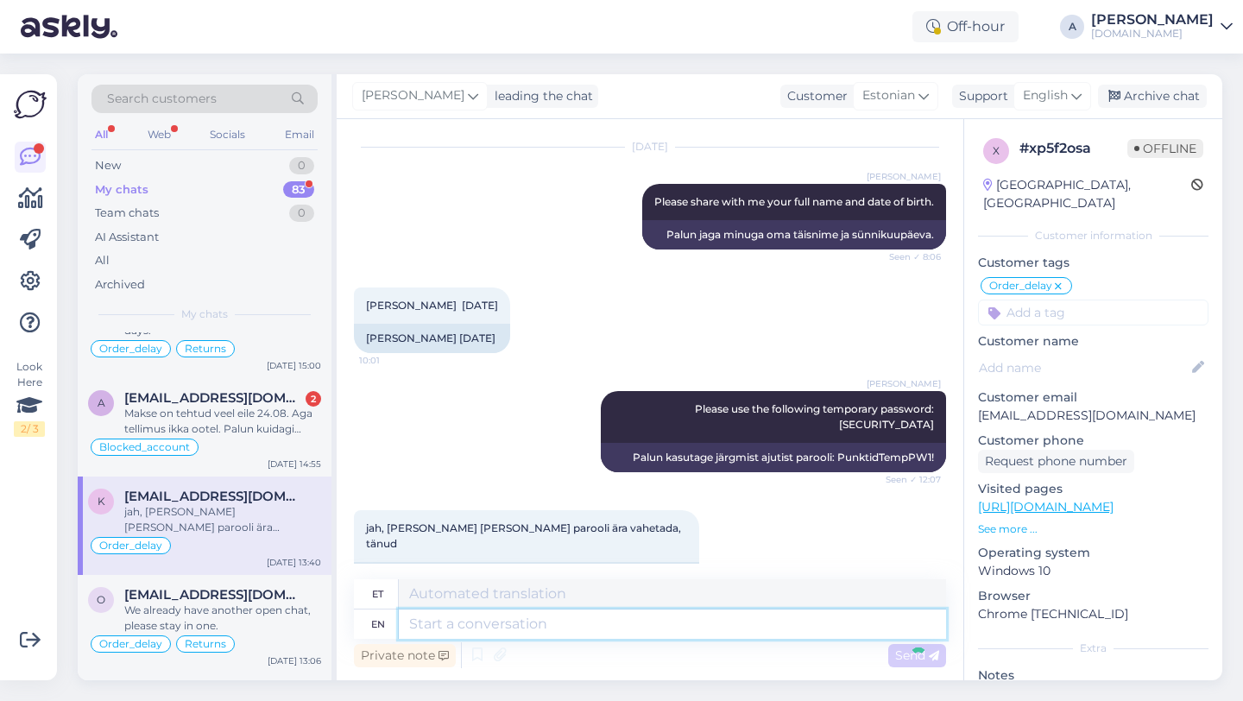
scroll to position [3159, 0]
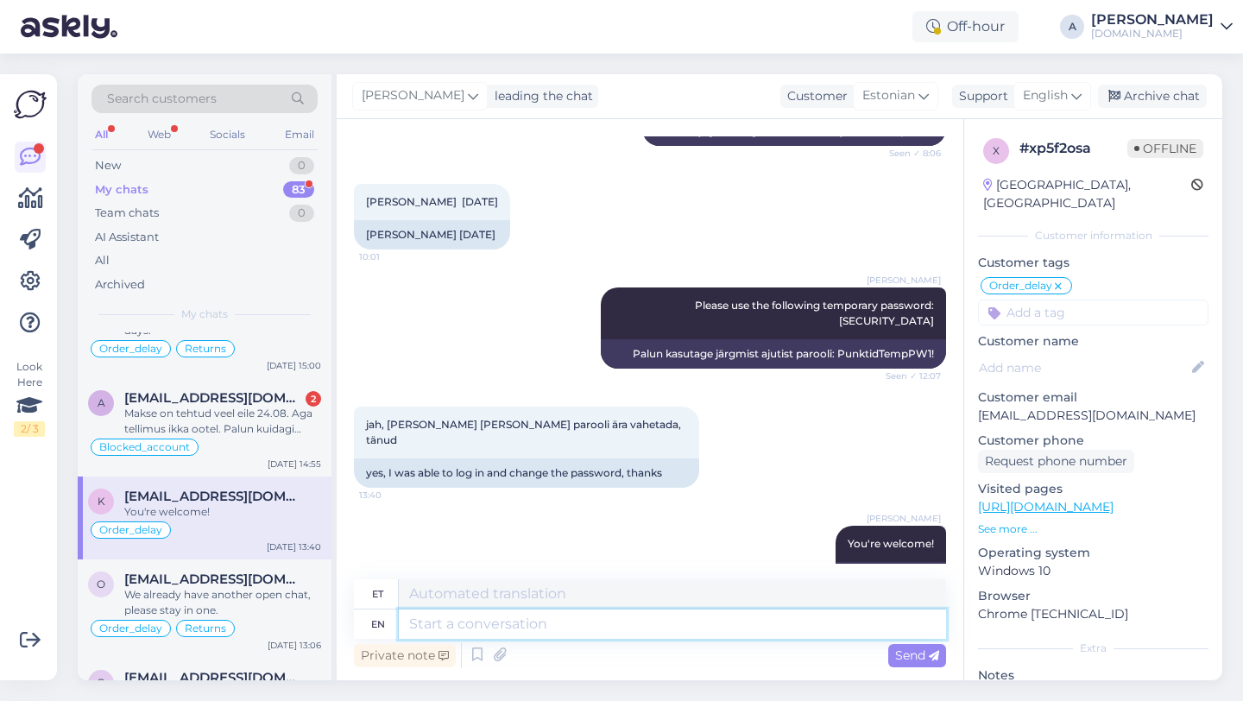
paste textarea "If you need further help, don't hesitate to contact us again. Have a great day!"
type textarea "If you need further help, don't hesitate to contact us again. Have a great day!"
type textarea "Kui vajate täiendavat abi, võtke meiega uuesti ühendust. Ilusat päeva!"
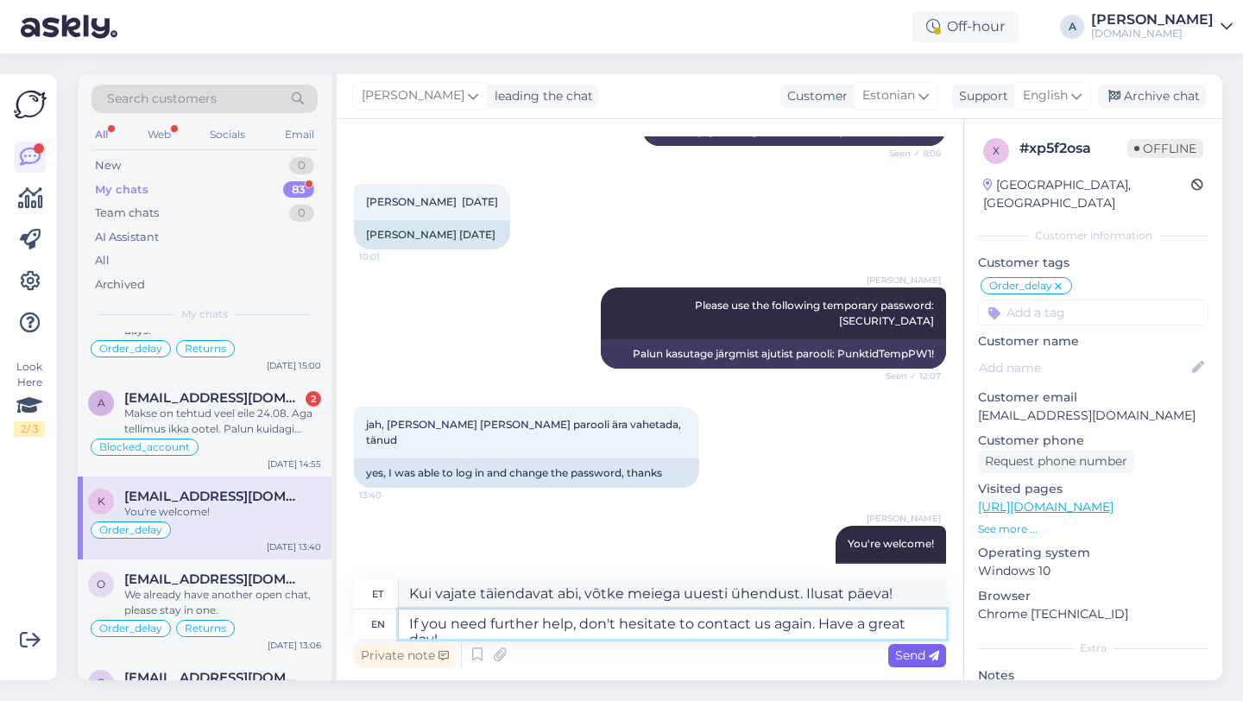
type textarea "If you need further help, don't hesitate to contact us again. Have a great day!"
click at [907, 657] on span "Send" at bounding box center [917, 655] width 44 height 16
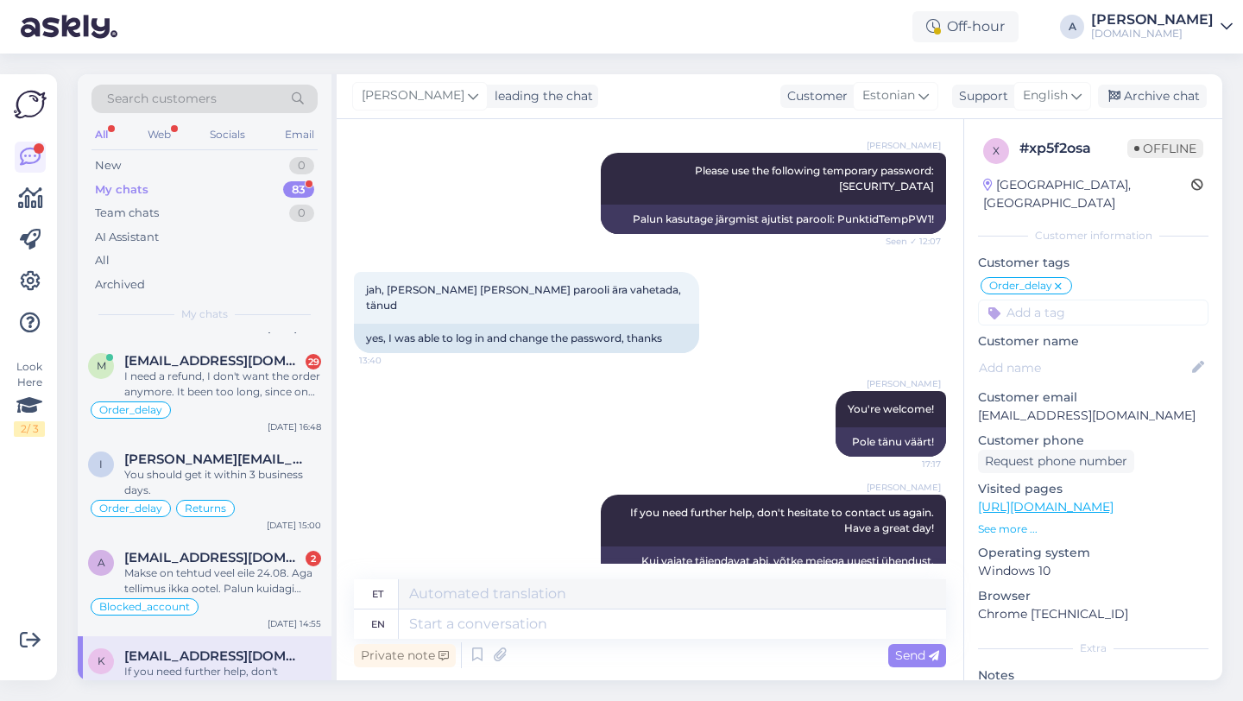
scroll to position [248, 0]
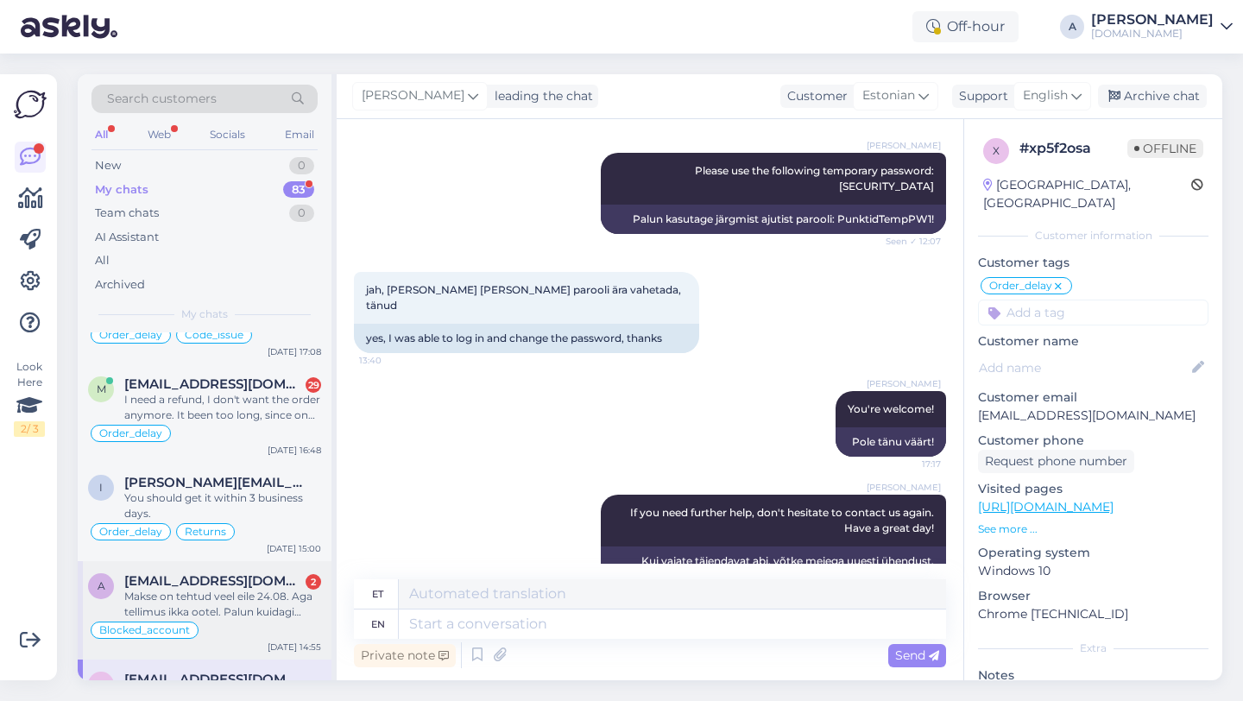
click at [236, 606] on div "Makse on tehtud veel eile 24.08. Aga tellimus ikka ootel. Palun kuidagi kiirend…" at bounding box center [222, 604] width 197 height 31
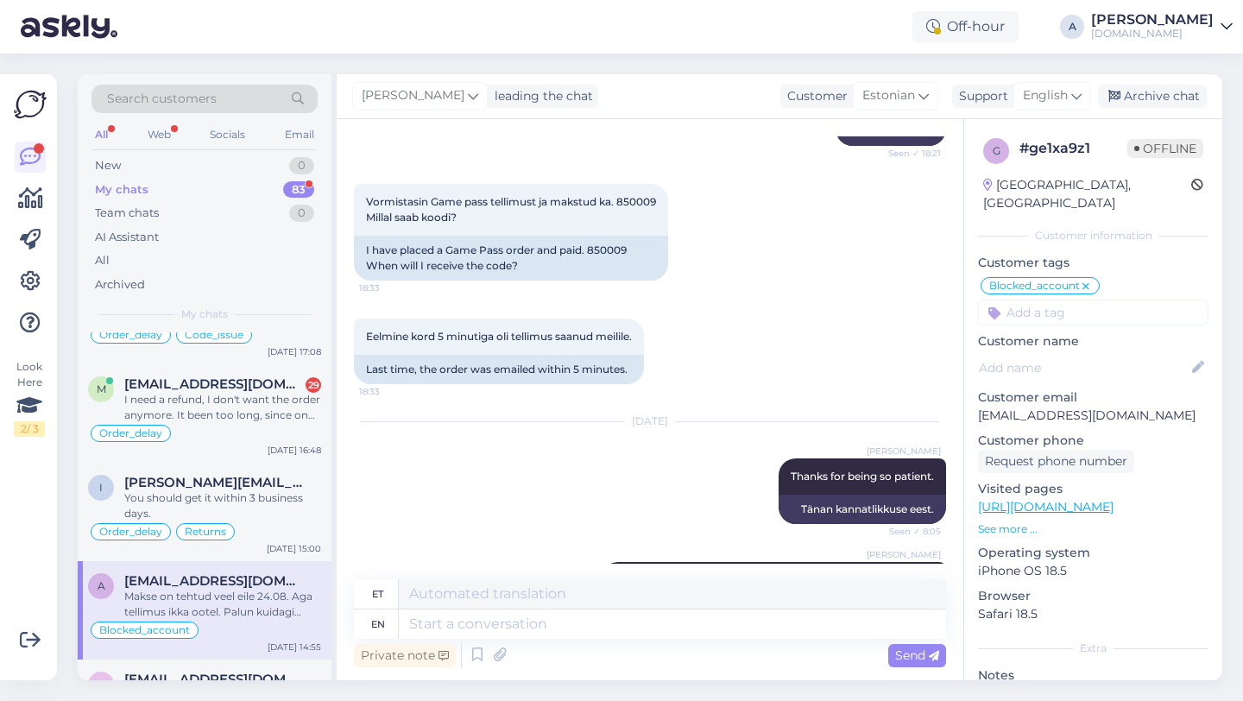
scroll to position [1521, 0]
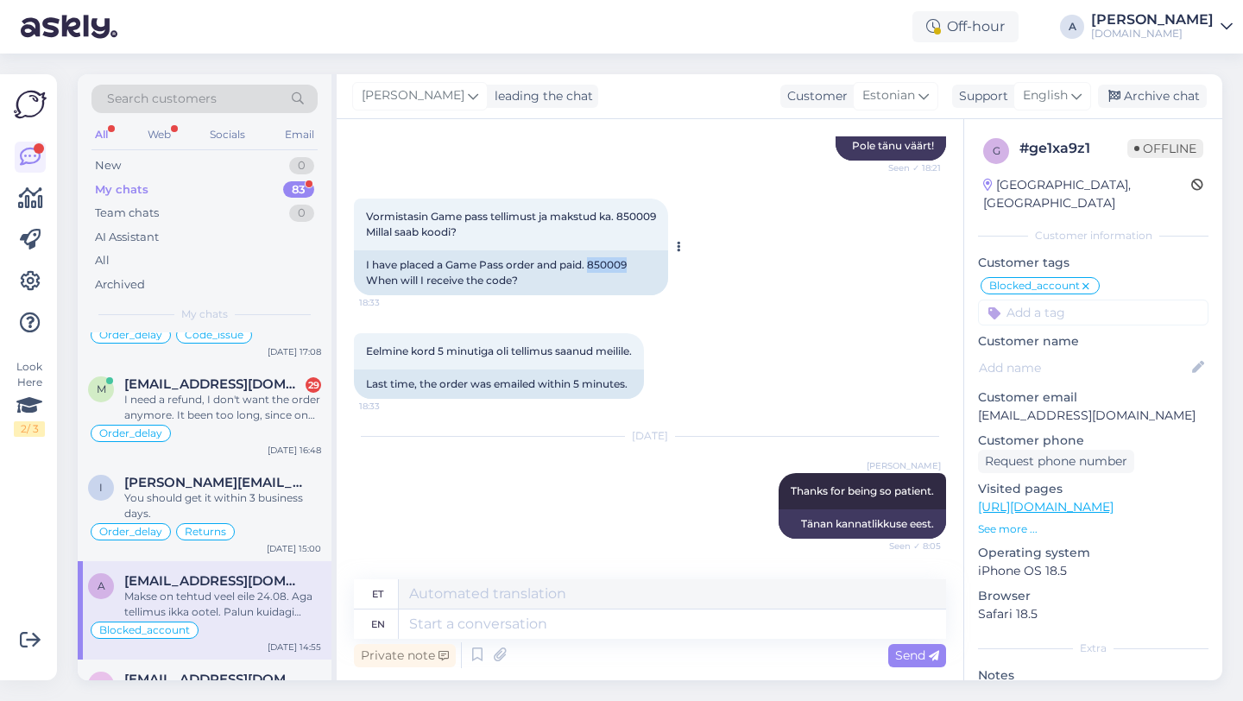
drag, startPoint x: 633, startPoint y: 265, endPoint x: 591, endPoint y: 265, distance: 41.4
click at [591, 265] on div "I have placed a Game Pass order and paid. 850009 When will I receive the code?" at bounding box center [511, 272] width 314 height 45
copy div "850009"
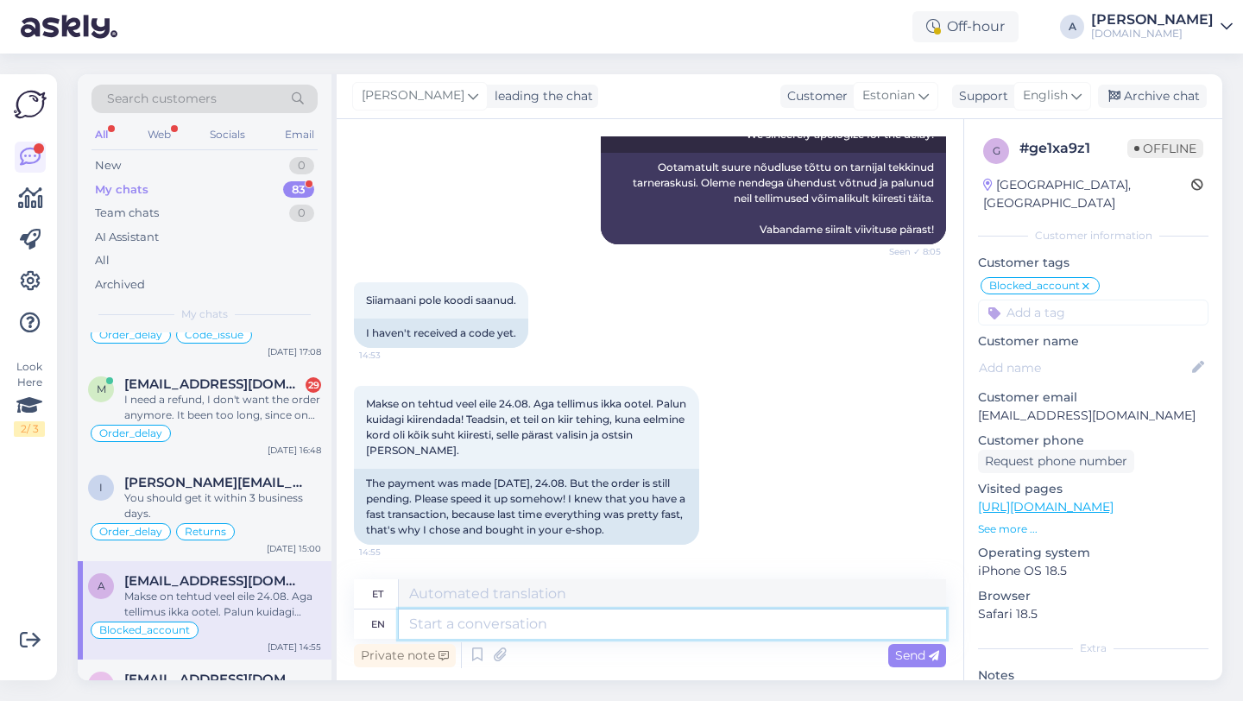
click at [468, 623] on textarea at bounding box center [672, 623] width 547 height 29
type textarea "Is i"
type textarea "On"
type textarea "Is it p"
type textarea "Kas see on"
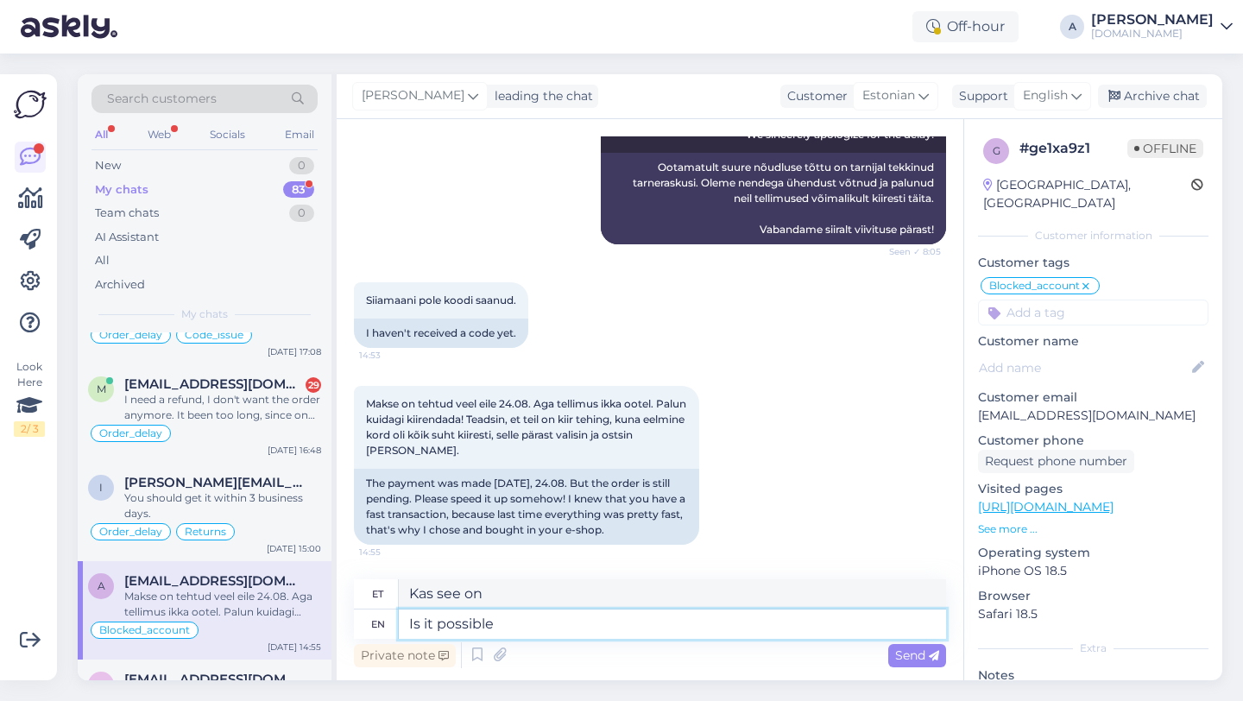
type textarea "Is it possible t"
type textarea "Kas see on võimalik"
type textarea "Is it possible to"
type textarea "Kas on võimalik"
type textarea "Is it possible to expedite"
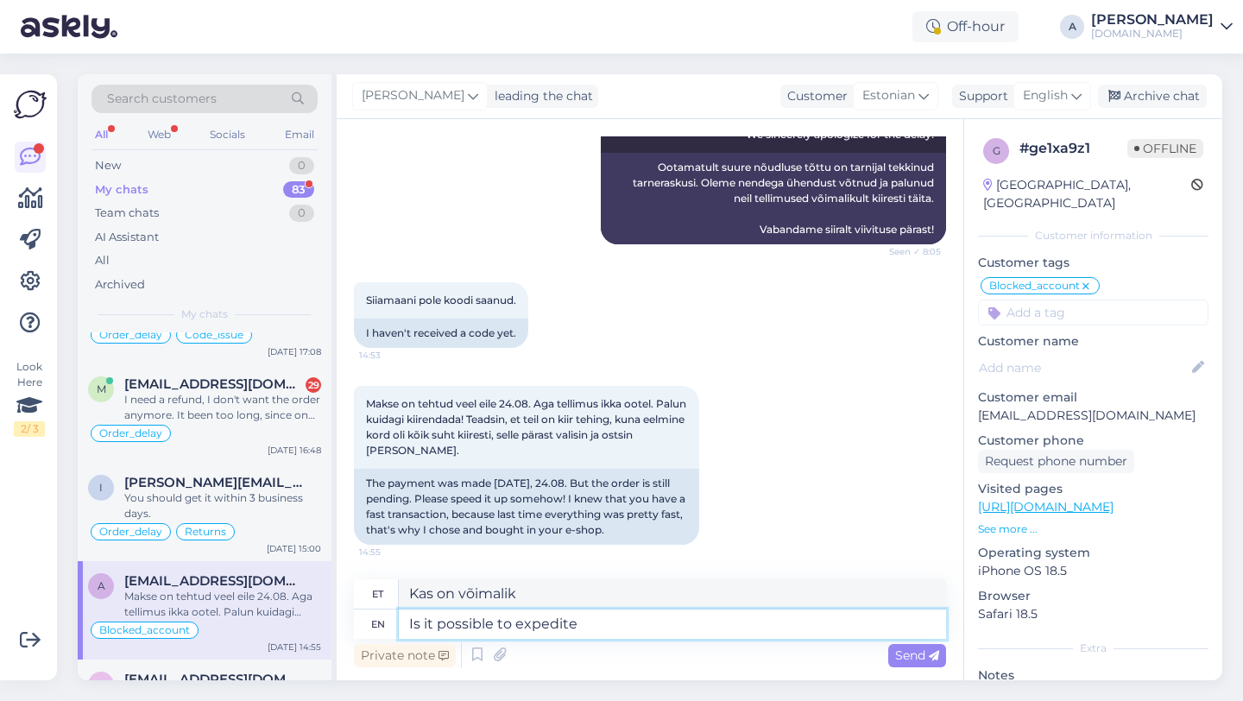
type textarea "Kas on võimalik kiirendada"
type textarea "Is it possible to"
type textarea "Kas on võimalik"
type textarea "Is it possible"
type textarea "Kas see on võimalik"
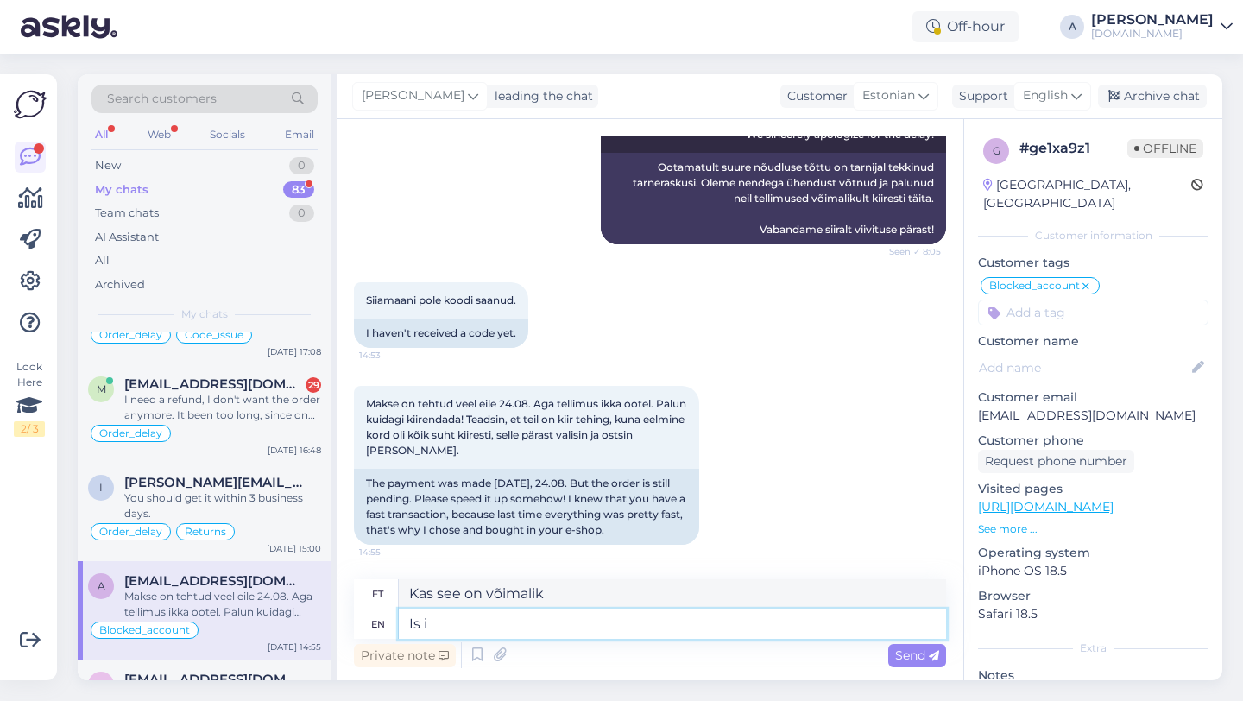
type textarea "Is"
type textarea "Kas see on"
type textarea "I"
type textarea "On"
click at [451, 615] on textarea at bounding box center [672, 623] width 547 height 29
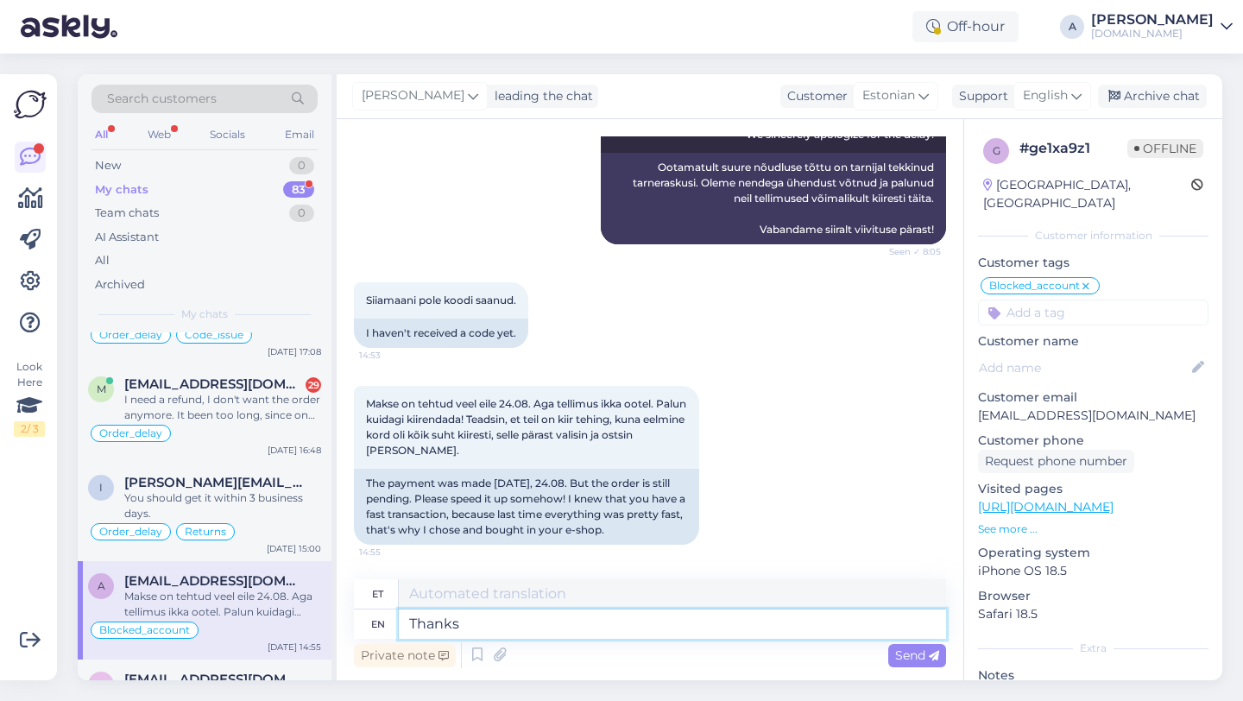
type textarea "Thanks"
type textarea "Tänud"
type textarea "Thanks for"
type textarea "Tänan teid"
type textarea "Thanks for being"
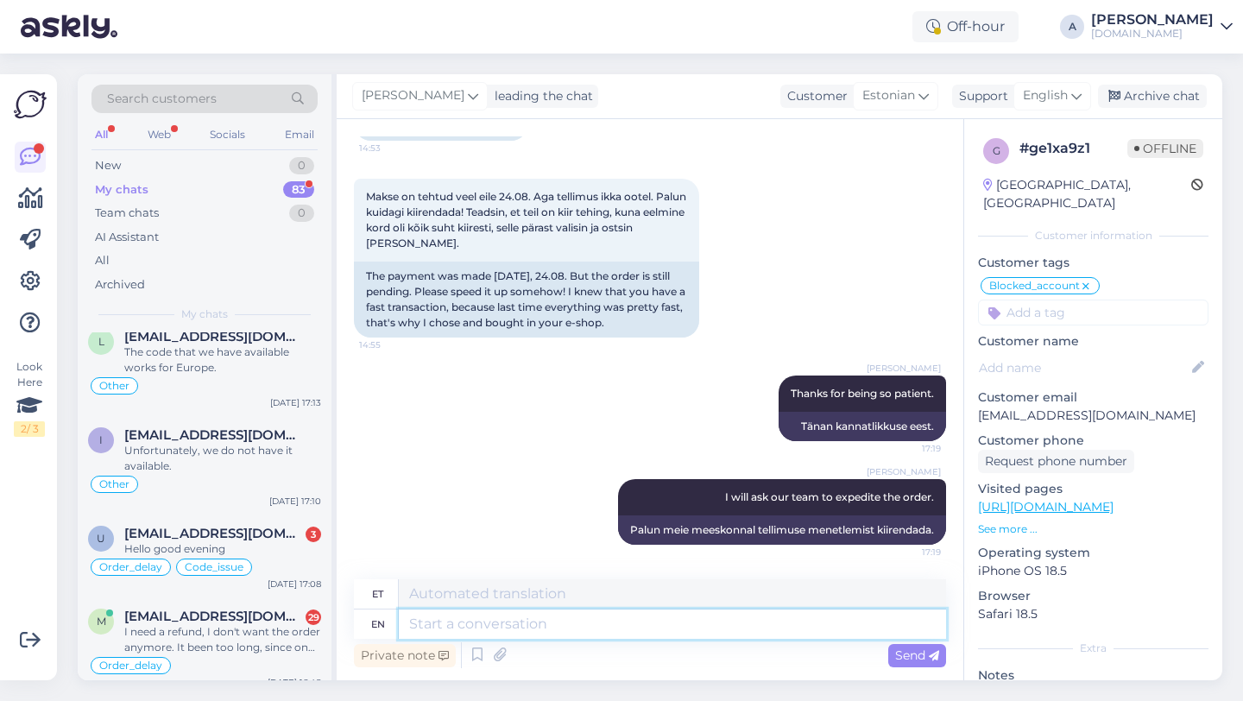
scroll to position [0, 0]
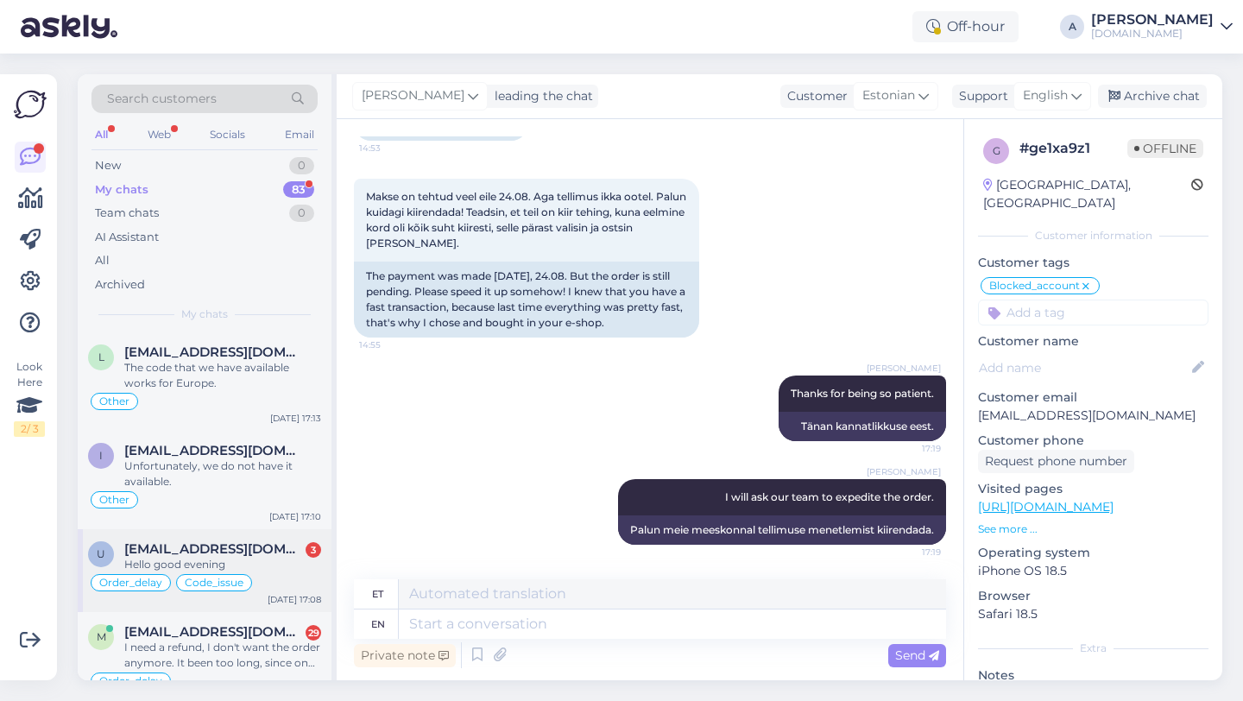
click at [199, 555] on span "[EMAIL_ADDRESS][DOMAIN_NAME]" at bounding box center [214, 549] width 180 height 16
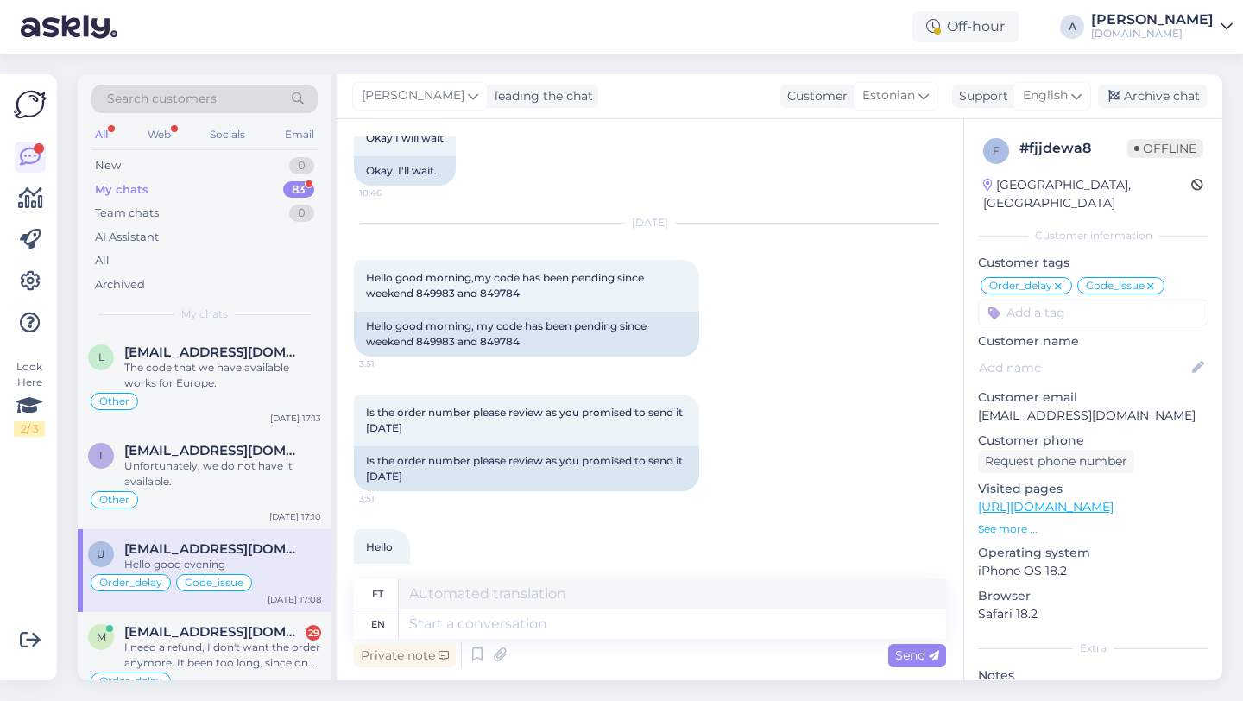
scroll to position [11044, 0]
drag, startPoint x: 525, startPoint y: 327, endPoint x: 483, endPoint y: 326, distance: 42.3
click at [482, 313] on div "Hello good morning,my code has been pending since weekend 849983 and 849784 3:51" at bounding box center [526, 288] width 345 height 52
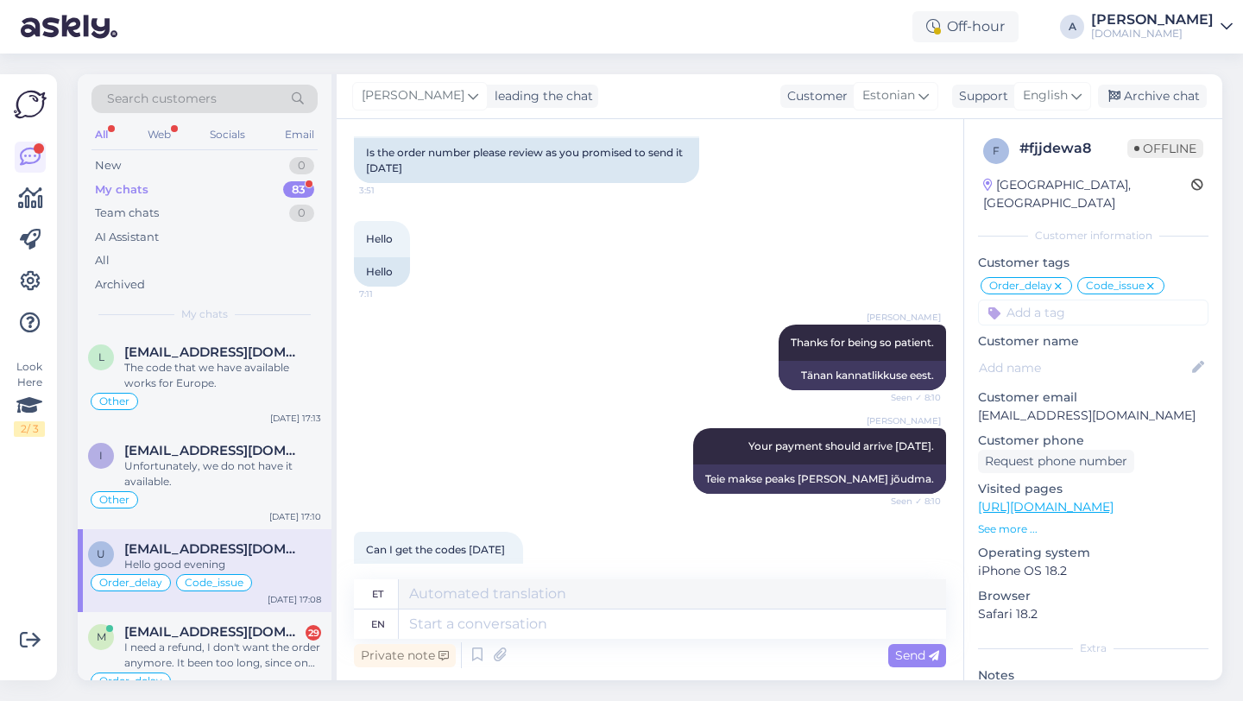
scroll to position [11971, 0]
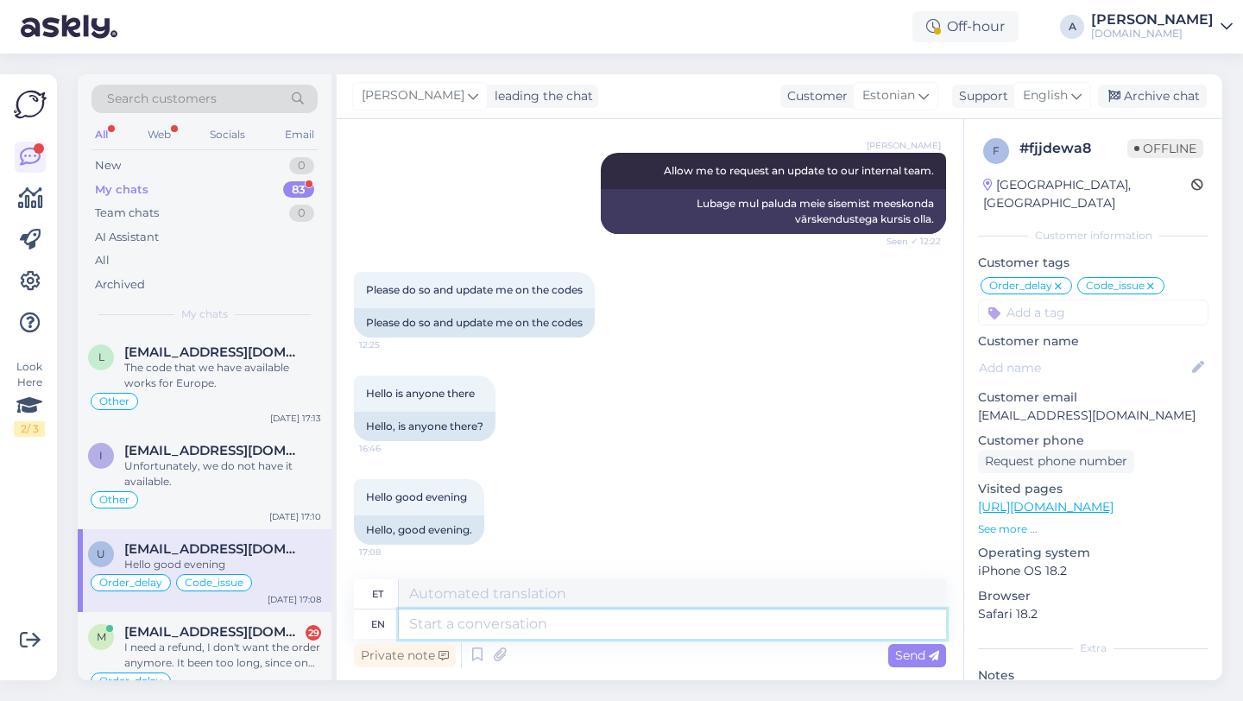
click at [462, 626] on textarea at bounding box center [672, 623] width 547 height 29
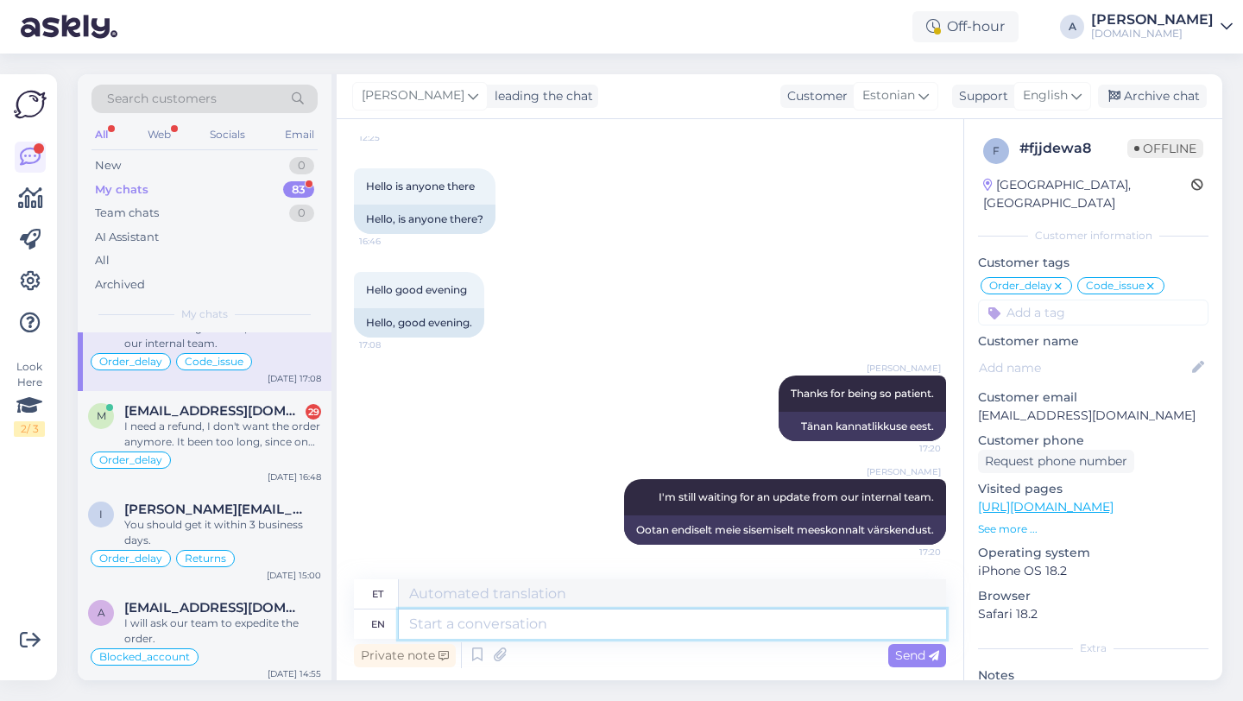
scroll to position [0, 0]
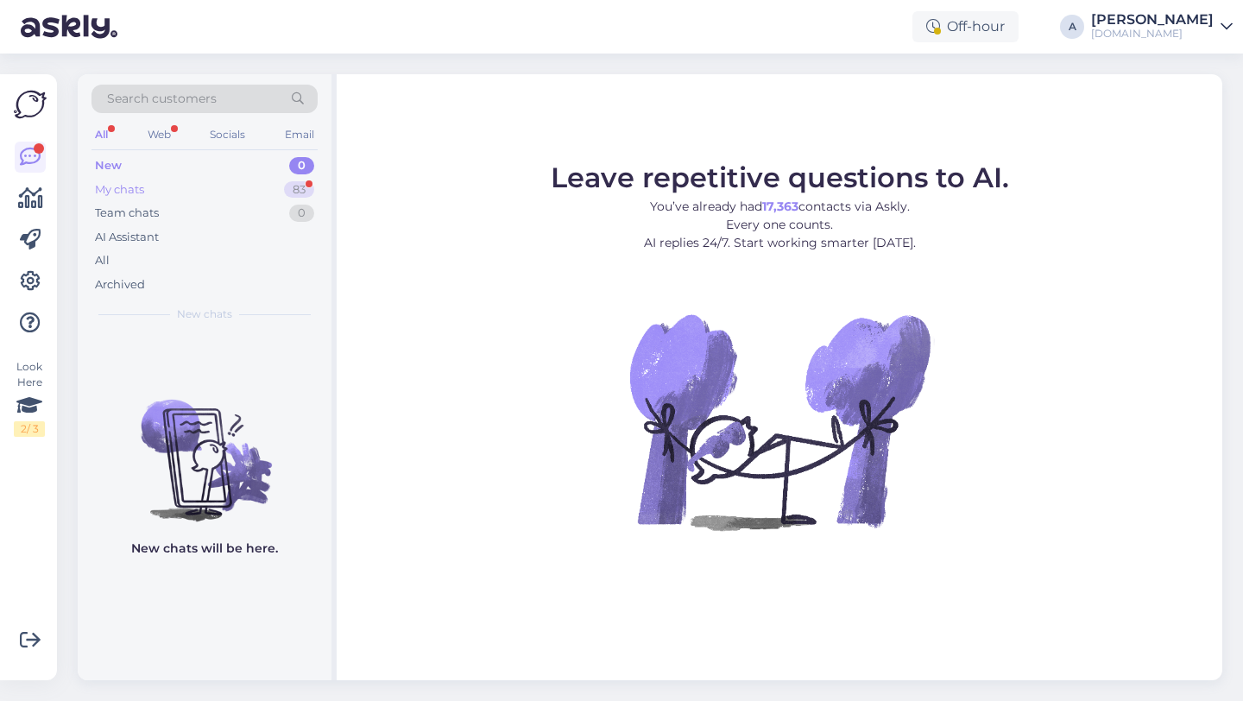
click at [184, 186] on div "My chats 83" at bounding box center [204, 190] width 226 height 24
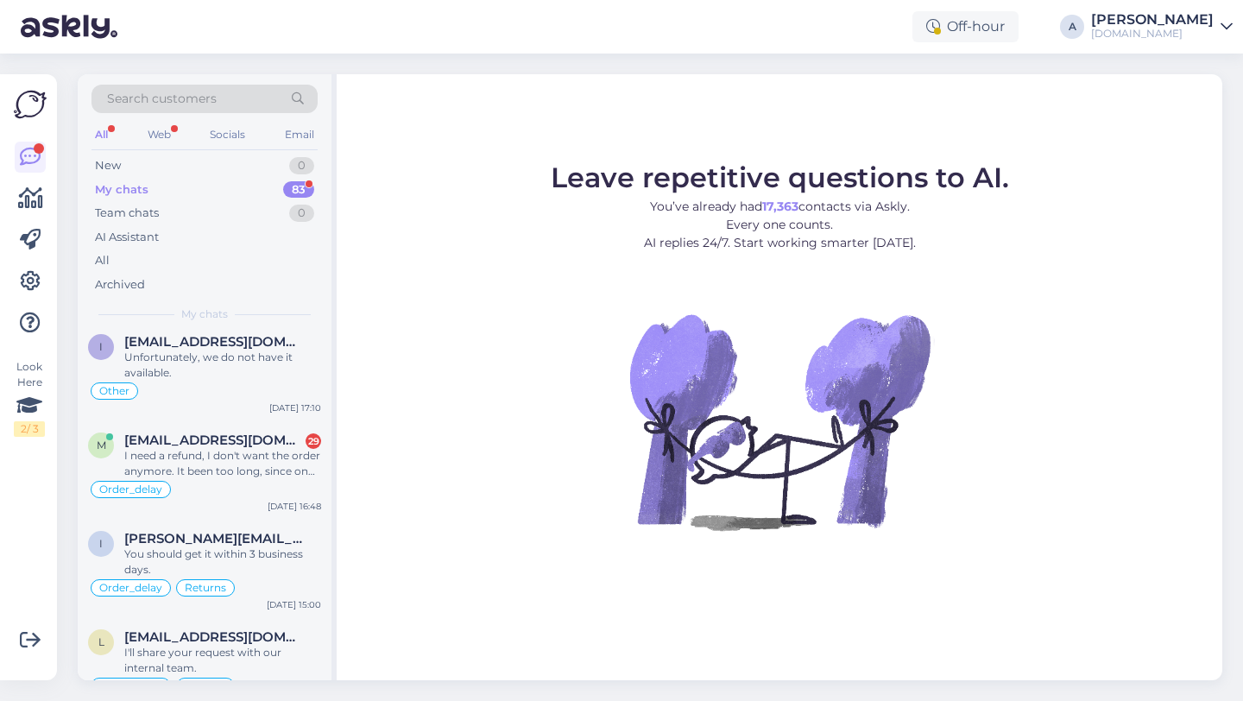
scroll to position [601, 0]
